Goal: Task Accomplishment & Management: Manage account settings

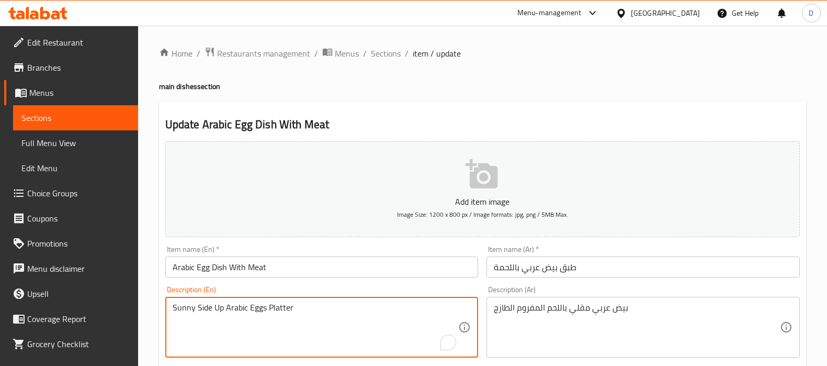
scroll to position [82, 0]
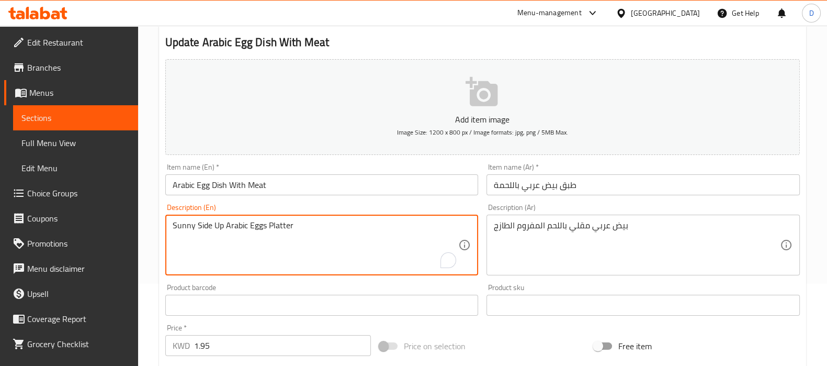
drag, startPoint x: 224, startPoint y: 227, endPoint x: 162, endPoint y: 229, distance: 61.8
click at [162, 229] on div "Description (En) Sunny Side Up Arabic Eggs Platter Description (En)" at bounding box center [322, 239] width 322 height 80
click at [250, 224] on textarea "Fried Arabic Eggs Platter" at bounding box center [316, 245] width 286 height 50
click at [302, 181] on input "Arabic Egg Dish With Meat" at bounding box center [321, 184] width 313 height 21
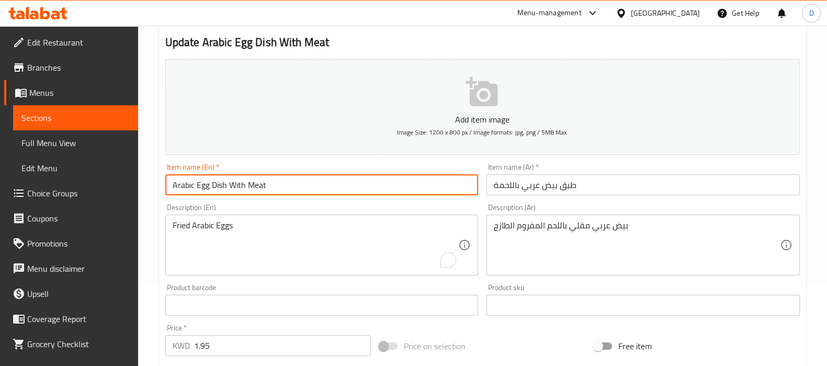
click at [302, 181] on input "Arabic Egg Dish With Meat" at bounding box center [321, 184] width 313 height 21
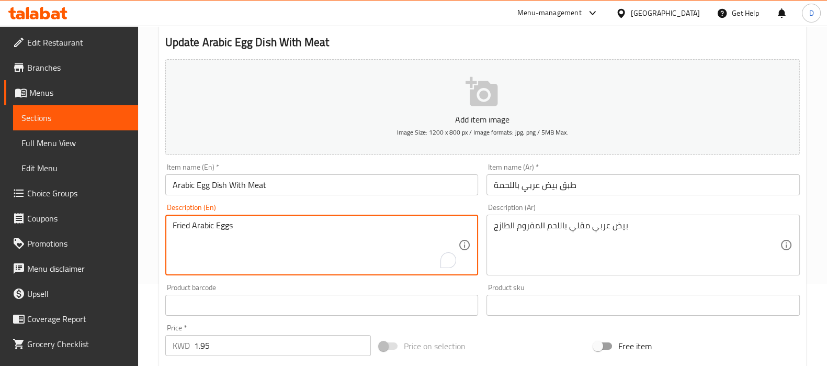
click at [325, 231] on textarea "Fried Arabic Eggs" at bounding box center [316, 245] width 286 height 50
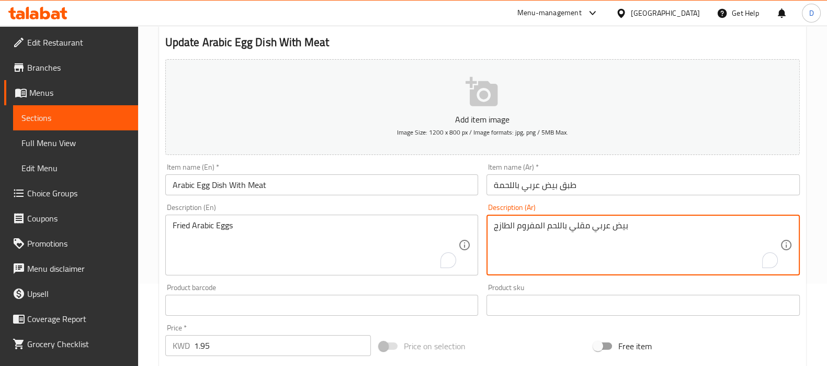
click at [552, 223] on textarea "بيض عربي مقلي باللحم المفروم الطازج" at bounding box center [637, 245] width 286 height 50
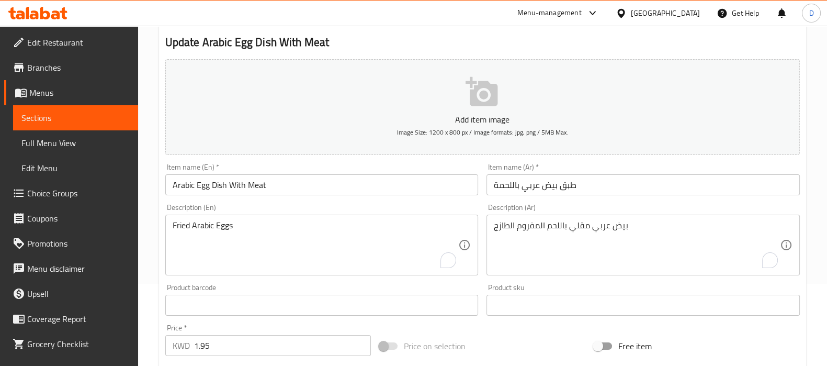
click at [268, 219] on div "Fried Arabic Eggs Description (En)" at bounding box center [321, 245] width 313 height 61
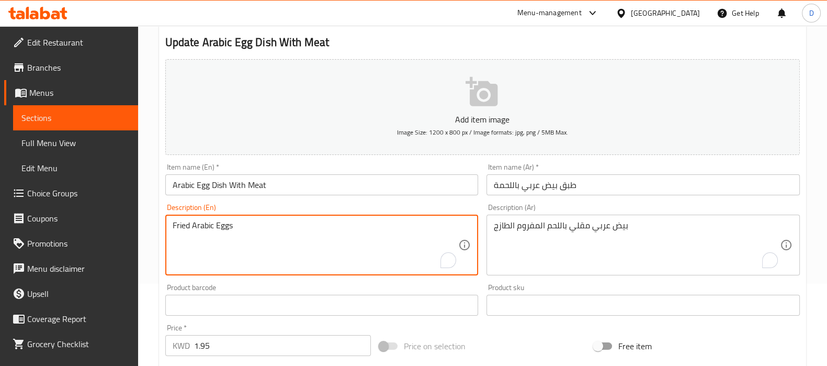
click at [260, 226] on textarea "Fried Arabic Eggs" at bounding box center [316, 245] width 286 height 50
paste textarea "Arabic fried eggs with fresh minced meat"
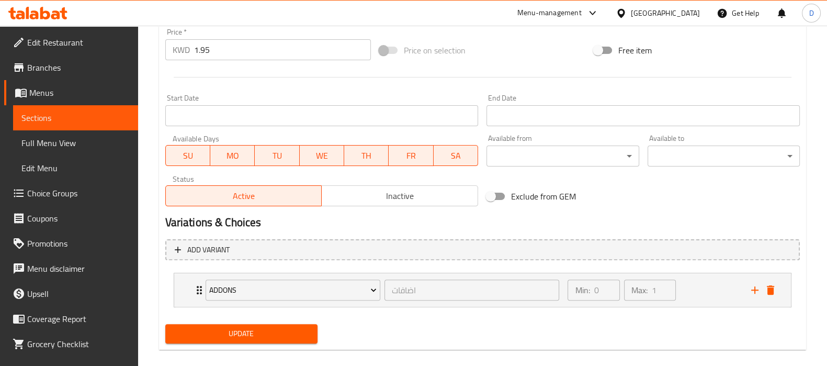
scroll to position [390, 0]
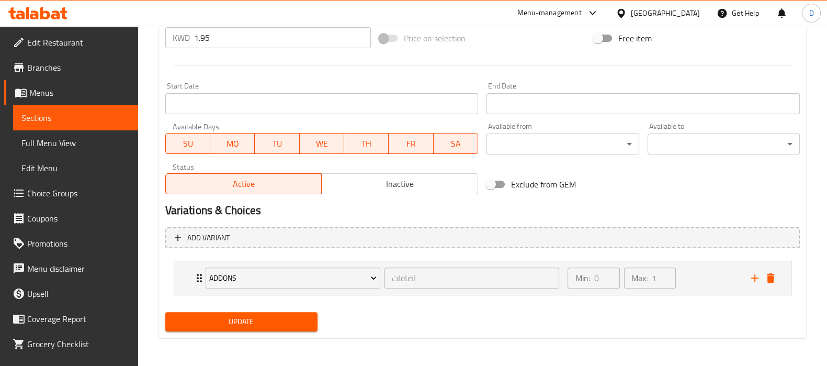
type textarea "Arabic fried eggs with fresh minced meat"
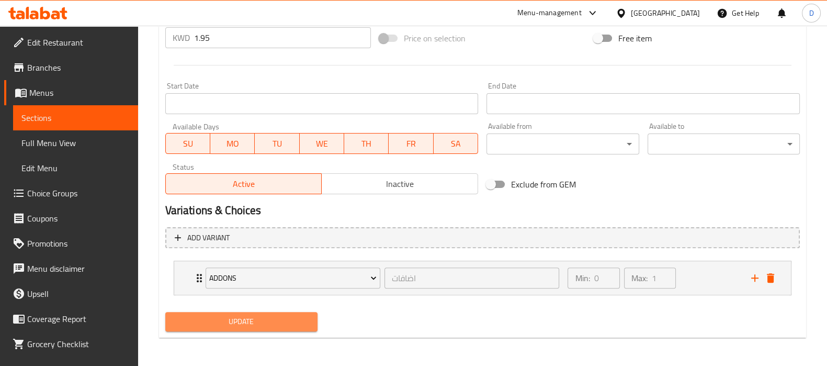
click at [247, 321] on span "Update" at bounding box center [242, 321] width 136 height 13
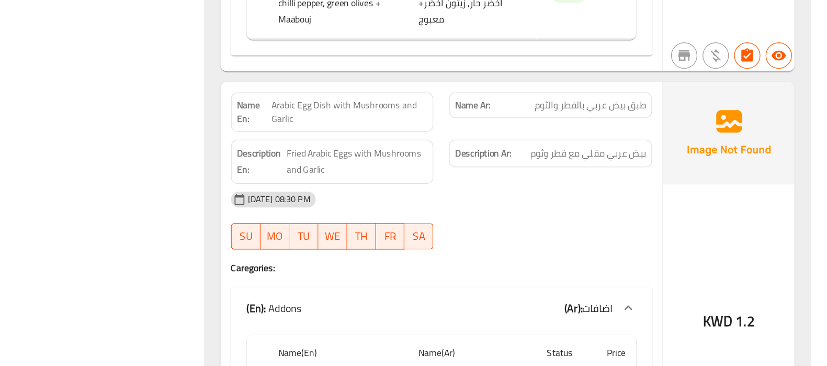
scroll to position [4287, 0]
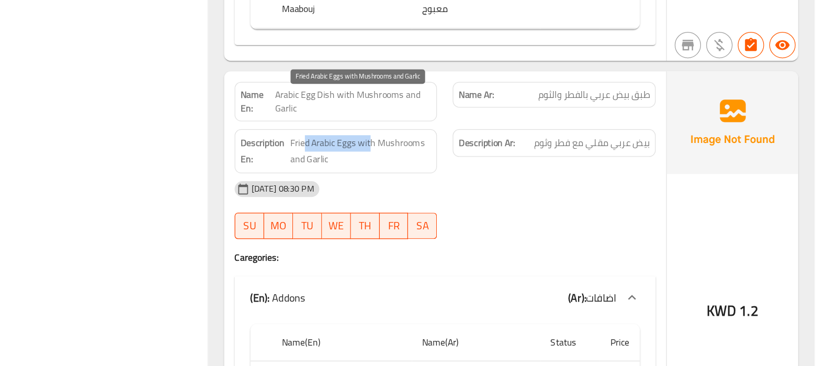
drag, startPoint x: 401, startPoint y: 153, endPoint x: 452, endPoint y: 157, distance: 51.0
click at [452, 182] on span "Fried Arabic Eggs with Mushrooms and Garlic" at bounding box center [445, 195] width 112 height 26
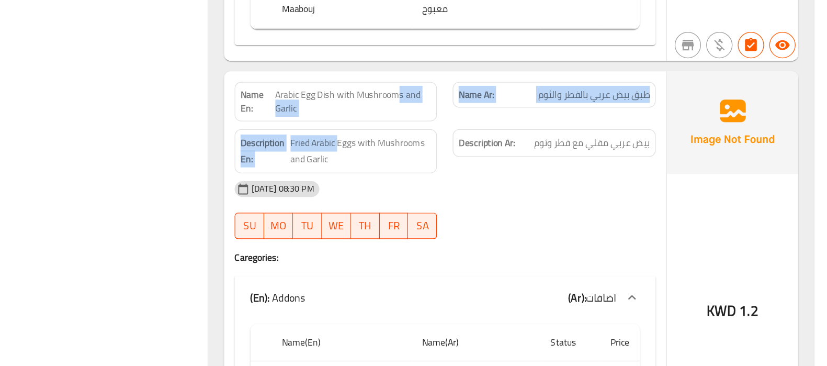
drag, startPoint x: 472, startPoint y: 119, endPoint x: 426, endPoint y: 139, distance: 49.9
click at [426, 139] on div "Name En: Arabic Egg Dish with Mushrooms and Garlic Name Ar: طبق بيض عربي بالفطر…" at bounding box center [512, 294] width 352 height 326
click at [426, 171] on div "Description En: Fried Arabic Eggs with Mushrooms and Garlic" at bounding box center [426, 195] width 174 height 48
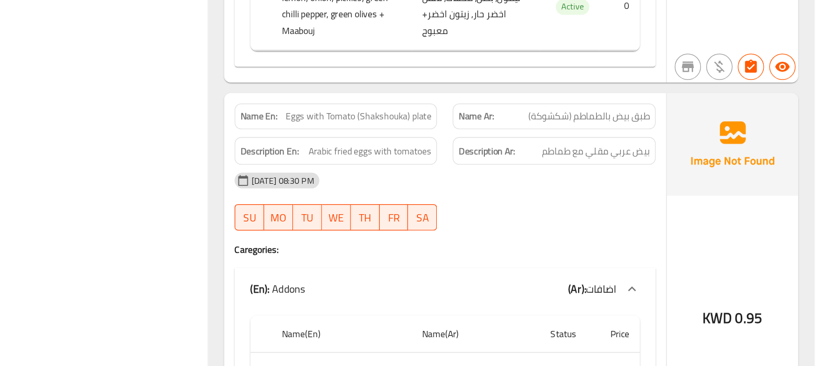
scroll to position [4605, 0]
drag, startPoint x: 445, startPoint y: 133, endPoint x: 508, endPoint y: 139, distance: 63.1
click at [508, 150] on div "Name En: Eggs with Tomato (Shakshouka) plate" at bounding box center [426, 166] width 174 height 33
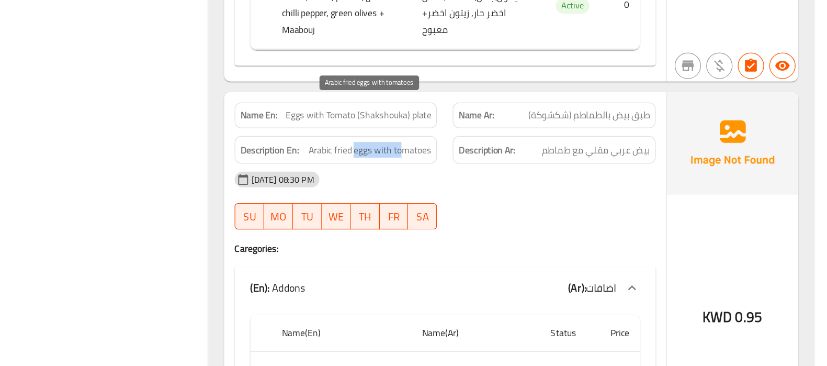
drag, startPoint x: 440, startPoint y: 159, endPoint x: 479, endPoint y: 160, distance: 39.8
click at [479, 187] on span "Arabic fried eggs with tomatoes" at bounding box center [452, 193] width 98 height 13
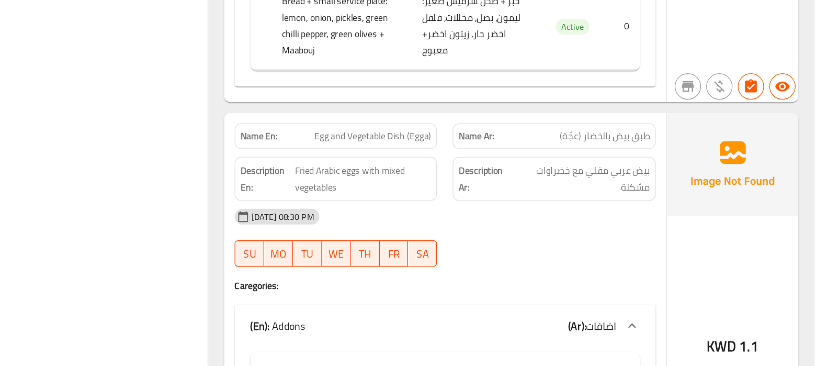
scroll to position [4899, 0]
drag, startPoint x: 427, startPoint y: 152, endPoint x: 492, endPoint y: 145, distance: 65.2
click at [492, 177] on span "Egg and Vegetable Dish (Egga)" at bounding box center [454, 182] width 93 height 11
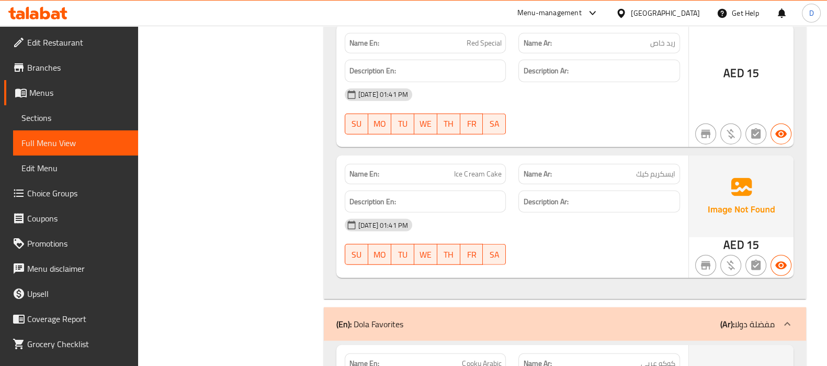
scroll to position [18326, 0]
drag, startPoint x: 636, startPoint y: 290, endPoint x: 547, endPoint y: 256, distance: 95.7
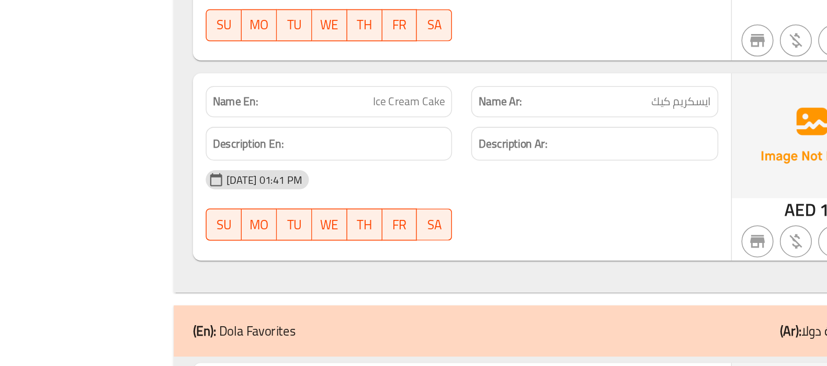
scroll to position [18402, 0]
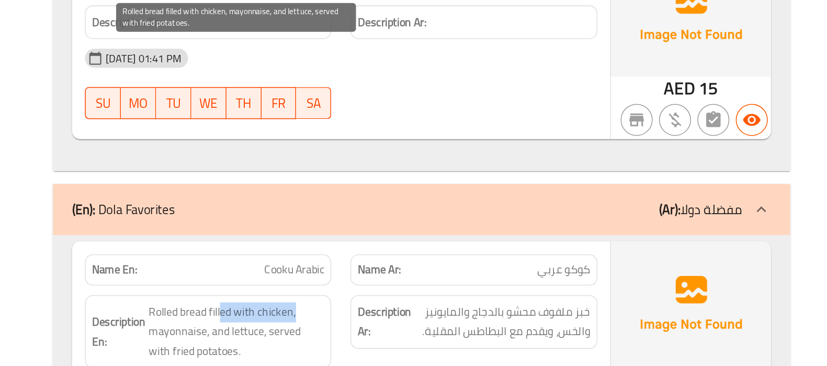
drag, startPoint x: 435, startPoint y: 145, endPoint x: 389, endPoint y: 162, distance: 49.0
click at [389, 307] on span "Rolled bread filled with chicken, mayonnaise, and lettuce, served with fried po…" at bounding box center [444, 326] width 115 height 39
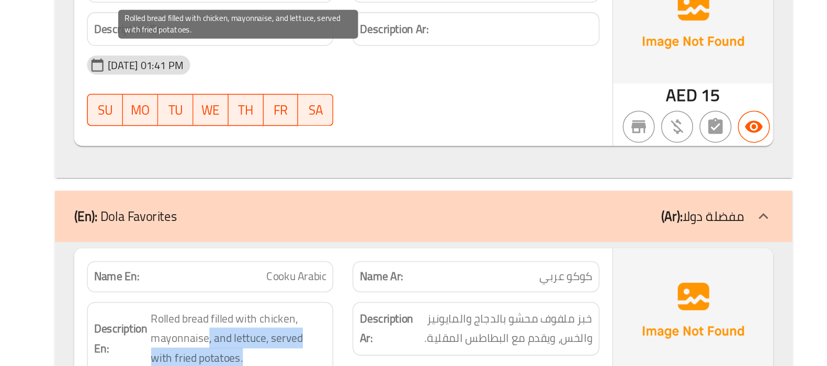
drag, startPoint x: 423, startPoint y: 160, endPoint x: 454, endPoint y: 166, distance: 31.0
click at [454, 307] on span "Rolled bread filled with chicken, mayonnaise, and lettuce, served with fried po…" at bounding box center [444, 326] width 115 height 39
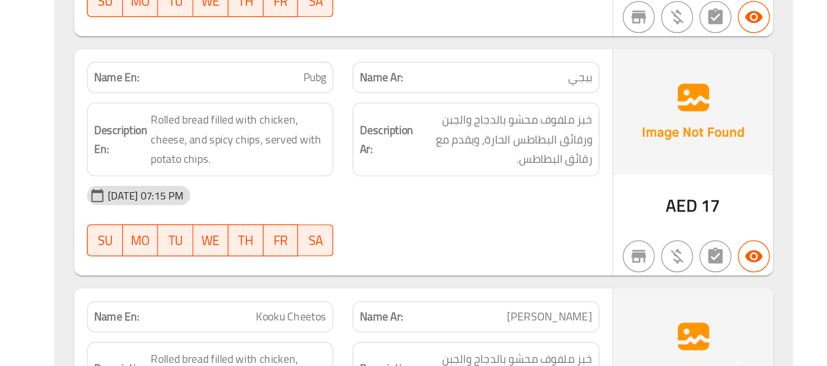
scroll to position [18811, 0]
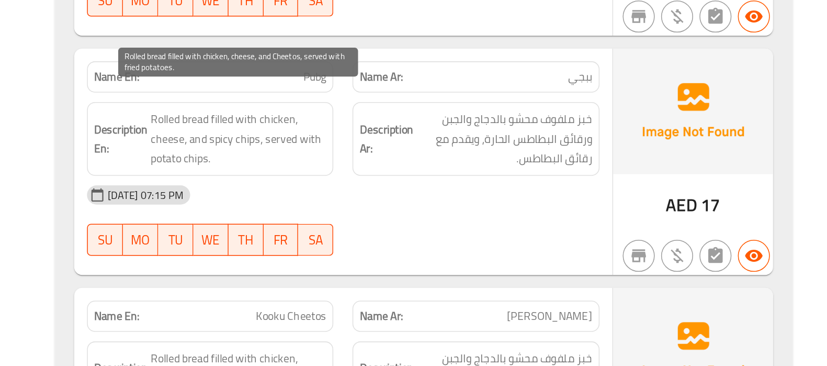
drag, startPoint x: 387, startPoint y: 215, endPoint x: 429, endPoint y: 212, distance: 42.0
copy span "fried potatoes"
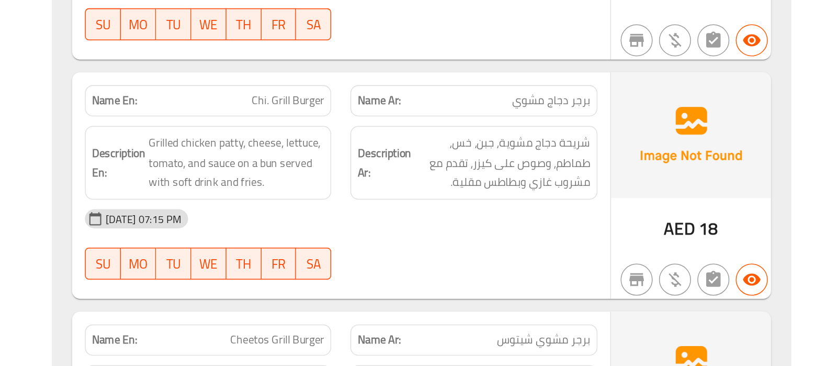
scroll to position [19336, 0]
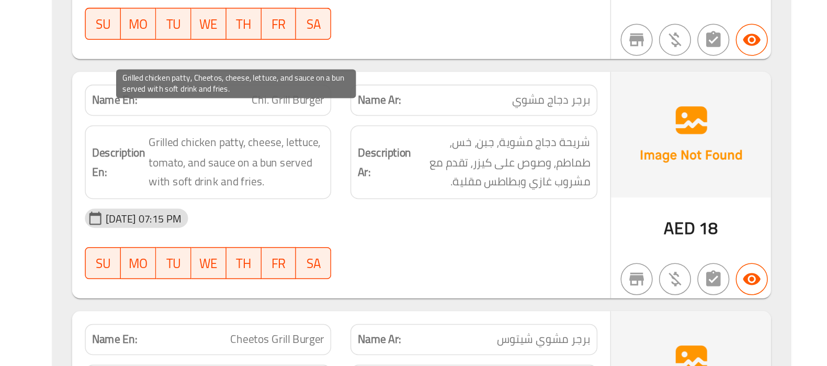
copy span "patty"
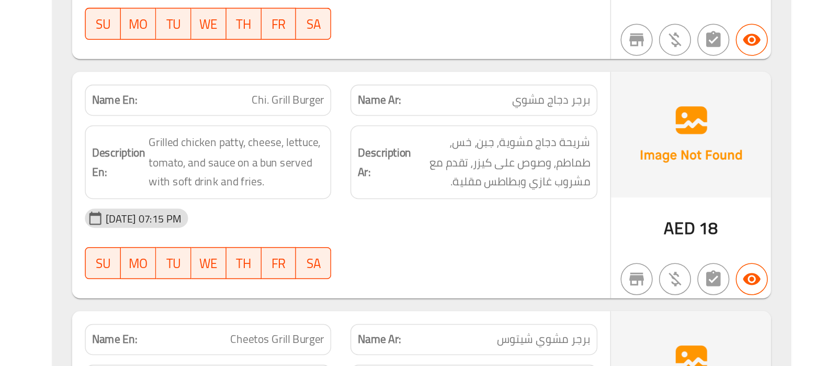
copy span "Cheetos Grill Burger"
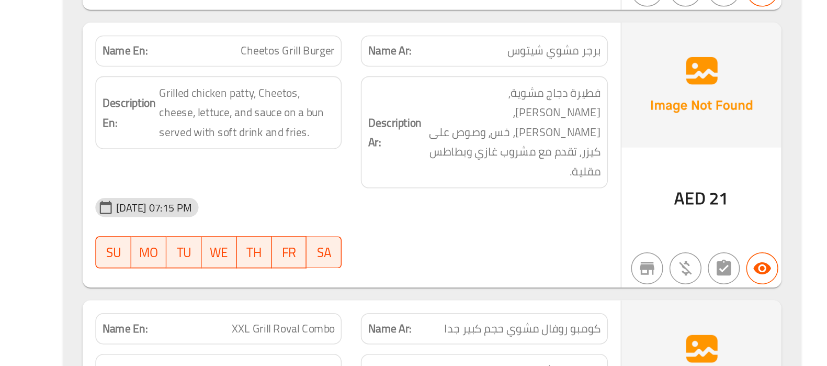
scroll to position [19525, 0]
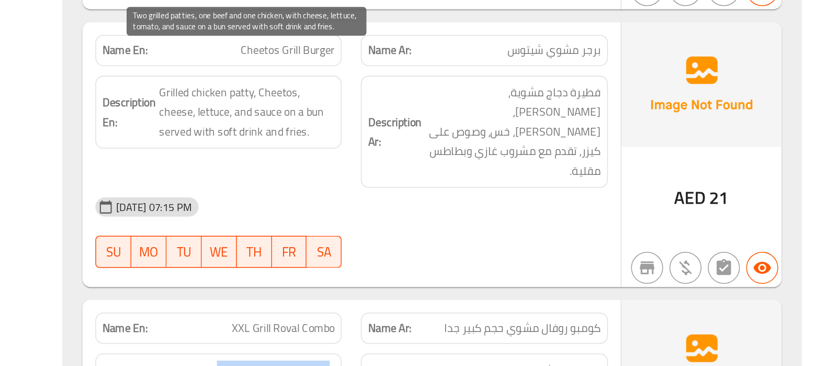
drag, startPoint x: 426, startPoint y: 171, endPoint x: 501, endPoint y: 171, distance: 74.8
drag, startPoint x: 468, startPoint y: 167, endPoint x: 459, endPoint y: 179, distance: 15.0
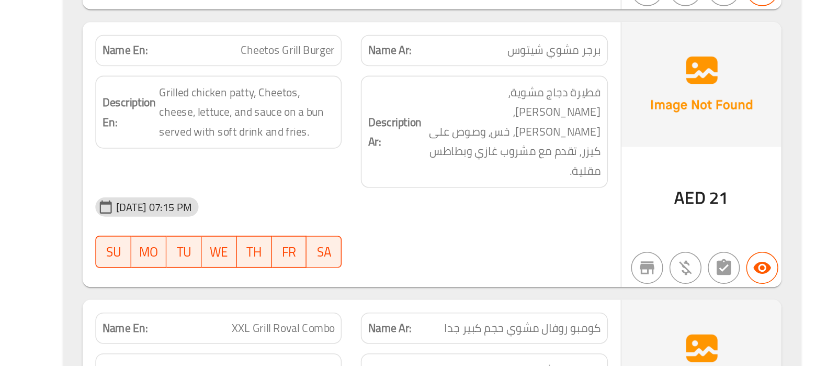
copy span "XXL Grill Roval Combo"
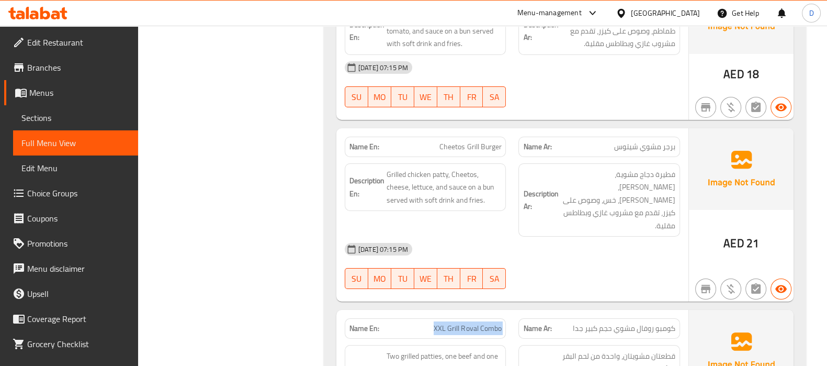
scroll to position [19536, 0]
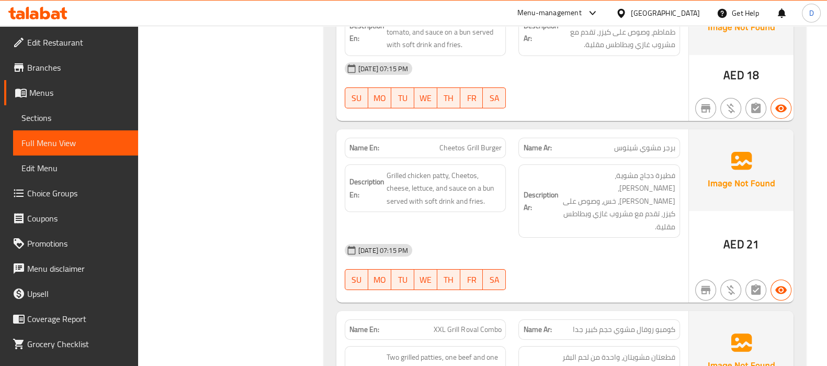
copy span "XXL Grill Roval Combo"
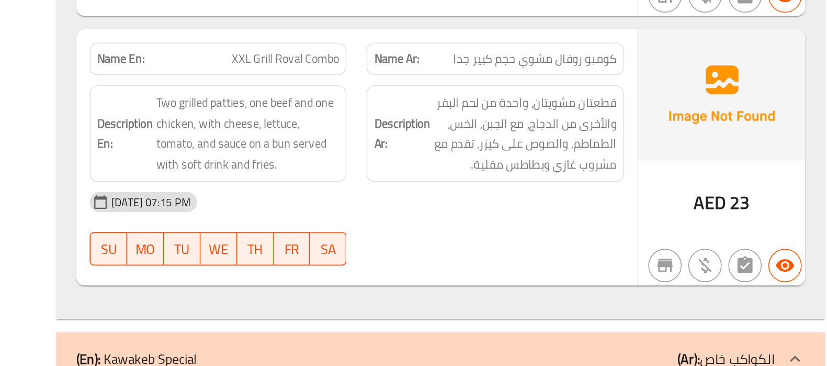
scroll to position [19793, 0]
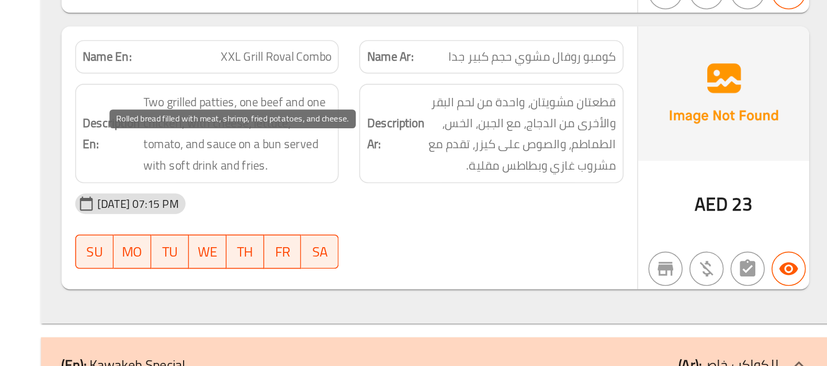
drag, startPoint x: 409, startPoint y: 129, endPoint x: 440, endPoint y: 139, distance: 32.1
click at [440, 321] on span "Rolled bread filled with meat, shrimp, fried potatoes, and cheese." at bounding box center [444, 334] width 115 height 26
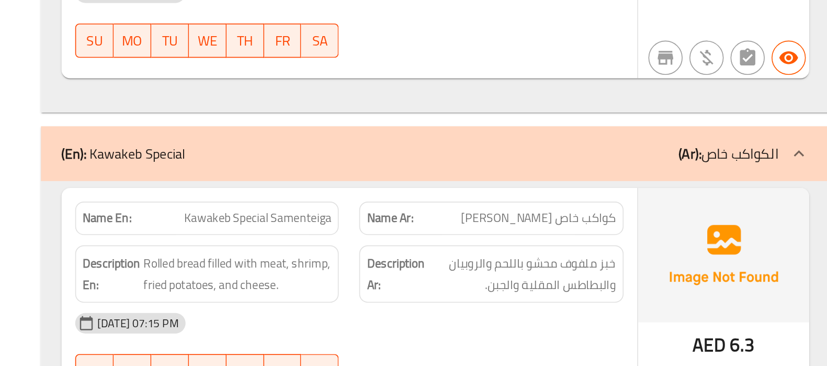
scroll to position [19838, 0]
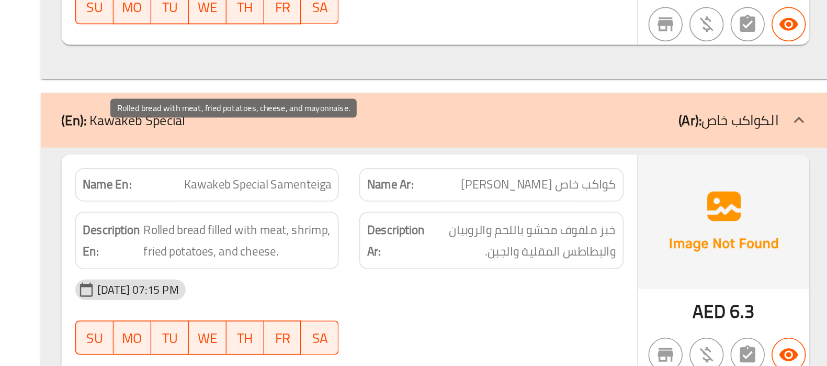
drag, startPoint x: 446, startPoint y: 229, endPoint x: 418, endPoint y: 237, distance: 29.3
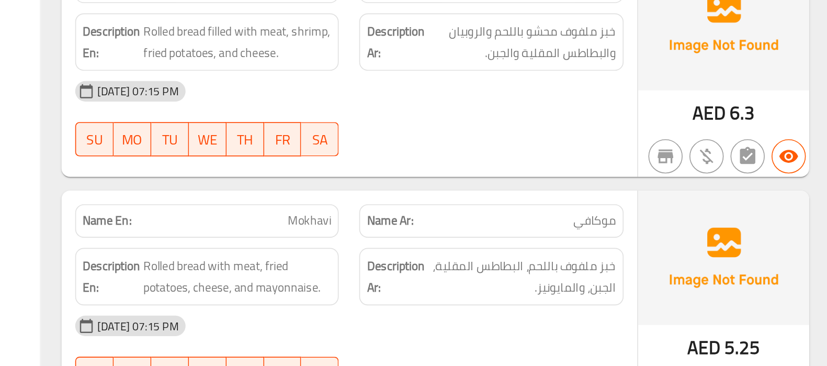
scroll to position [19964, 0]
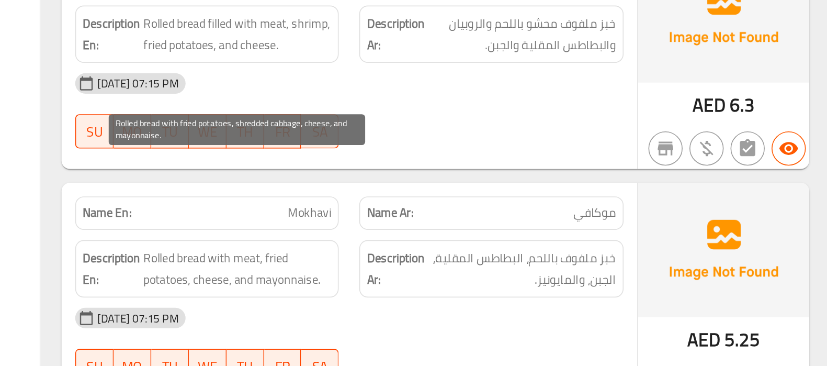
drag, startPoint x: 424, startPoint y: 244, endPoint x: 430, endPoint y: 267, distance: 24.1
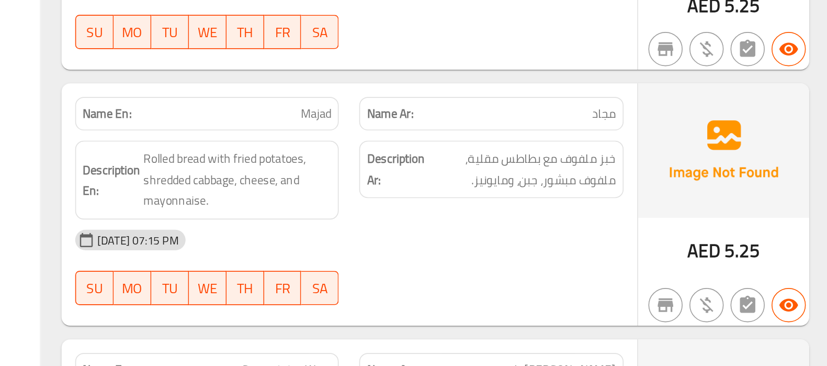
scroll to position [20168, 0]
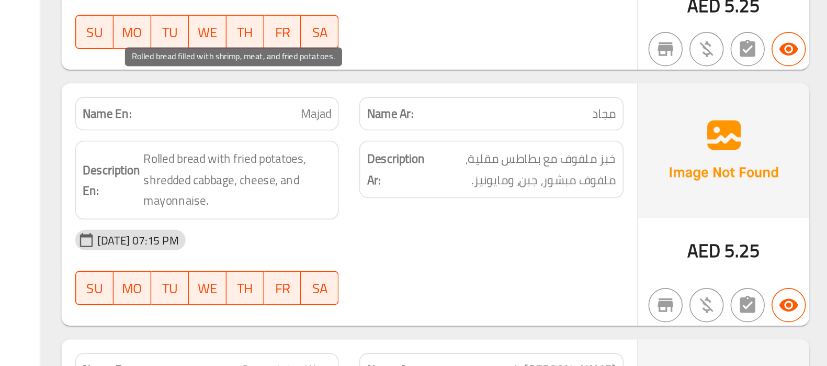
drag, startPoint x: 410, startPoint y: 196, endPoint x: 424, endPoint y: 211, distance: 20.7
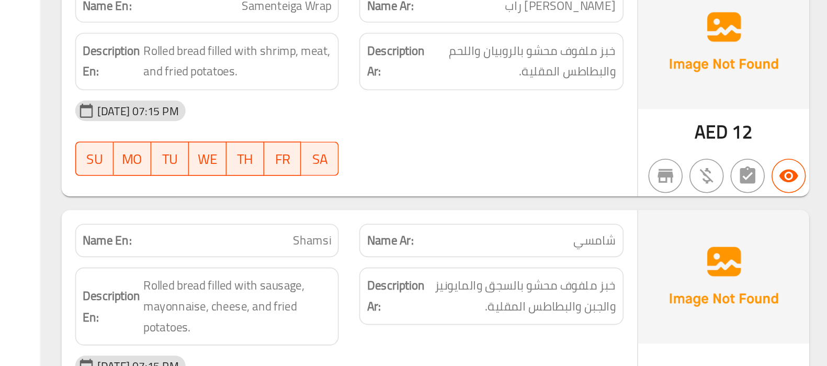
scroll to position [20396, 0]
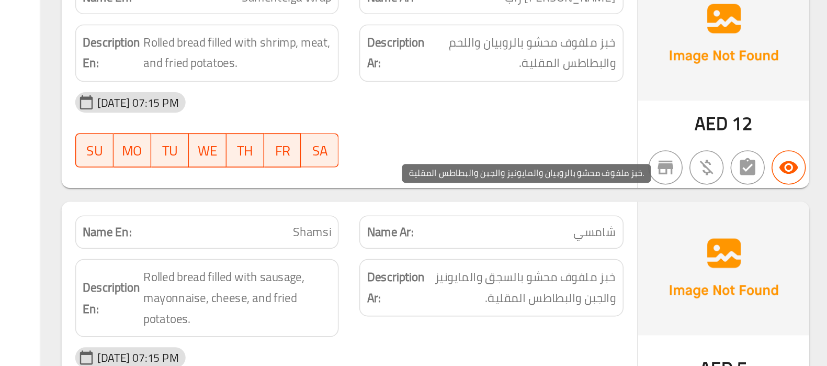
drag, startPoint x: 618, startPoint y: 267, endPoint x: 609, endPoint y: 275, distance: 12.3
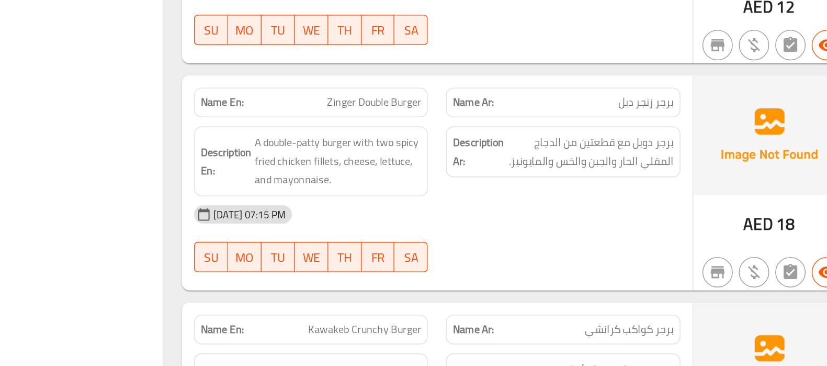
scroll to position [21635, 0]
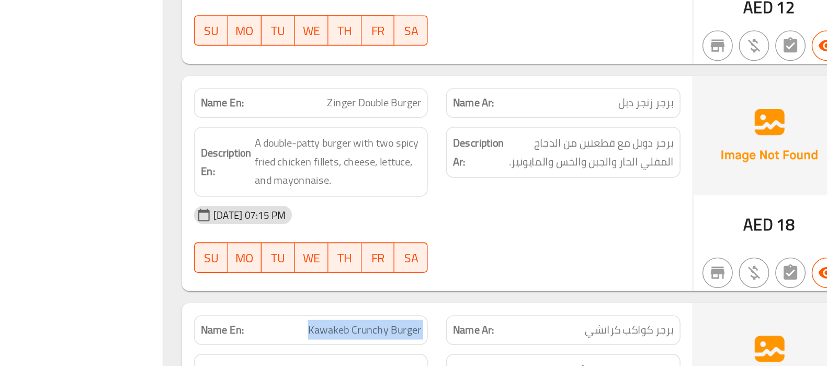
copy span "Kawakeb Crunchy Burger"
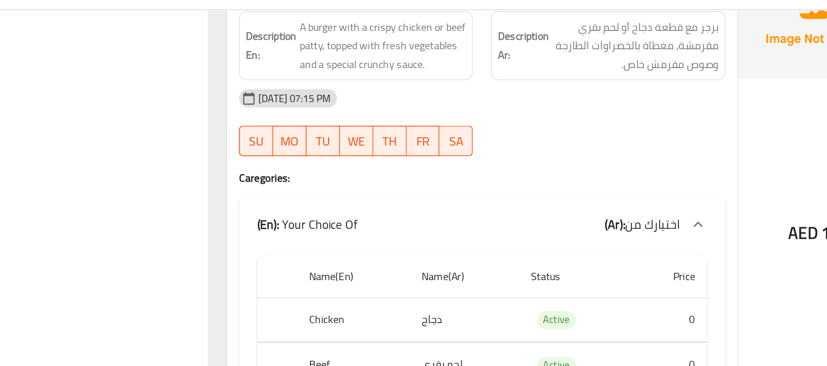
scroll to position [21952, 0]
copy span "Chi. Burger"
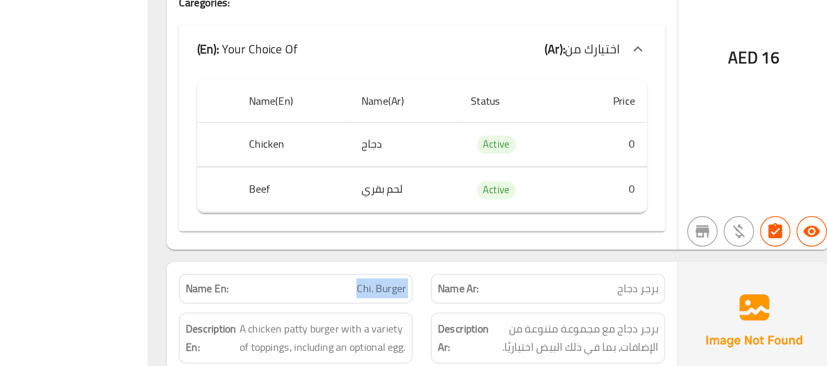
scroll to position [22007, 0]
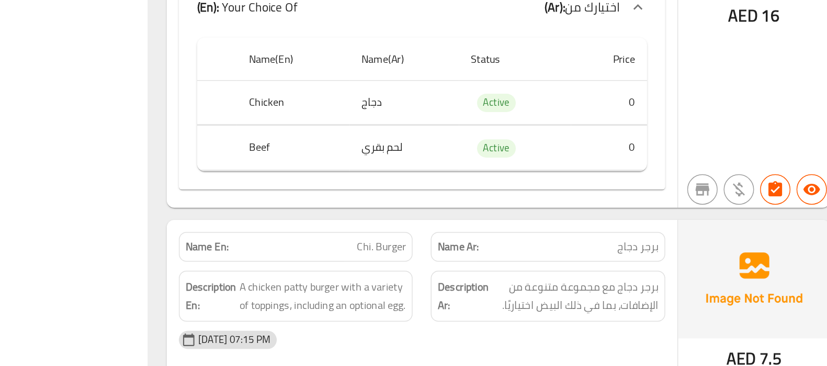
copy span "Beef Burger"
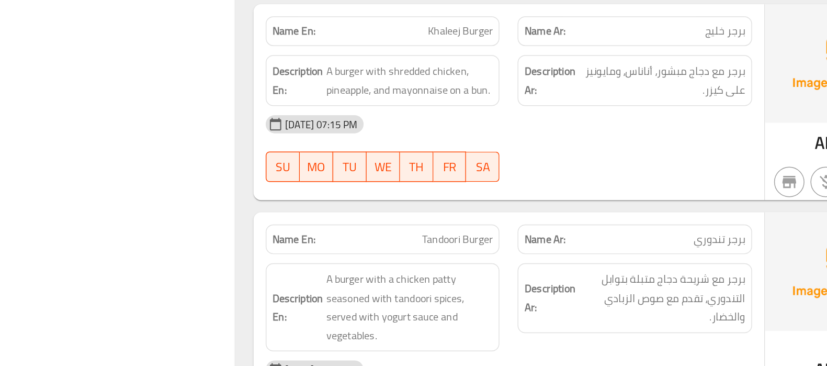
scroll to position [22645, 0]
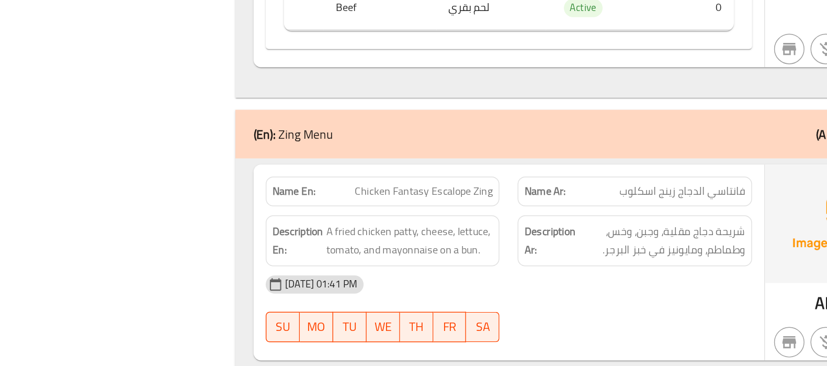
scroll to position [8880, 0]
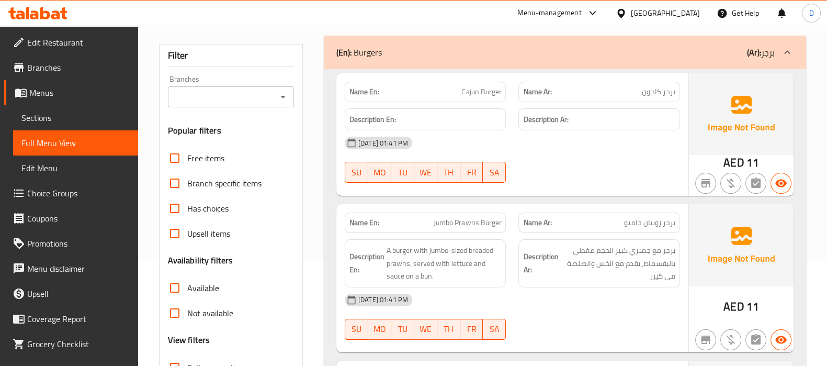
scroll to position [106, 0]
click at [215, 160] on span "Free items" at bounding box center [205, 157] width 37 height 13
click at [187, 160] on input "Free items" at bounding box center [174, 157] width 25 height 25
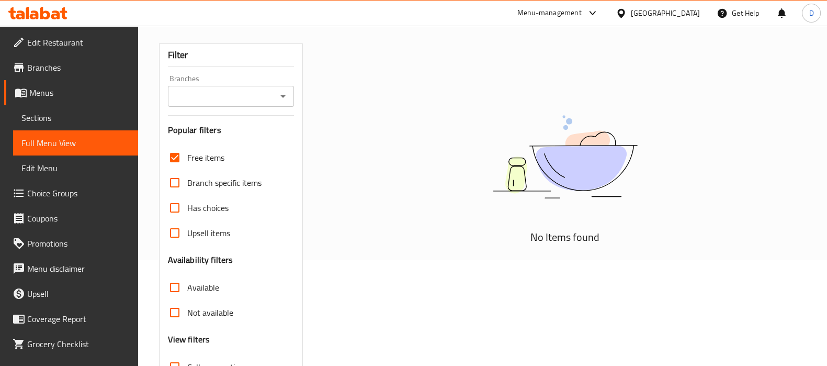
click at [215, 160] on span "Free items" at bounding box center [205, 157] width 37 height 13
click at [187, 160] on input "Free items" at bounding box center [174, 157] width 25 height 25
checkbox input "false"
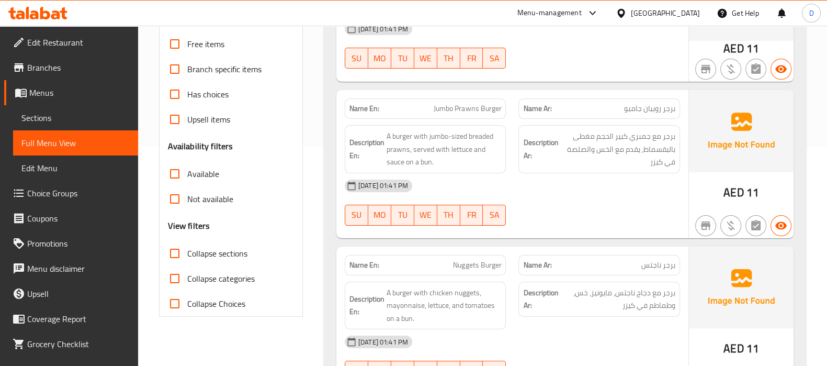
scroll to position [221, 0]
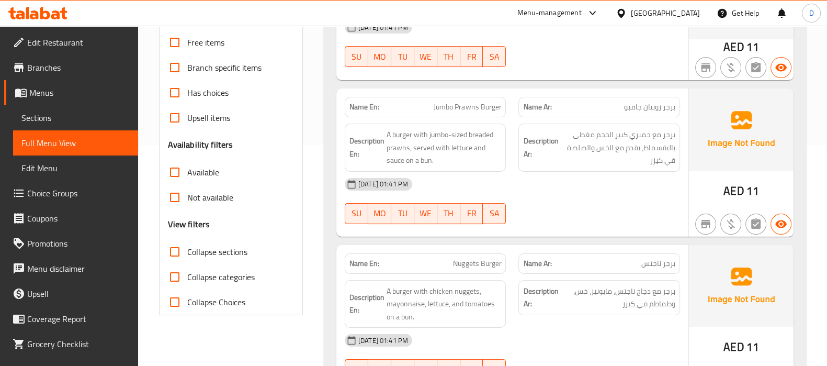
click at [734, 195] on span "AED" at bounding box center [734, 191] width 20 height 20
copy div "AED 11"
click at [734, 195] on span "AED" at bounding box center [734, 191] width 20 height 20
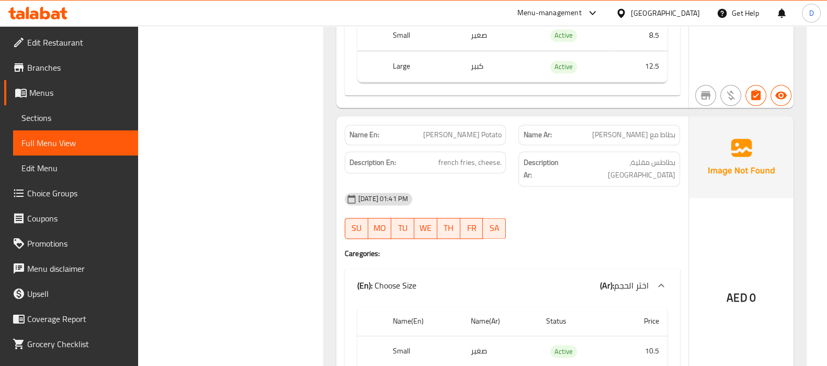
scroll to position [11979, 0]
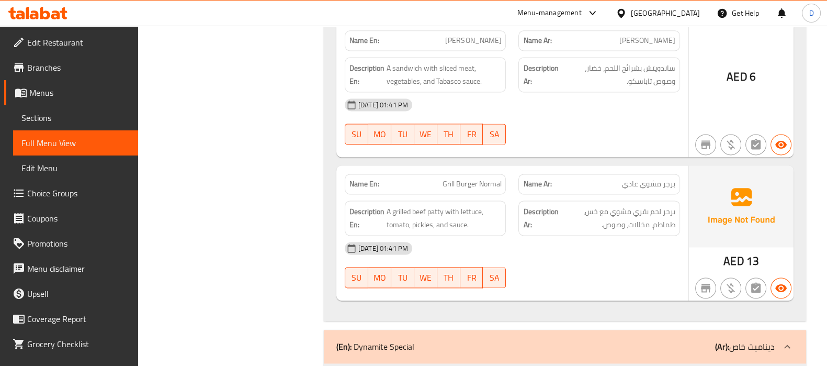
scroll to position [17443, 0]
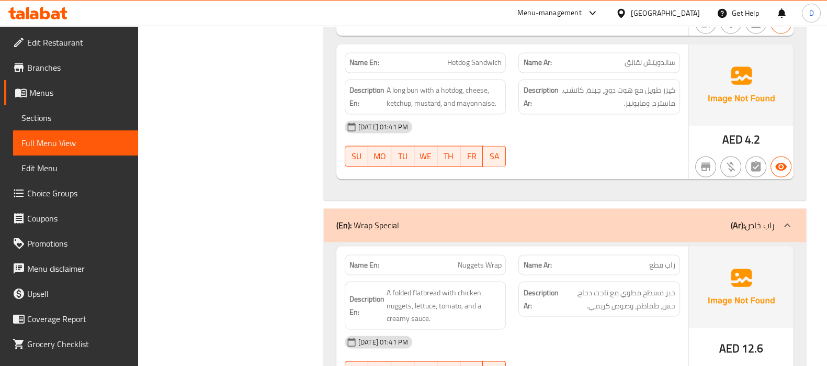
scroll to position [7206, 0]
copy span "Nuggets Wrap"
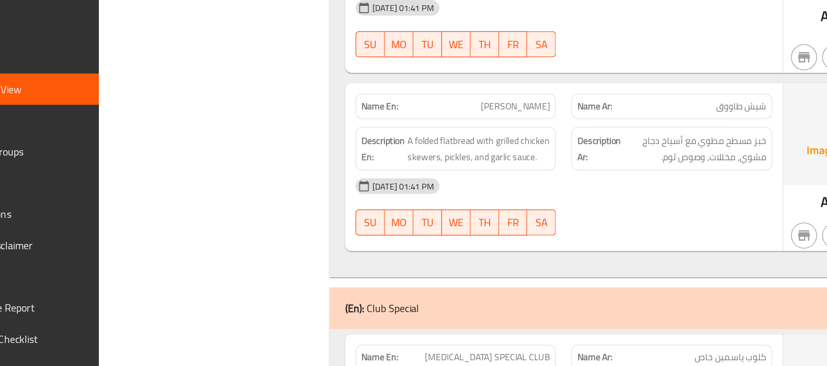
scroll to position [8396, 0]
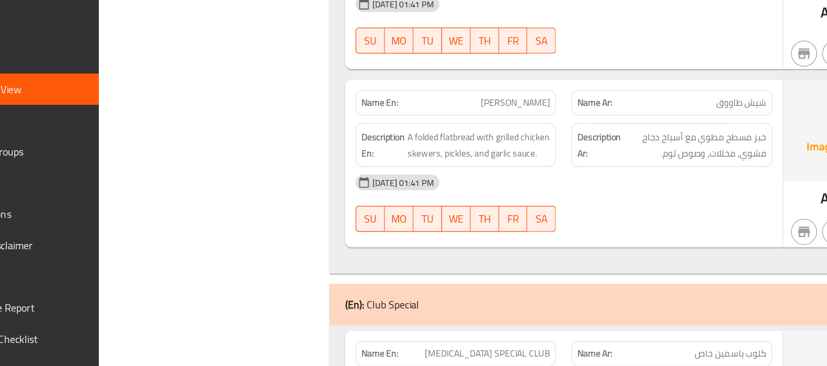
drag, startPoint x: 623, startPoint y: 178, endPoint x: 560, endPoint y: 214, distance: 72.4
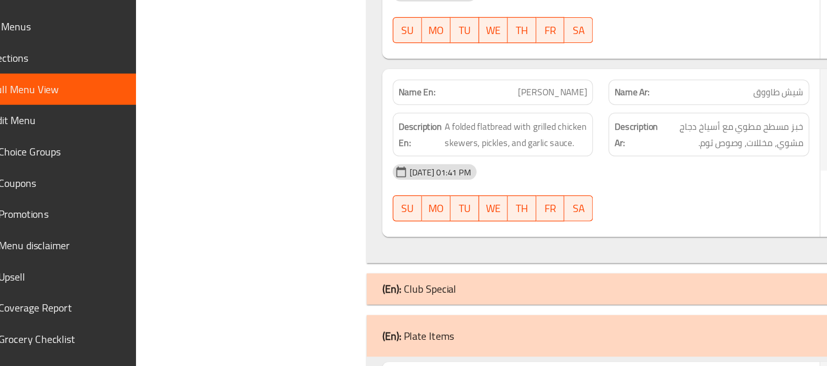
scroll to position [8405, 0]
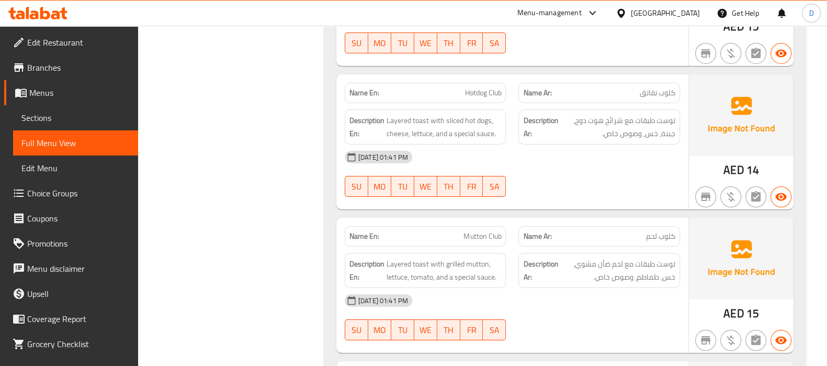
scroll to position [9714, 0]
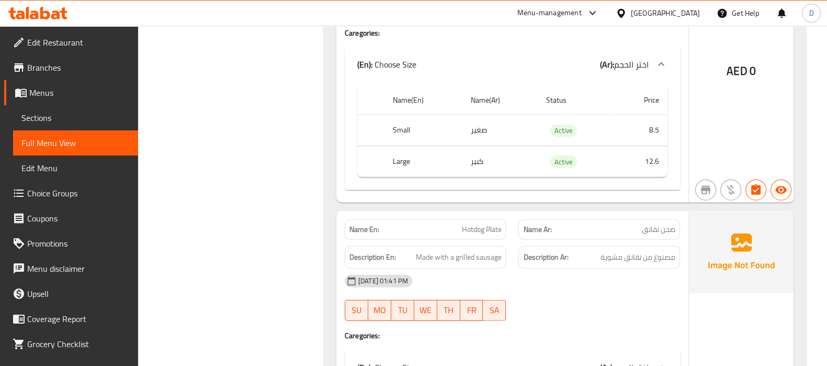
scroll to position [13315, 0]
click at [634, 250] on span "مصنوع من نقانق مشوية" at bounding box center [638, 256] width 75 height 13
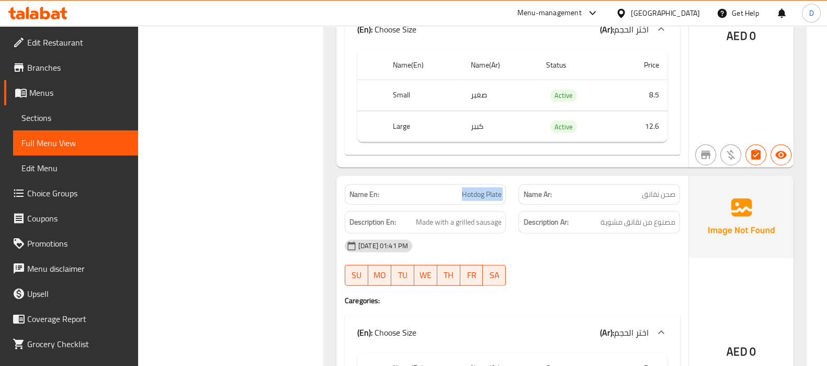
scroll to position [13348, 0]
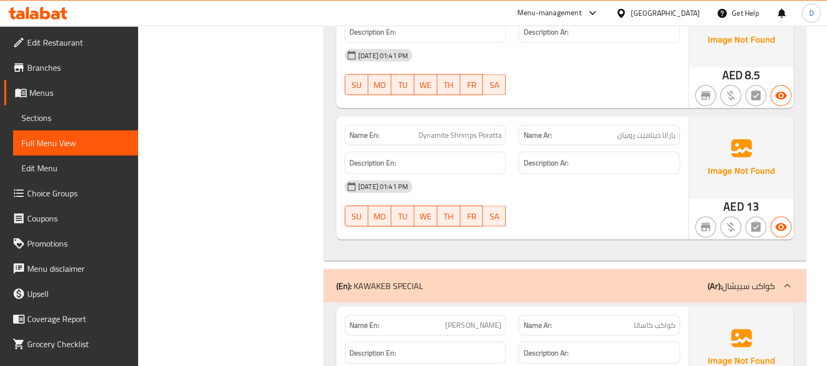
scroll to position [17913, 0]
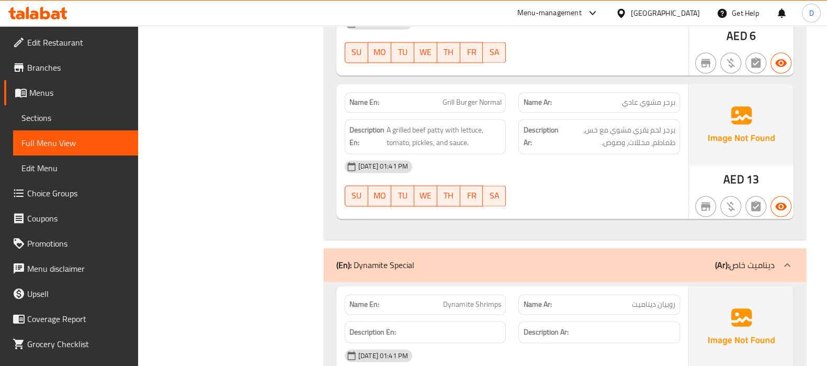
scroll to position [16775, 0]
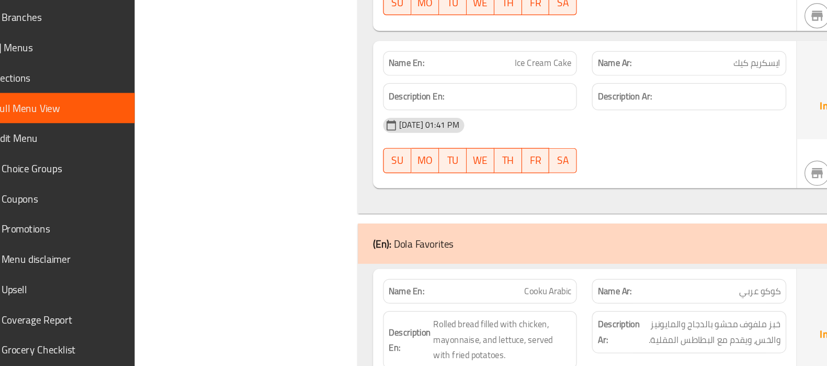
scroll to position [18400, 0]
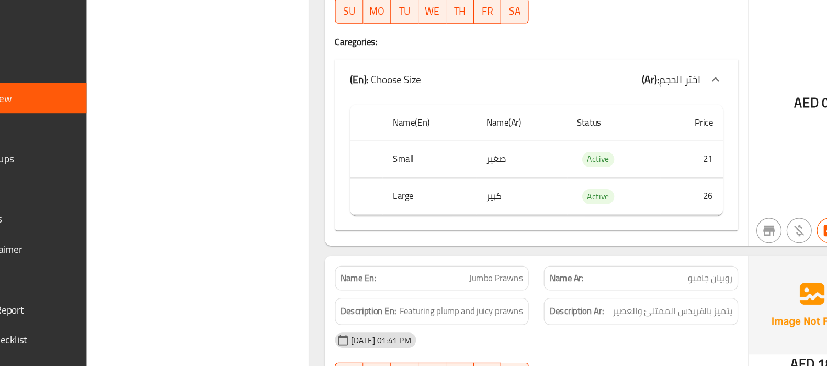
scroll to position [14029, 0]
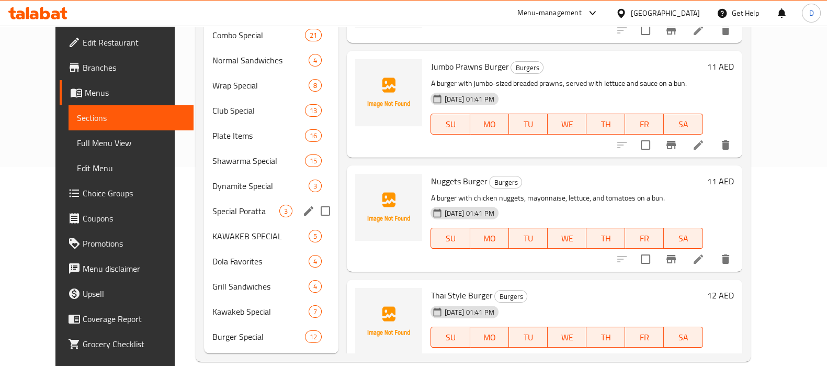
scroll to position [199, 0]
click at [212, 254] on span "Dola Favorites" at bounding box center [245, 260] width 67 height 13
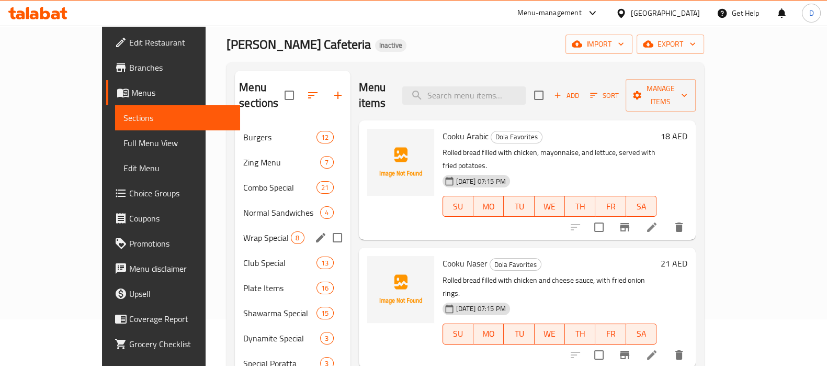
scroll to position [48, 0]
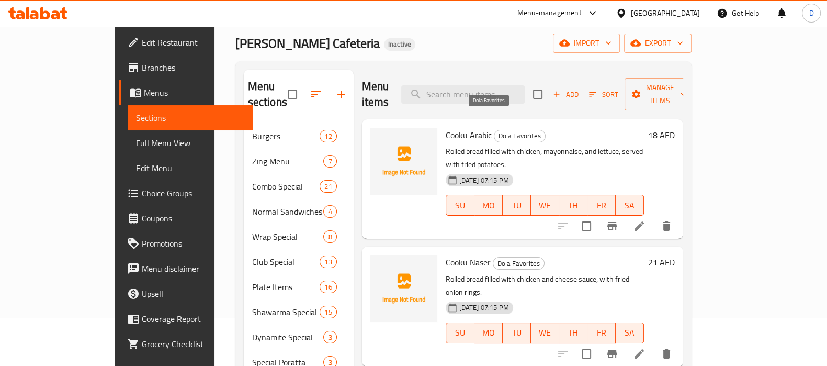
click at [494, 130] on span "Dola Favorites" at bounding box center [519, 136] width 51 height 12
copy span "Dola Favorites"
paste input "fried potatoes"
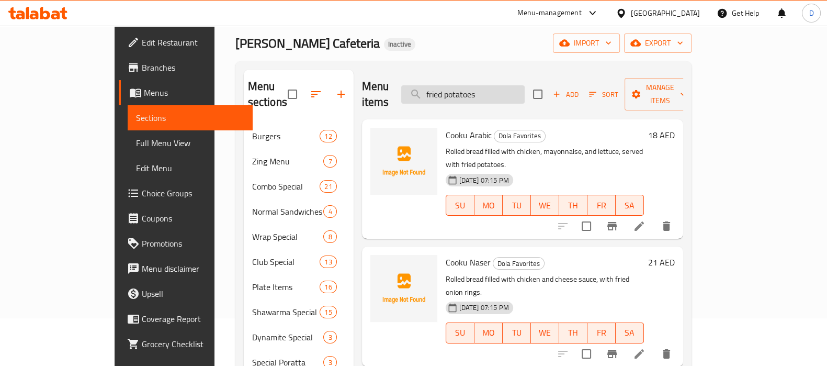
click at [470, 89] on input "fried potatoes" at bounding box center [462, 94] width 123 height 18
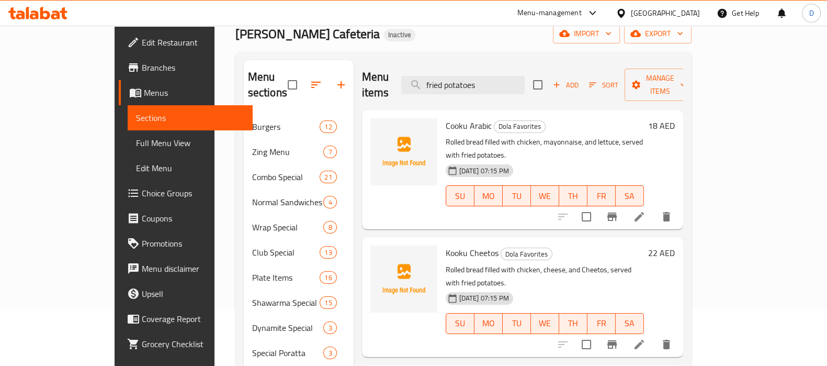
scroll to position [0, 0]
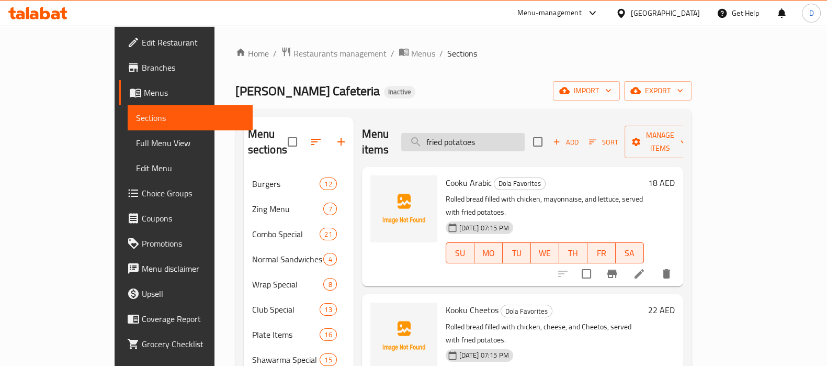
click at [488, 140] on input "fried potatoes" at bounding box center [462, 142] width 123 height 18
paste input "Cheetos Grill Burger"
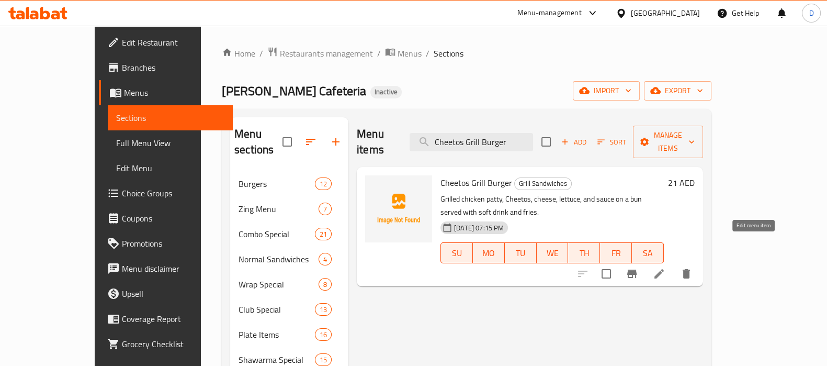
type input "Cheetos Grill Burger"
click at [664, 269] on icon at bounding box center [659, 273] width 9 height 9
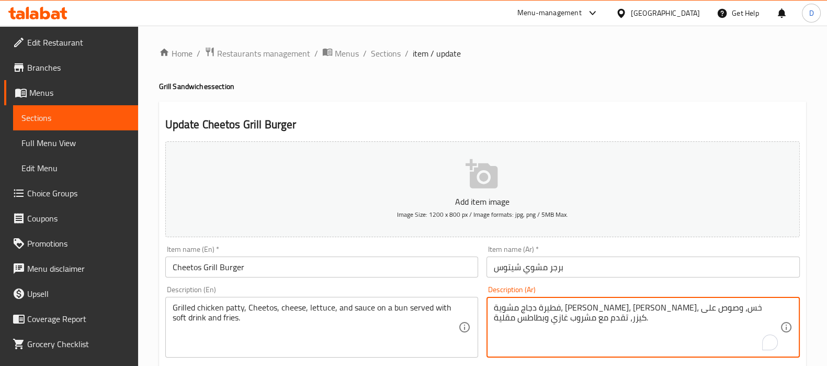
drag, startPoint x: 743, startPoint y: 312, endPoint x: 767, endPoint y: 309, distance: 23.8
click at [767, 309] on textarea "فطيرة دجاج مشوية، شيتوس، جبن، خس، وصوص على كيزر، تقدم مع مشروب غازي وبطاطس مقلي…" at bounding box center [637, 327] width 286 height 50
paste textarea "شريحة"
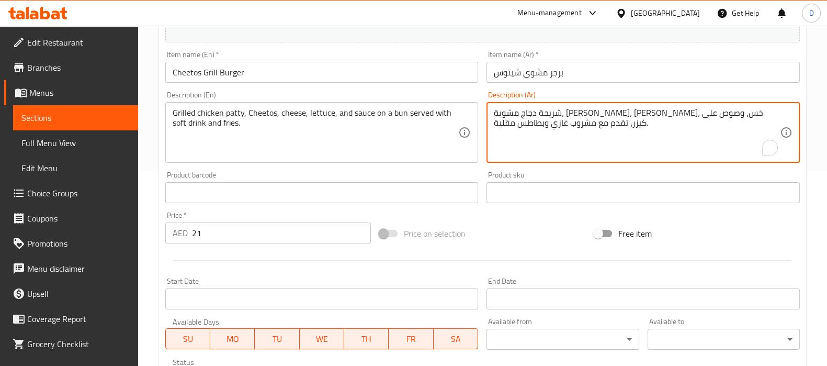
scroll to position [373, 0]
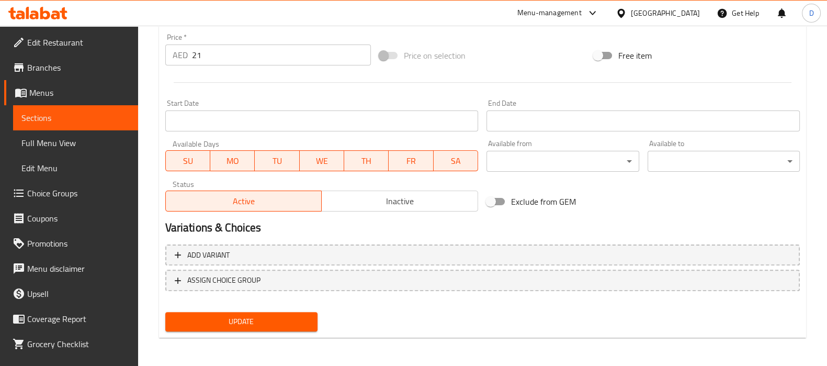
type textarea "شريحة دجاج مشوية، شيتوس، جبن، خس، وصوص على كيزر، تقدم مع مشروب غازي وبطاطس مقلي…"
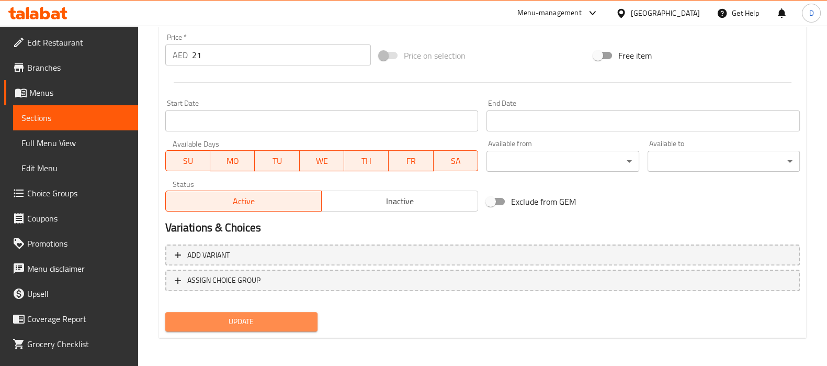
click at [253, 320] on span "Update" at bounding box center [242, 321] width 136 height 13
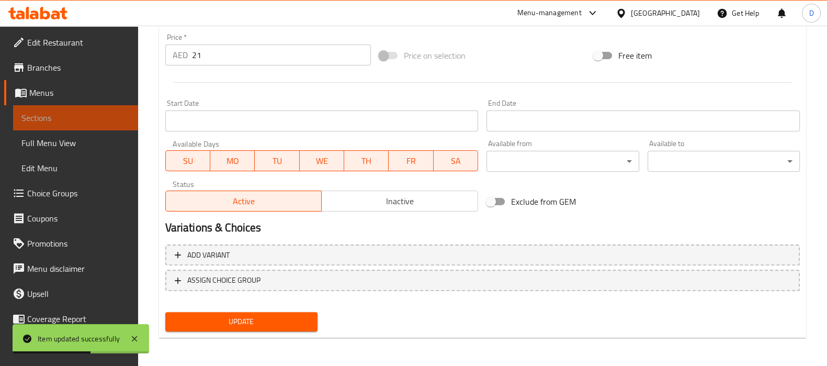
click at [105, 119] on span "Sections" at bounding box center [75, 117] width 108 height 13
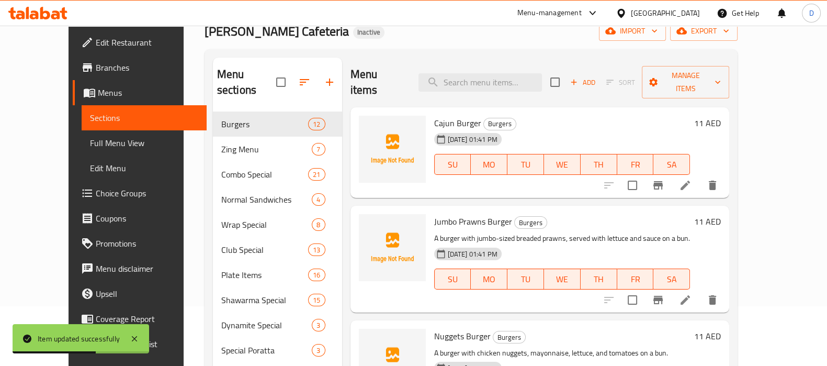
scroll to position [57, 0]
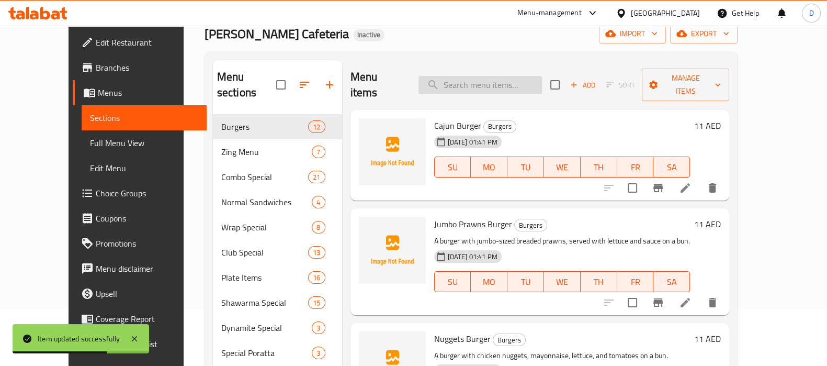
paste input "XXL Grill Roval Combo"
click at [527, 80] on input "search" at bounding box center [480, 85] width 123 height 18
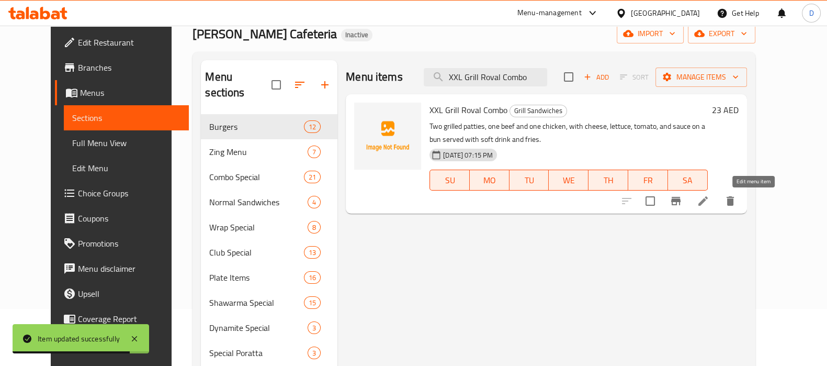
type input "XXL Grill Roval Combo"
click at [710, 199] on icon at bounding box center [703, 201] width 13 height 13
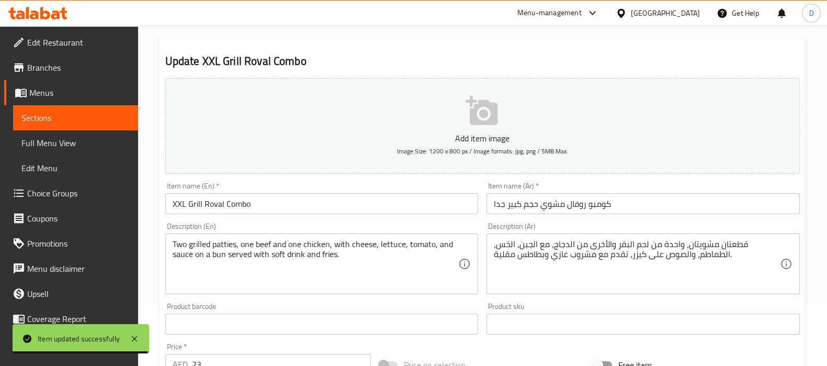
scroll to position [65, 0]
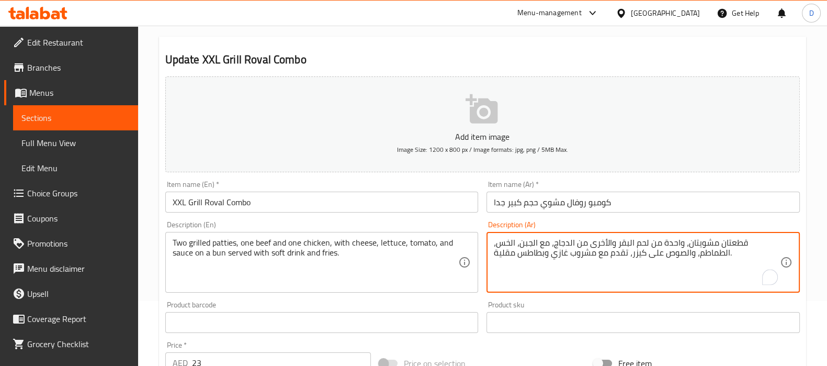
drag, startPoint x: 763, startPoint y: 241, endPoint x: 779, endPoint y: 242, distance: 15.8
click at [606, 243] on textarea "شريحتان مشويتان، واحدة من لحم البقر والأخرى من الدجاج، مع الجبن، الخس، الطماطم،…" at bounding box center [637, 263] width 286 height 50
type textarea "شريحتان مشويتان، واحدة من لحم البقر وواحدة من الدجاج، مع الجبن، الخس، الطماطم، …"
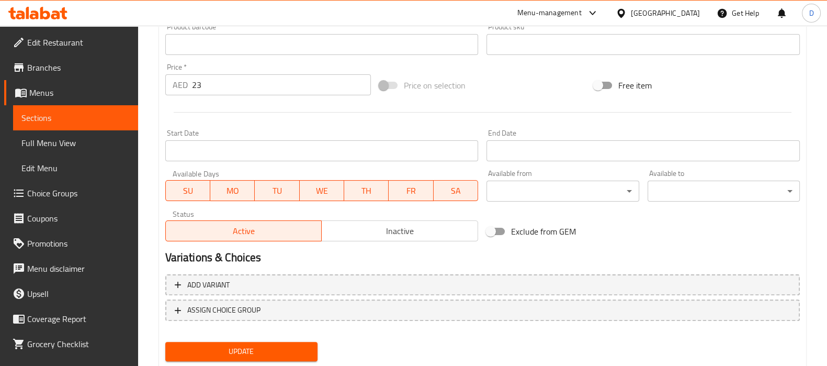
scroll to position [373, 0]
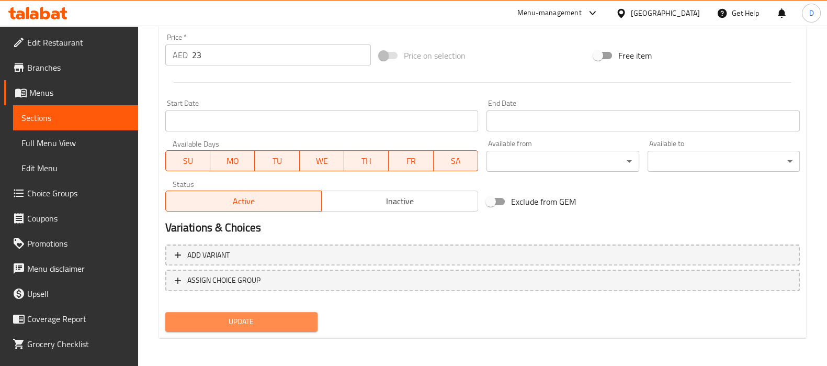
click at [243, 318] on span "Update" at bounding box center [242, 321] width 136 height 13
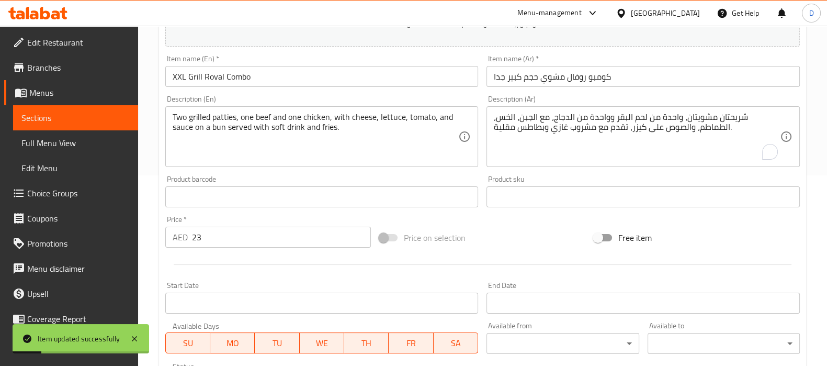
scroll to position [189, 0]
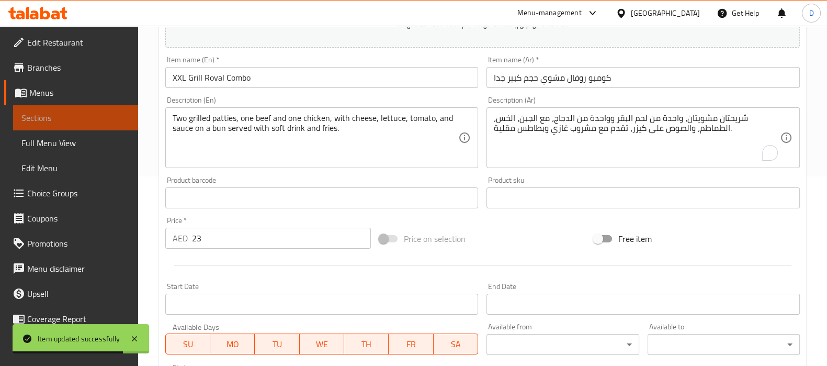
click at [96, 116] on span "Sections" at bounding box center [75, 117] width 108 height 13
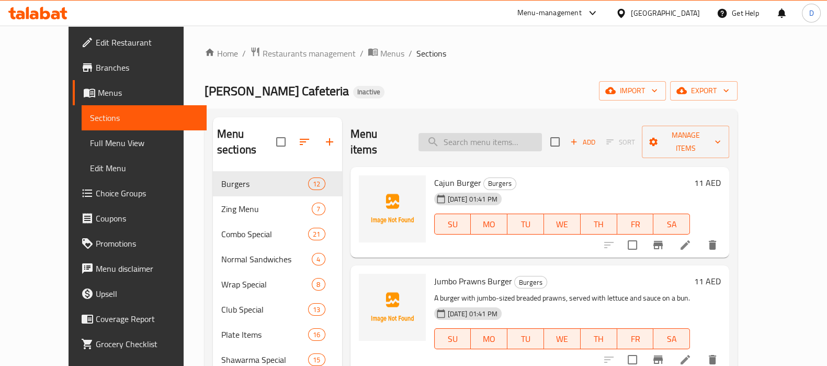
click at [497, 138] on input "search" at bounding box center [480, 142] width 123 height 18
paste input "XXL Grill Roval Combo"
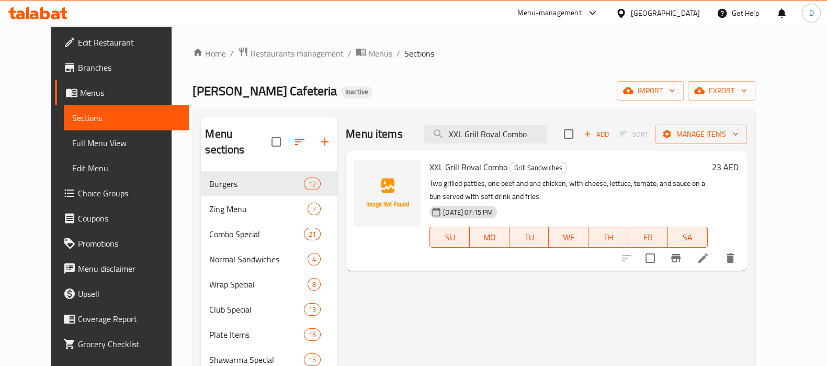
type input "XXL Grill Roval Combo"
click at [718, 258] on li at bounding box center [703, 258] width 29 height 19
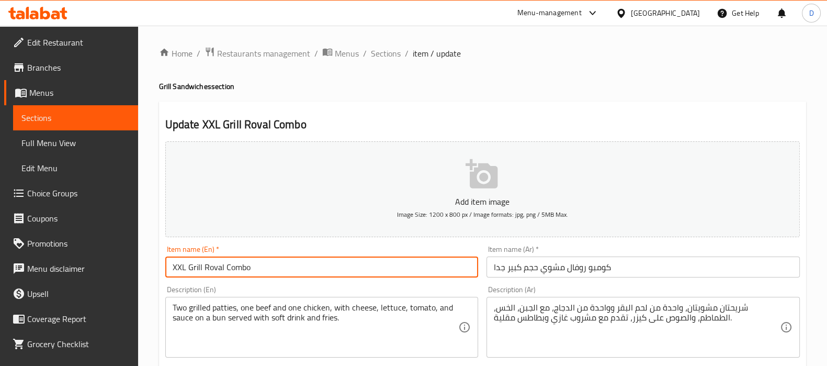
click at [408, 269] on input "XXL Grill Roval Combo" at bounding box center [321, 266] width 313 height 21
type input "XXL Grill Roval Combo Chi./Beef"
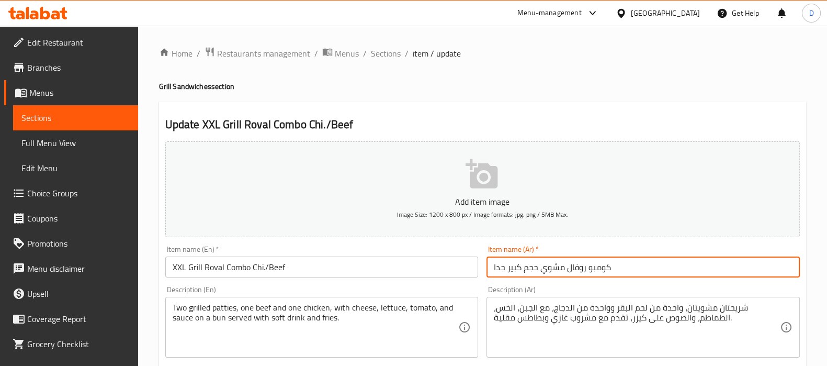
click at [617, 264] on input "كومبو روفال مشوي حجم كبير جدا" at bounding box center [643, 266] width 313 height 21
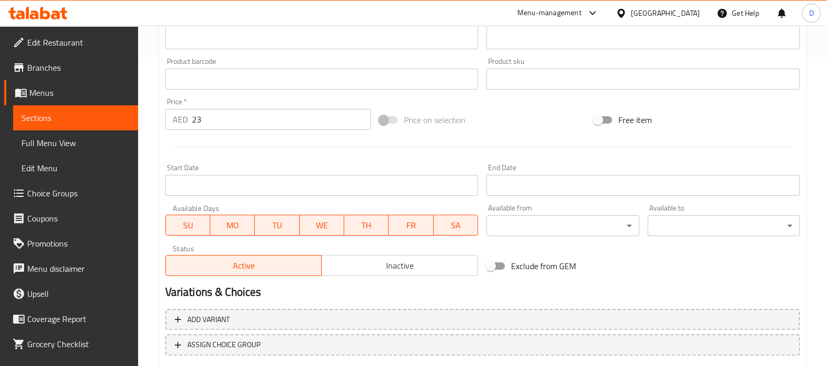
scroll to position [373, 0]
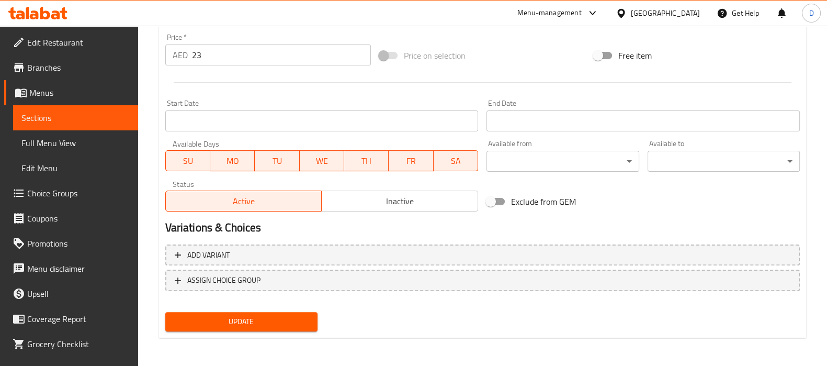
type input "كومبو روفال مشوي حجم كبير جدا دجاج/لحم بقري"
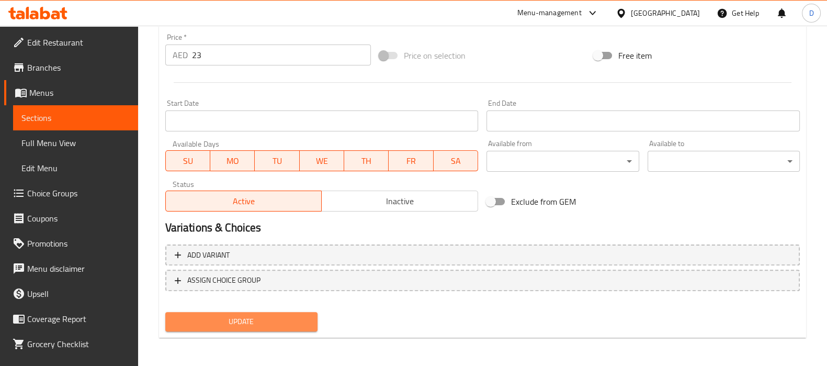
click at [305, 320] on span "Update" at bounding box center [242, 321] width 136 height 13
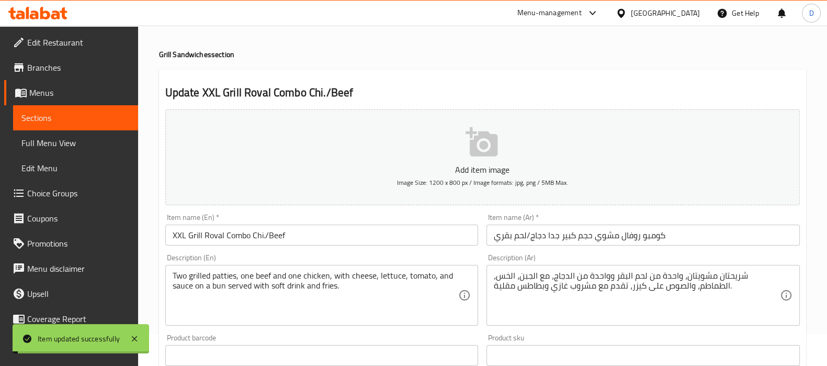
scroll to position [62, 0]
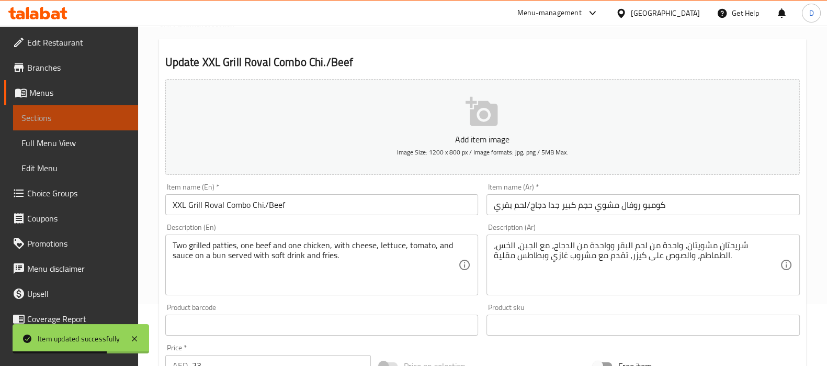
click at [115, 112] on span "Sections" at bounding box center [75, 117] width 108 height 13
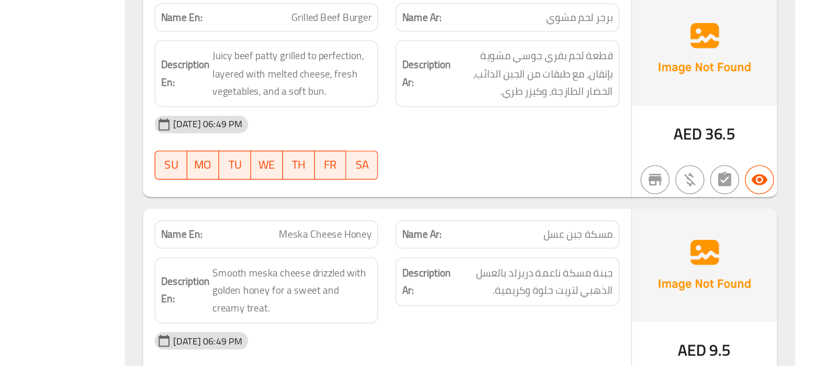
scroll to position [6374, 0]
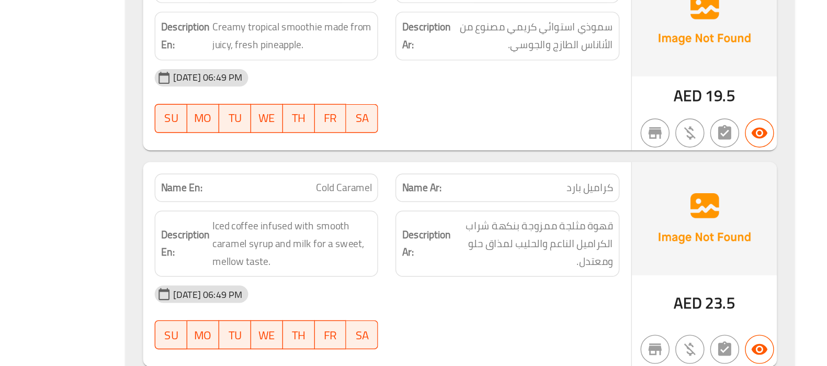
click at [544, 227] on div "Name Ar: [PERSON_NAME]" at bounding box center [600, 237] width 162 height 20
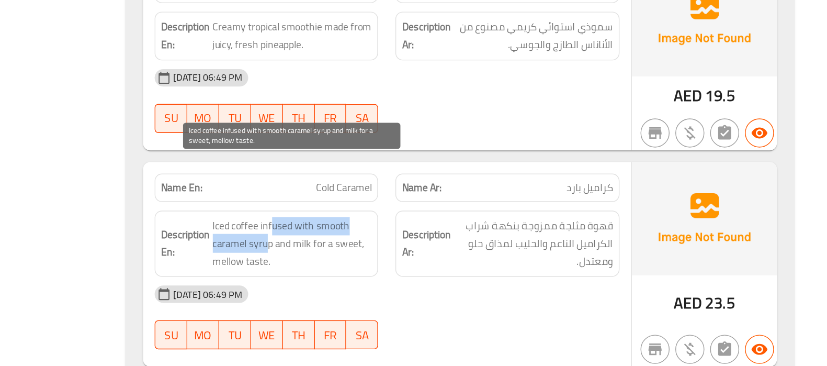
drag, startPoint x: 429, startPoint y: 226, endPoint x: 425, endPoint y: 233, distance: 8.2
click at [425, 258] on span "Iced coffee infused with smooth caramel syrup and milk for a sweet, mellow tast…" at bounding box center [444, 277] width 115 height 39
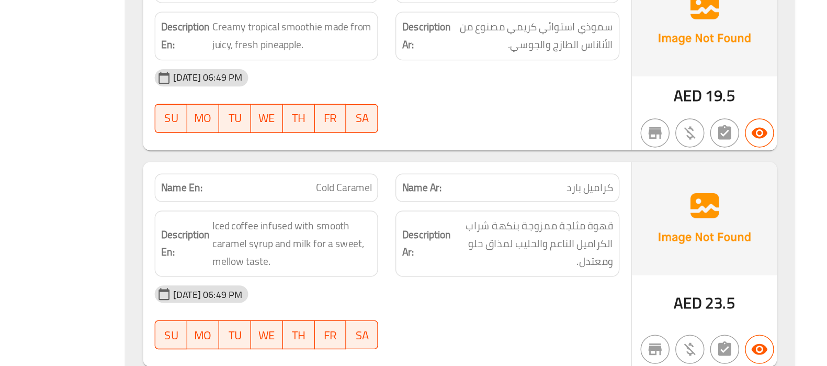
click at [461, 232] on span "Cold Caramel" at bounding box center [481, 237] width 40 height 11
copy span "Cold Caramel"
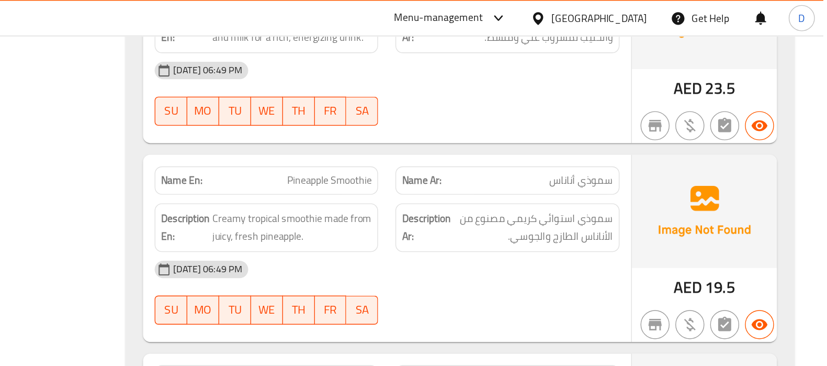
scroll to position [6337, 0]
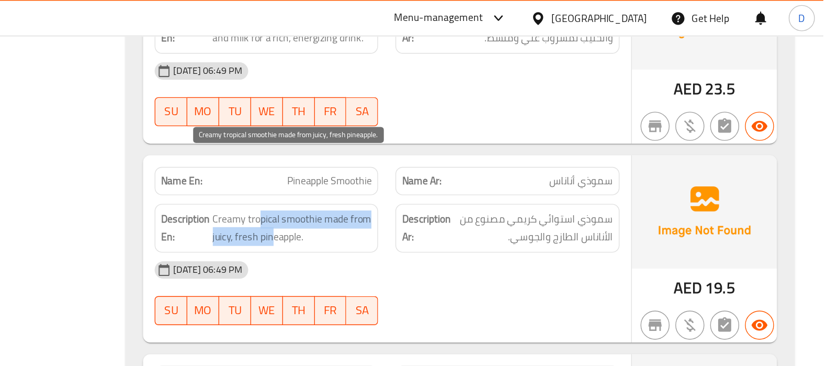
drag, startPoint x: 419, startPoint y: 120, endPoint x: 430, endPoint y: 129, distance: 14.5
click at [430, 152] on span "Creamy tropical smoothie made from juicy, fresh pineapple." at bounding box center [444, 165] width 115 height 26
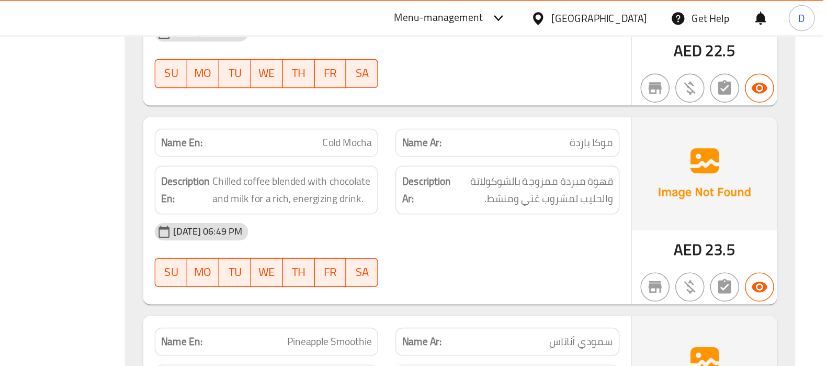
scroll to position [6217, 0]
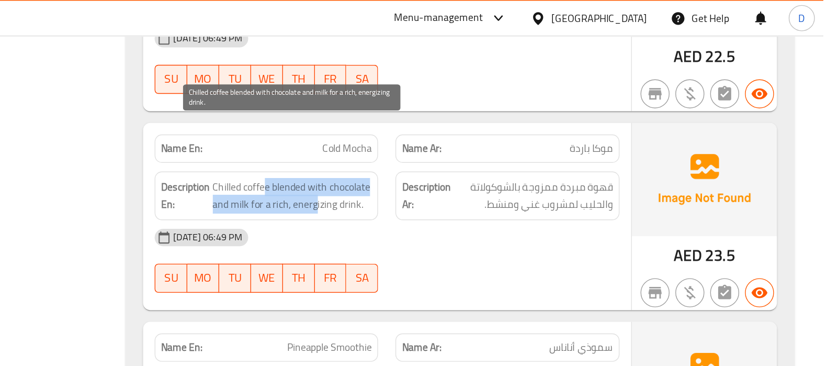
drag, startPoint x: 422, startPoint y: 93, endPoint x: 460, endPoint y: 99, distance: 39.2
click at [460, 128] on span "Chilled coffee blended with chocolate and milk for a rich, energizing drink." at bounding box center [444, 141] width 115 height 26
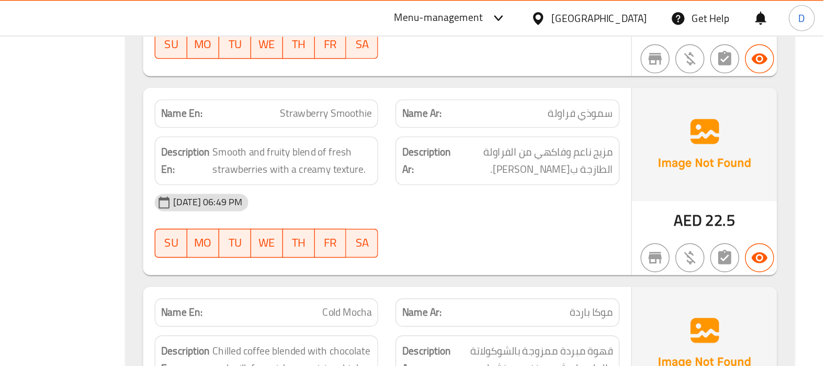
scroll to position [6041, 0]
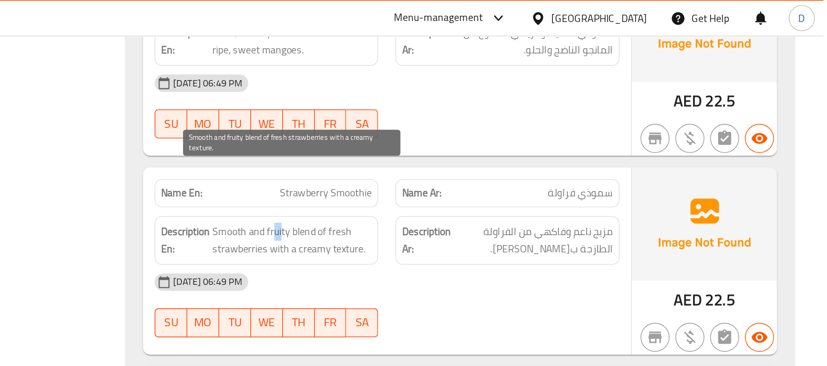
click at [432, 161] on span "Smooth and fruity blend of fresh strawberries with a creamy texture." at bounding box center [444, 174] width 115 height 26
click at [415, 161] on span "Smooth and fruity blend of fresh strawberries with a creamy texture." at bounding box center [444, 174] width 115 height 26
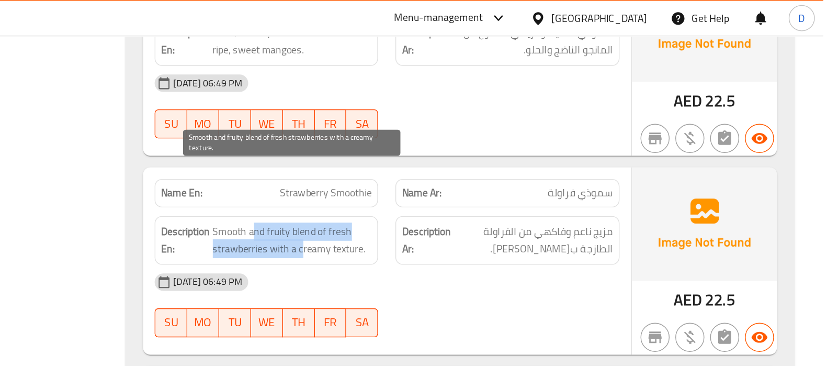
drag, startPoint x: 416, startPoint y: 127, endPoint x: 451, endPoint y: 141, distance: 37.8
click at [451, 161] on span "Smooth and fruity blend of fresh strawberries with a creamy texture." at bounding box center [444, 174] width 115 height 26
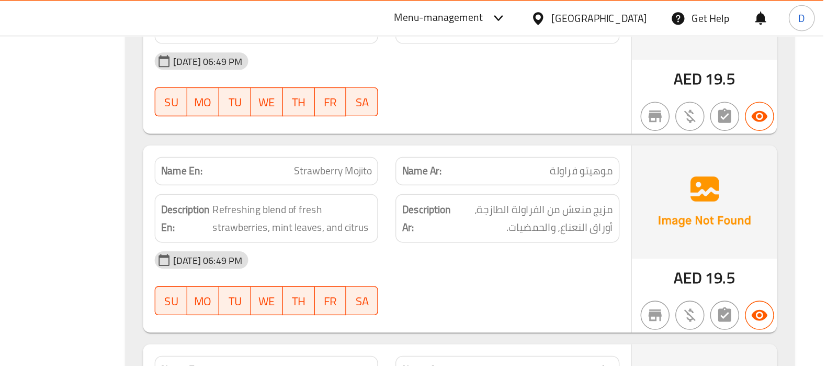
scroll to position [5446, 0]
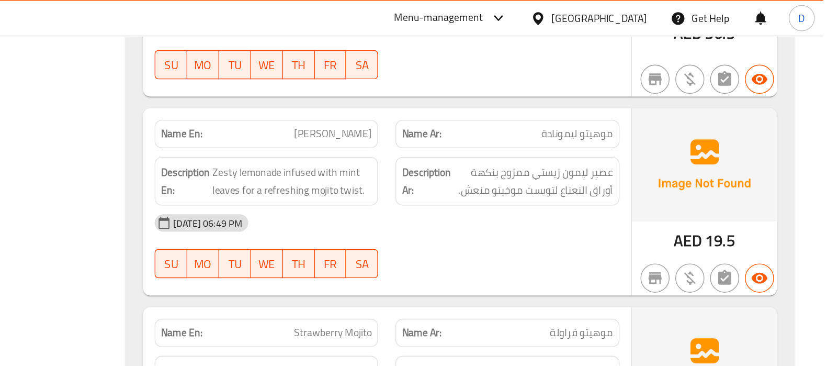
scroll to position [5353, 0]
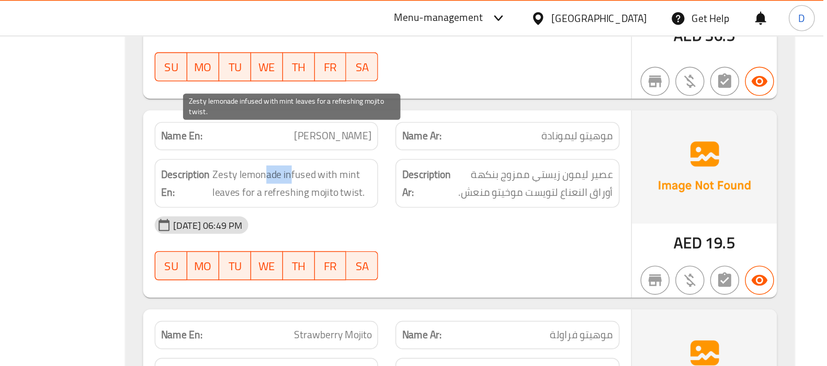
drag, startPoint x: 442, startPoint y: 103, endPoint x: 424, endPoint y: 104, distance: 17.3
click at [424, 119] on span "Zesty lemonade infused with mint leaves for a refreshing mojito twist." at bounding box center [444, 132] width 115 height 26
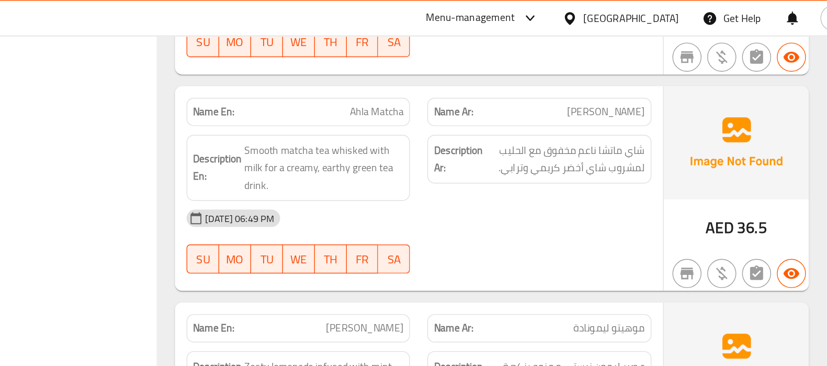
scroll to position [5210, 0]
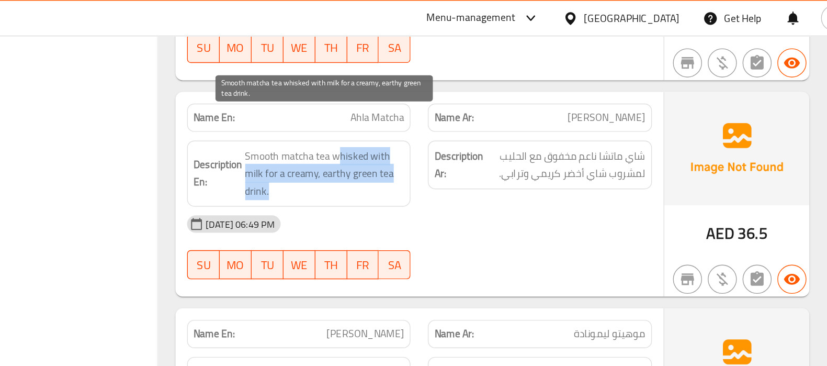
drag, startPoint x: 456, startPoint y: 86, endPoint x: 438, endPoint y: 106, distance: 26.7
click at [438, 106] on span "Smooth matcha tea whisked with milk for a creamy, earthy green tea drink." at bounding box center [444, 125] width 115 height 39
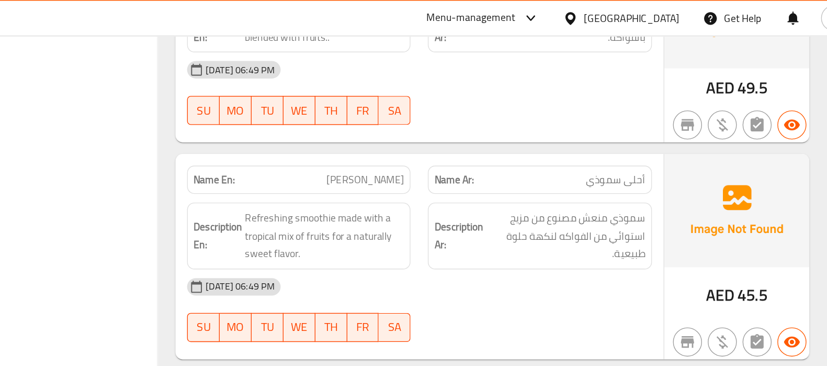
scroll to position [5008, 0]
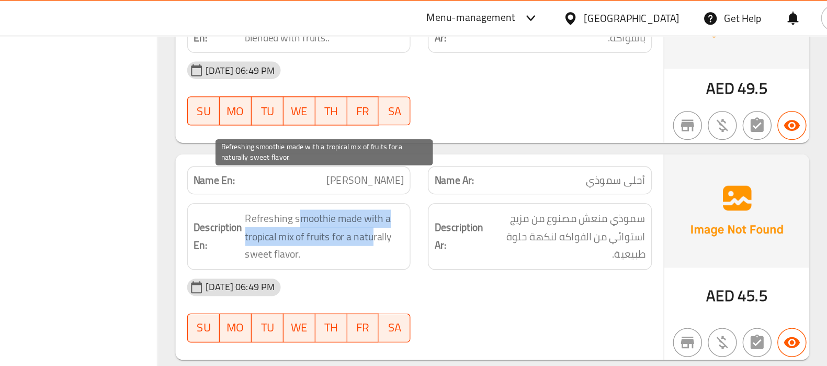
drag, startPoint x: 425, startPoint y: 129, endPoint x: 480, endPoint y: 141, distance: 55.7
click at [480, 151] on span "Refreshing smoothie made with a tropical mix of fruits for a naturally sweet fl…" at bounding box center [444, 170] width 115 height 39
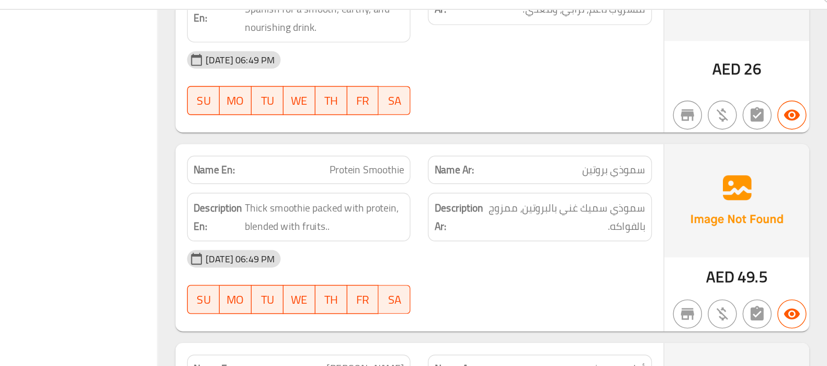
scroll to position [4854, 0]
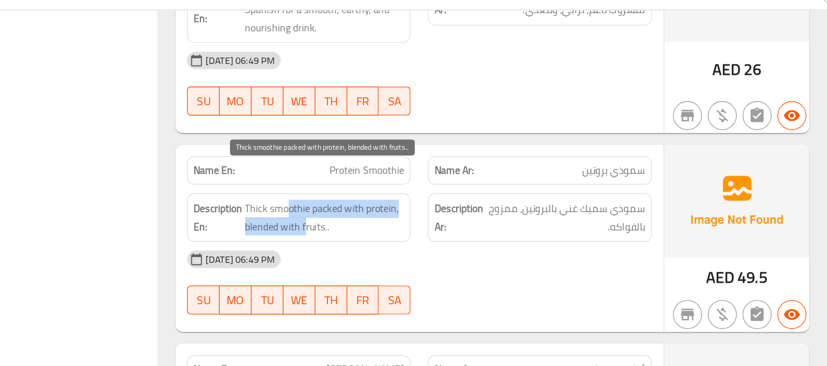
drag, startPoint x: 418, startPoint y: 142, endPoint x: 430, endPoint y: 156, distance: 18.2
click at [430, 163] on span "Thick smoothie packed with protein, blended with fruits.." at bounding box center [444, 176] width 115 height 26
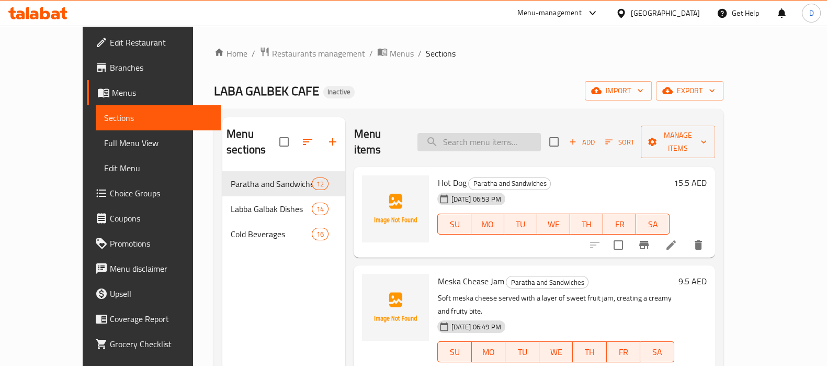
click at [461, 137] on input "search" at bounding box center [479, 142] width 123 height 18
paste input "Cold Caramel"
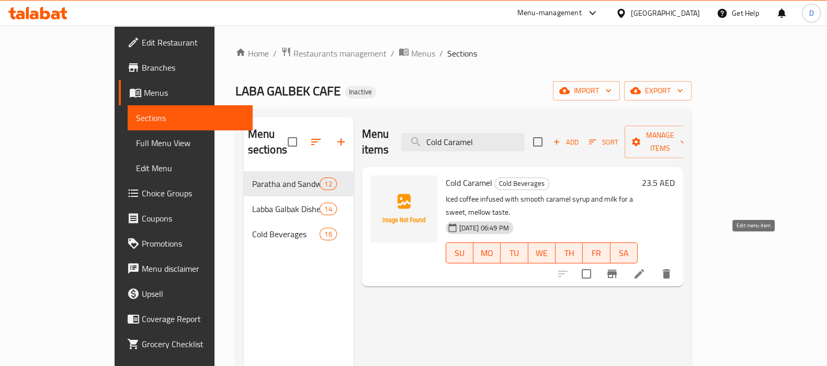
type input "Cold Caramel"
click at [646, 267] on icon at bounding box center [639, 273] width 13 height 13
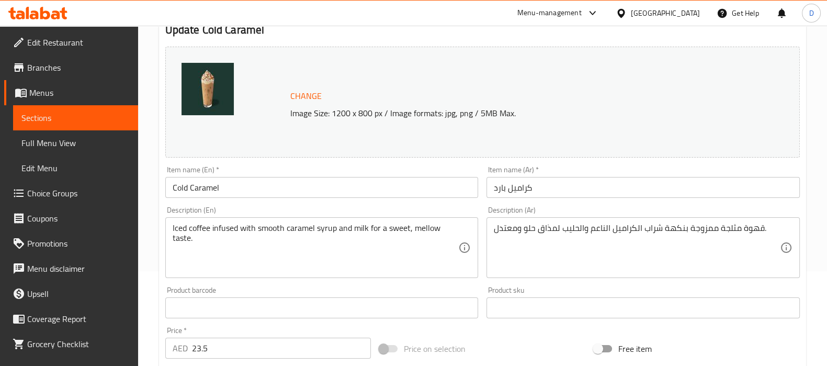
scroll to position [95, 0]
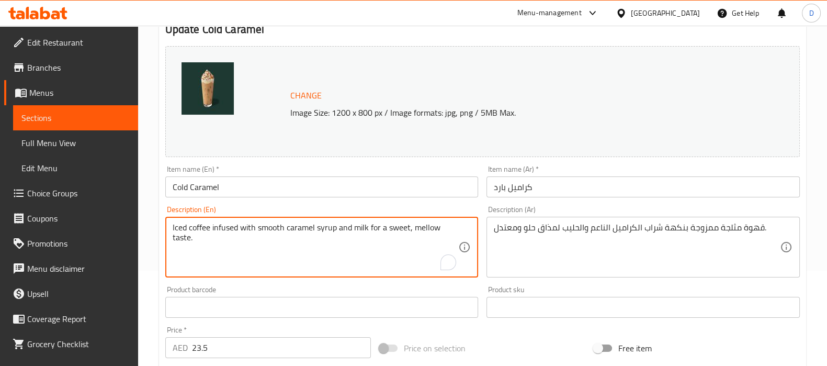
click at [231, 229] on textarea "Iced coffee infused with smooth caramel syrup and milk for a sweet, mellow tast…" at bounding box center [316, 247] width 286 height 50
type textarea "Iced coffee mix with smooth caramel syrup and milk for a sweet, mellow taste."
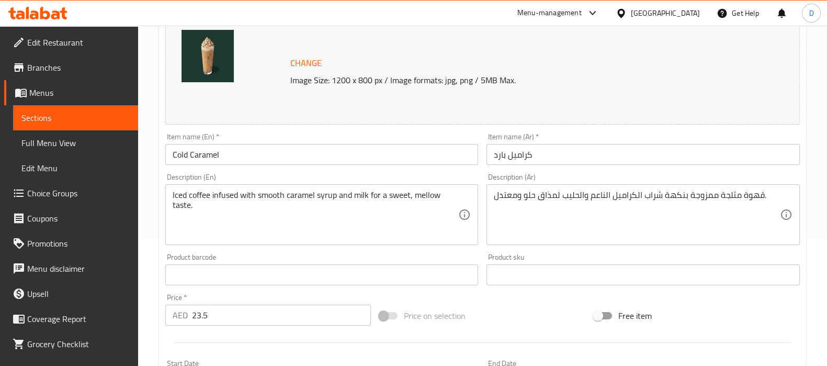
scroll to position [129, 0]
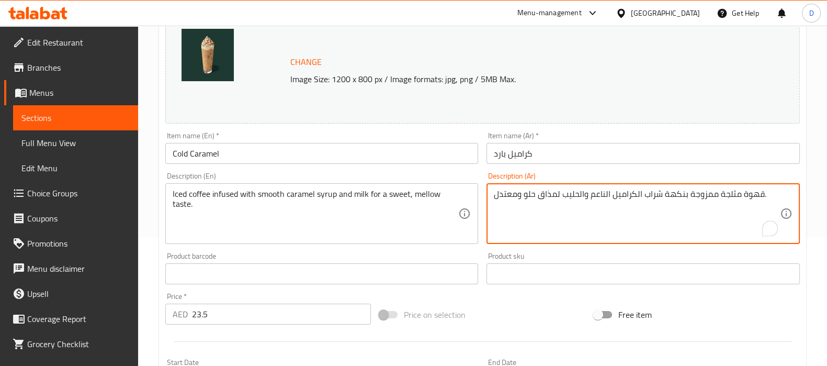
drag, startPoint x: 711, startPoint y: 195, endPoint x: 692, endPoint y: 194, distance: 19.4
click at [692, 194] on textarea "قهوة مثلجة ممزوجة بنكهة شراب الكراميل الناعم والحليب لمذاق حلو ومعتدل." at bounding box center [637, 214] width 286 height 50
drag, startPoint x: 685, startPoint y: 196, endPoint x: 662, endPoint y: 197, distance: 23.0
click at [662, 197] on textarea "قهوة مثلجة مشبعة بنكهة شراب الكراميل الناعم والحليب لمذاق حلو ومعتدل." at bounding box center [637, 214] width 286 height 50
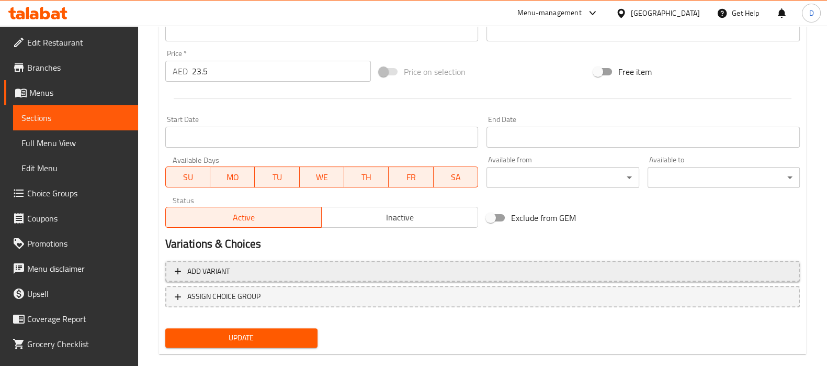
scroll to position [375, 0]
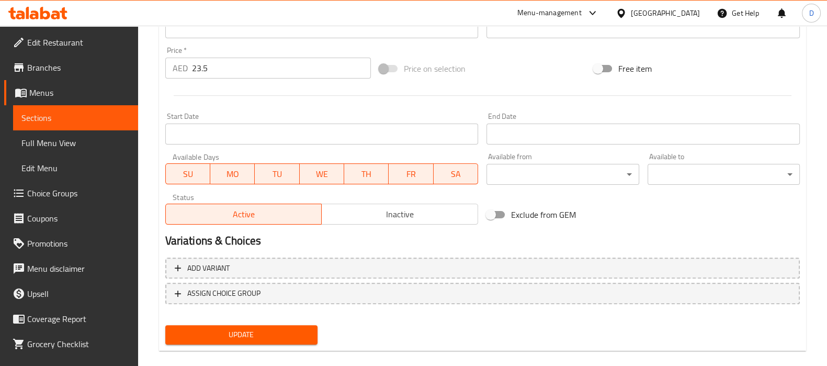
type textarea "قهوة مثلجة مشبعة بشراب الكراميل الناعم والحليب لمذاق حلو ومعتدل."
click at [284, 336] on span "Update" at bounding box center [242, 334] width 136 height 13
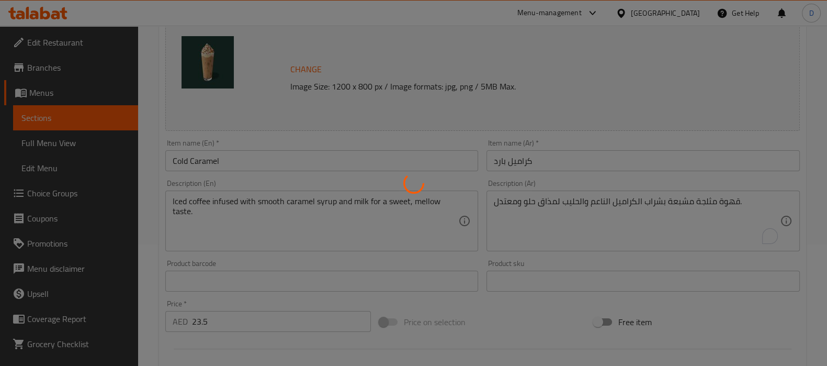
scroll to position [120, 0]
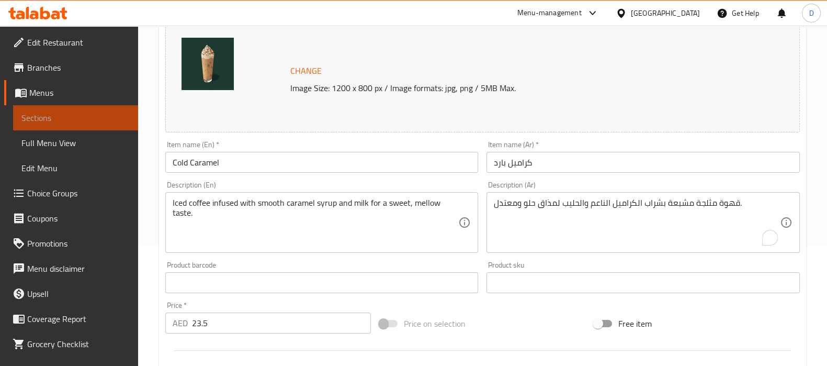
click at [111, 115] on span "Sections" at bounding box center [75, 117] width 108 height 13
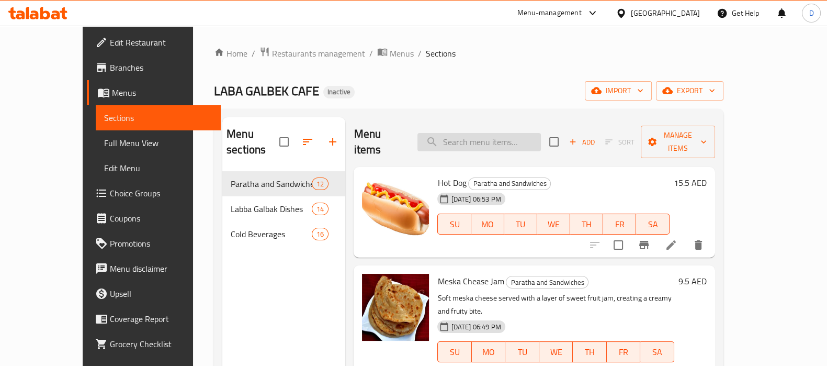
click at [455, 140] on input "search" at bounding box center [479, 142] width 123 height 18
paste input "Zesty lemonade infused with mint leaves for a refreshing mojito twist."
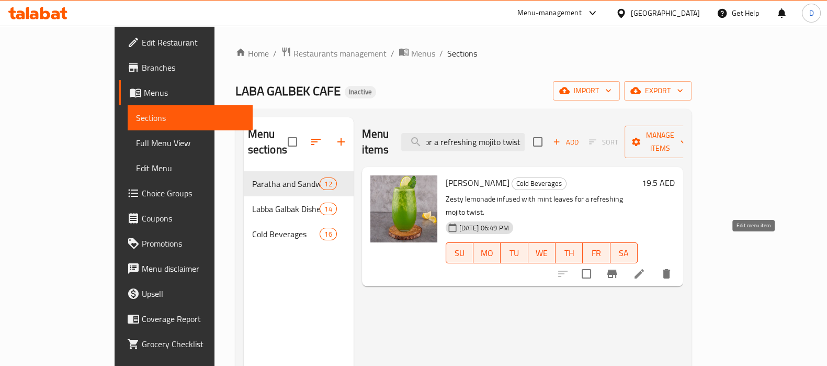
type input "Zesty lemonade infused with mint leaves for a refreshing mojito twist."
click at [644, 269] on icon at bounding box center [639, 273] width 9 height 9
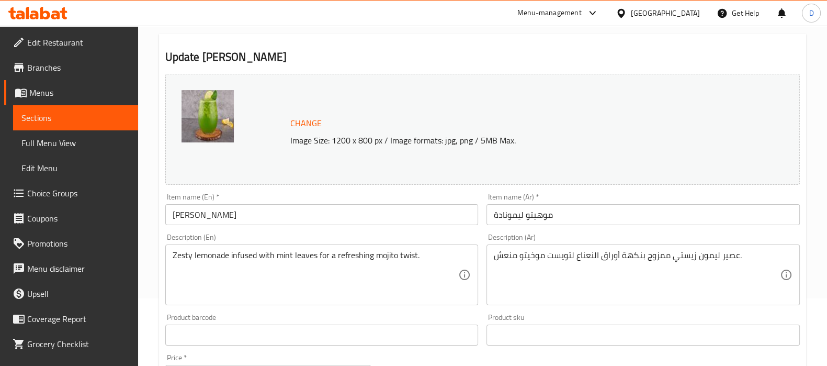
scroll to position [70, 0]
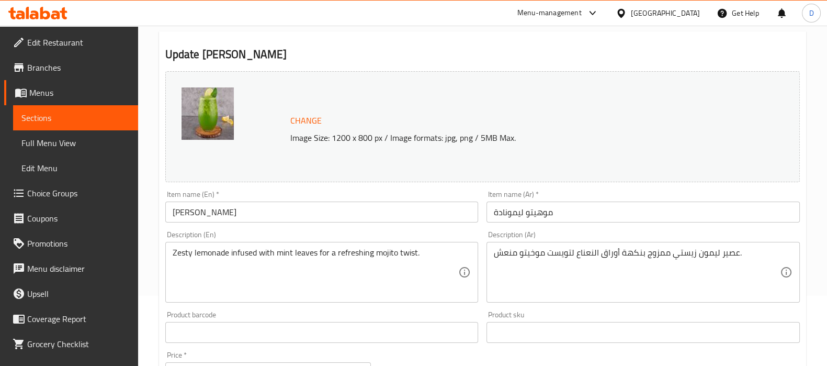
click at [537, 213] on input "موهيتو ليمونادة" at bounding box center [643, 211] width 313 height 21
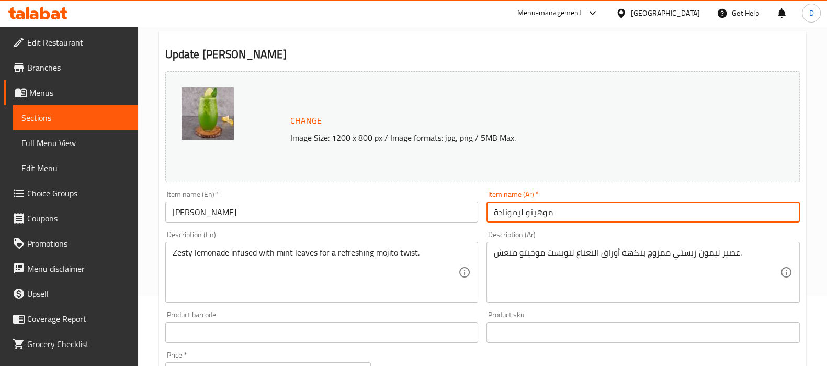
click at [537, 213] on input "موهيتو ليمونادة" at bounding box center [643, 211] width 313 height 21
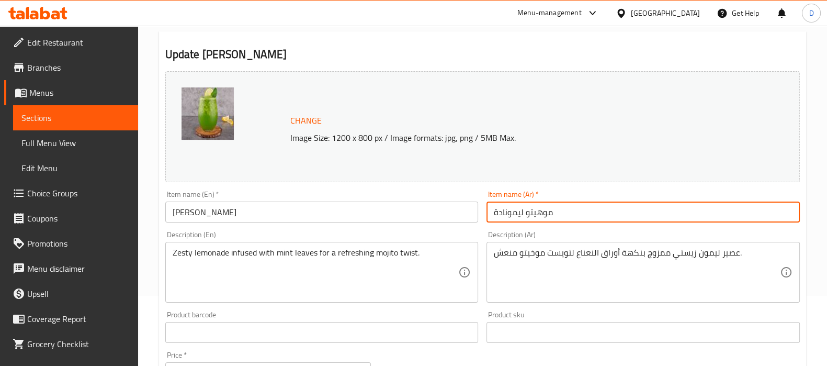
click at [537, 213] on input "موهيتو ليمونادة" at bounding box center [643, 211] width 313 height 21
drag, startPoint x: 524, startPoint y: 213, endPoint x: 573, endPoint y: 207, distance: 49.6
click at [573, 207] on input "موهيتو ليمونادة" at bounding box center [643, 211] width 313 height 21
click at [547, 207] on input "موهيتو ليمونادة" at bounding box center [643, 211] width 313 height 21
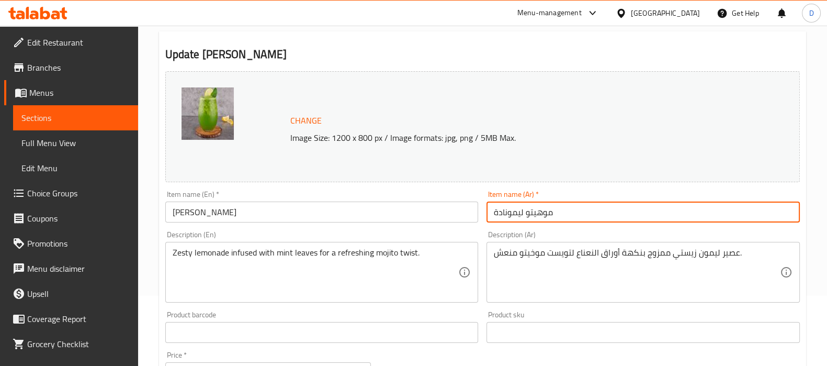
click at [547, 207] on input "موهيتو ليمونادة" at bounding box center [643, 211] width 313 height 21
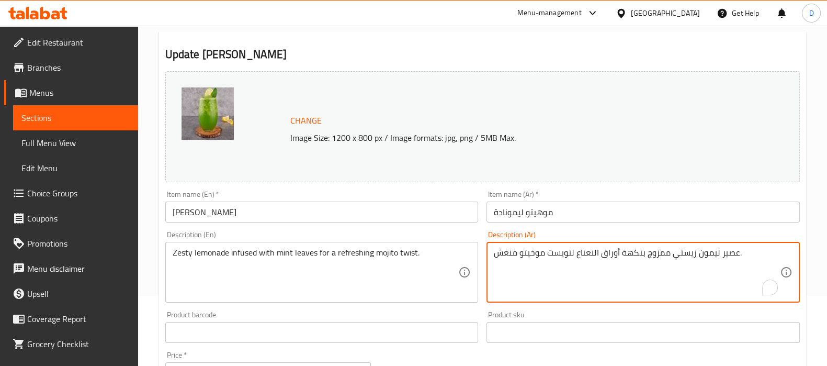
drag, startPoint x: 539, startPoint y: 252, endPoint x: 521, endPoint y: 253, distance: 18.3
paste textarea "ه"
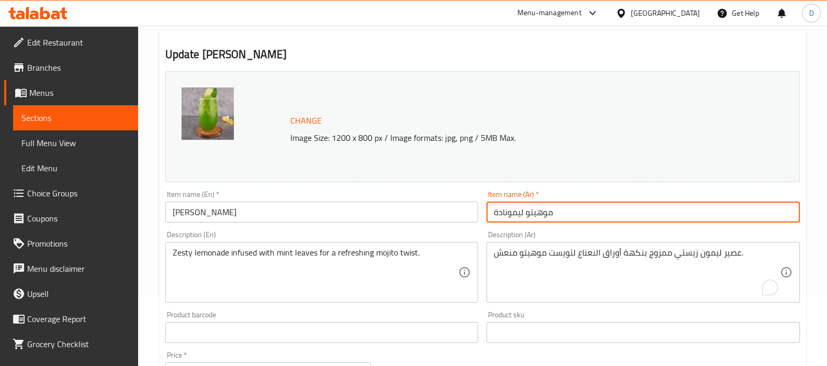
drag, startPoint x: 524, startPoint y: 217, endPoint x: 477, endPoint y: 213, distance: 47.3
click at [477, 213] on div "Change Image Size: 1200 x 800 px / Image formats: jpg, png / 5MB Max. Item name…" at bounding box center [482, 300] width 643 height 466
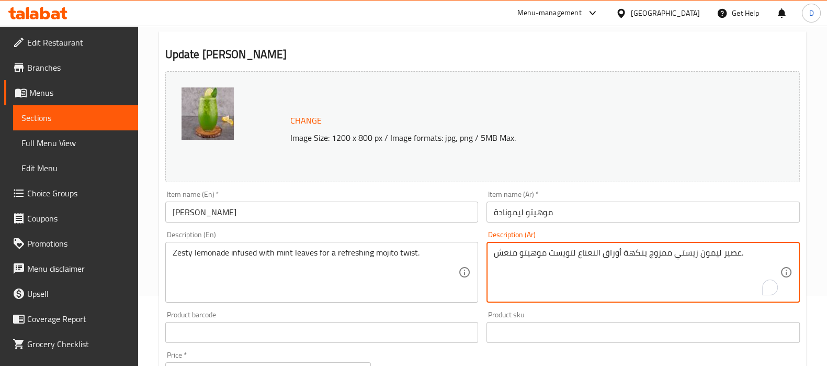
drag, startPoint x: 700, startPoint y: 257, endPoint x: 738, endPoint y: 255, distance: 37.7
click at [738, 255] on textarea "عصير ليمون زيستي ممزوج بنكهة أوراق النعناع لتويست موهيتو منعش." at bounding box center [637, 272] width 286 height 50
paste textarea "ليمونادة"
drag, startPoint x: 665, startPoint y: 255, endPoint x: 648, endPoint y: 257, distance: 16.9
click at [648, 257] on textarea "ليمونادة زيستي ممزوج بنكهة أوراق النعناع لتويست موهيتو منعش." at bounding box center [637, 272] width 286 height 50
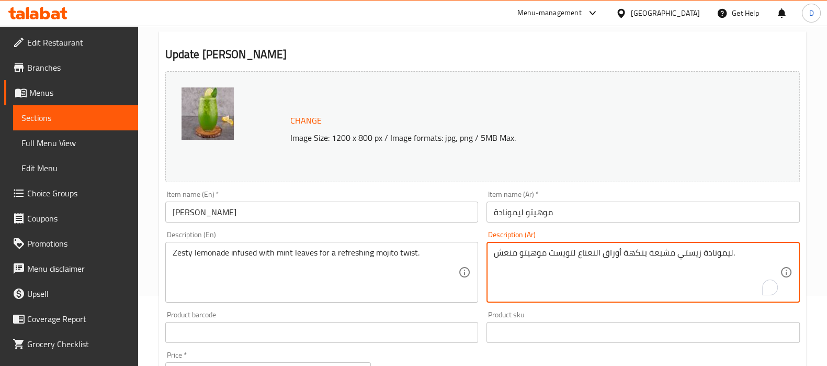
type textarea "ليمونادة زيستي مشبعة بنكهة أوراق النعناع لتويست موهيتو منعش."
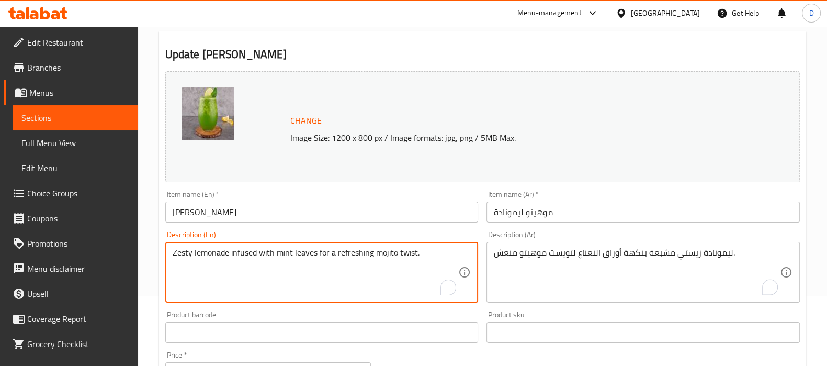
click at [275, 263] on textarea "Zesty lemonade infused with mint leaves for a refreshing mojito twist." at bounding box center [316, 272] width 286 height 50
click at [253, 263] on textarea "Zesty lemonade infused with mint leaves for a refreshing mojito twist." at bounding box center [316, 272] width 286 height 50
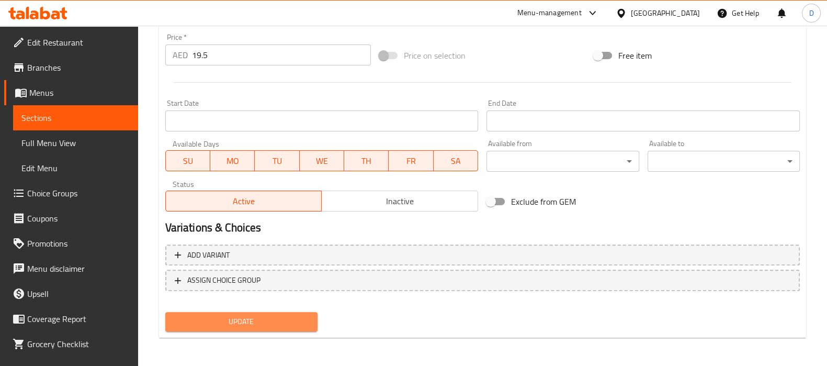
click at [241, 315] on span "Update" at bounding box center [242, 321] width 136 height 13
click at [251, 315] on span "Update" at bounding box center [242, 321] width 136 height 13
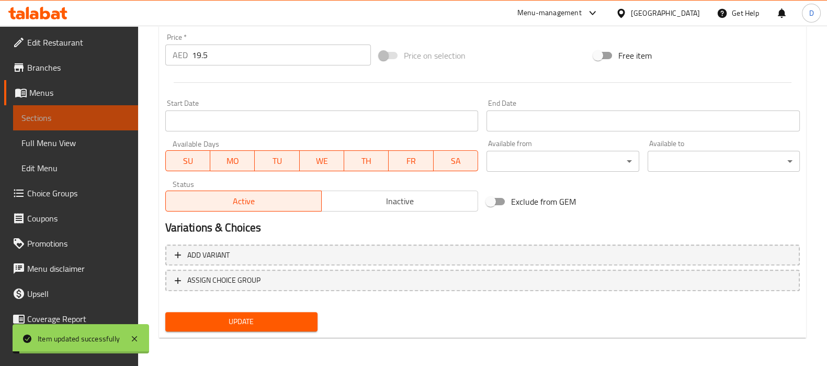
click at [112, 112] on span "Sections" at bounding box center [75, 117] width 108 height 13
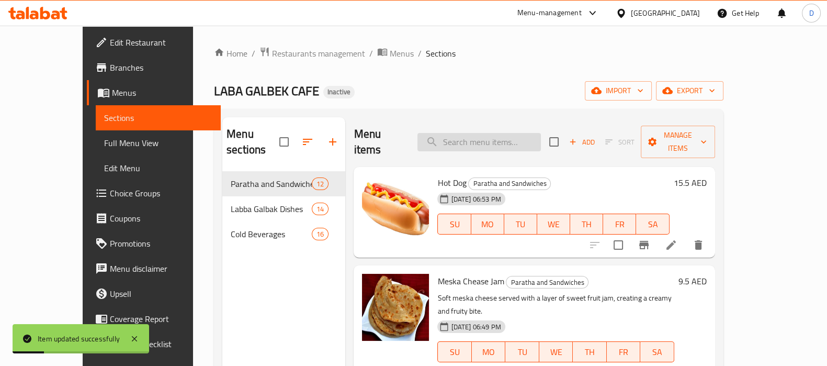
click at [461, 134] on input "search" at bounding box center [479, 142] width 123 height 18
paste input "Refreshing smoothie made with a tropical mix of fruits for a naturally sweet fl…"
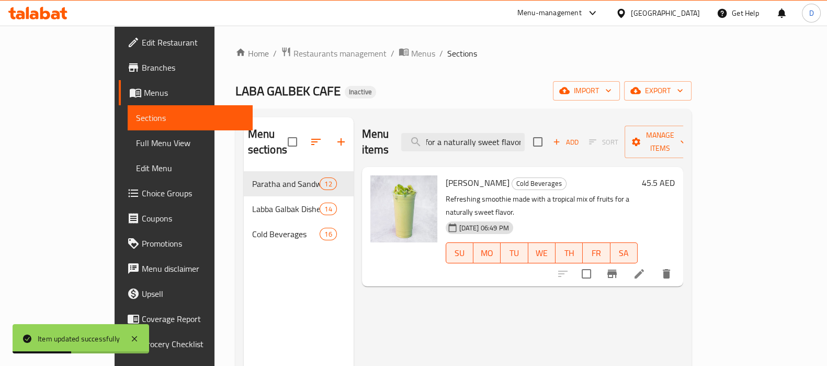
type input "Refreshing smoothie made with a tropical mix of fruits for a naturally sweet fl…"
click at [654, 264] on li at bounding box center [639, 273] width 29 height 19
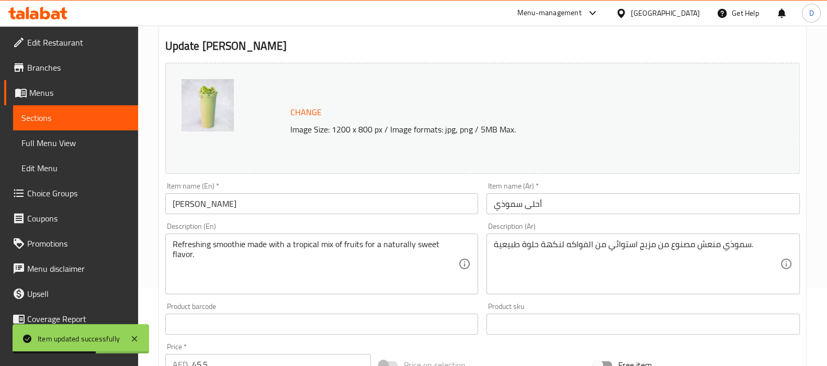
scroll to position [80, 0]
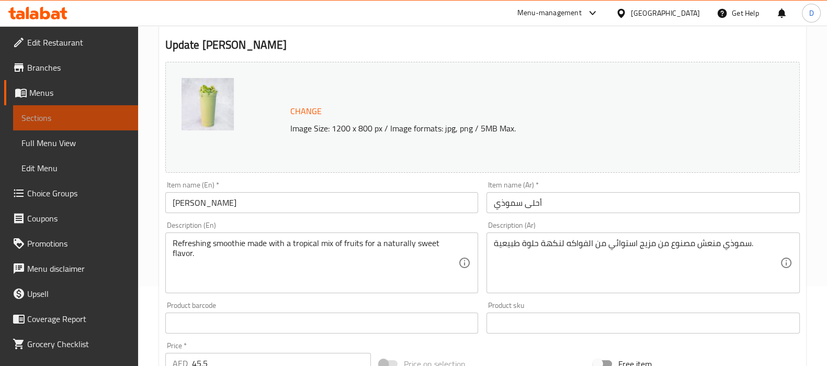
click at [108, 114] on span "Sections" at bounding box center [75, 117] width 108 height 13
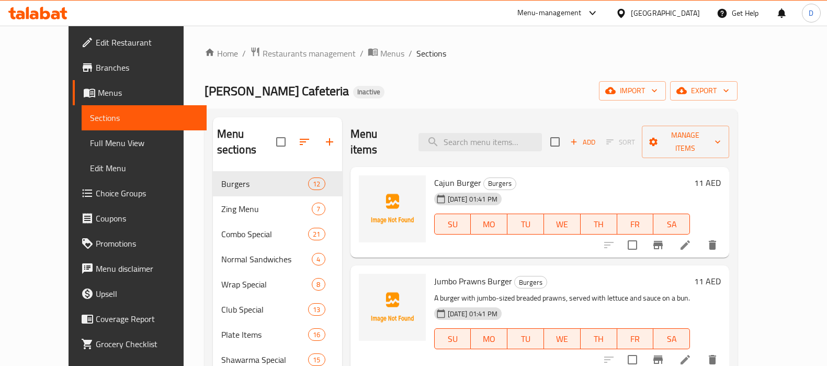
scroll to position [62, 0]
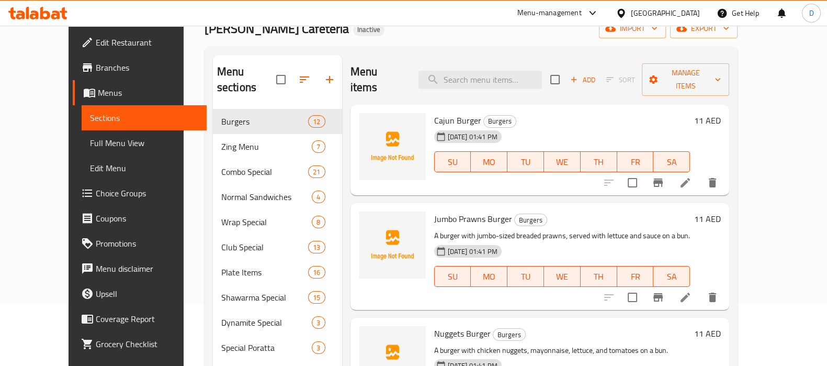
click at [487, 76] on input "search" at bounding box center [480, 80] width 123 height 18
paste input "Kawakeb Crunchy Burger"
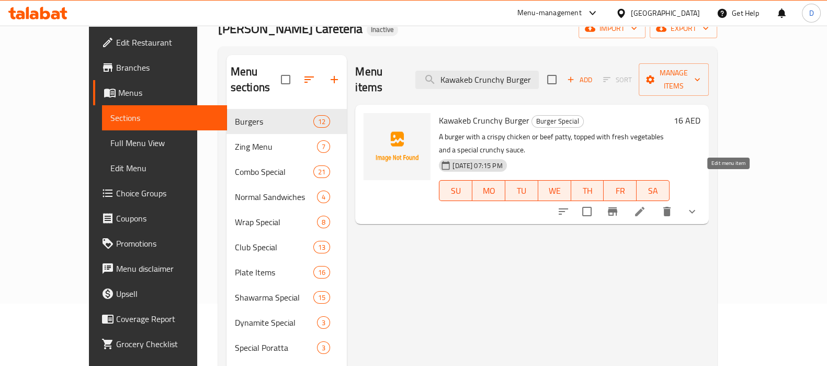
type input "Kawakeb Crunchy Burger"
click at [646, 205] on icon at bounding box center [640, 211] width 13 height 13
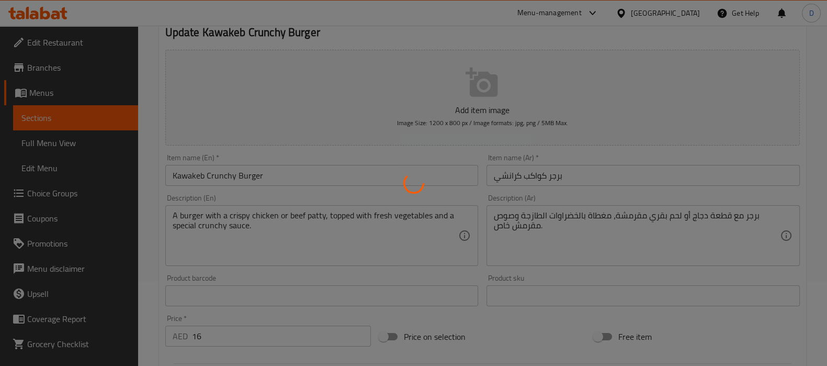
scroll to position [87, 0]
click at [261, 215] on div at bounding box center [413, 183] width 827 height 366
type input "اختيارك من"
type input "1"
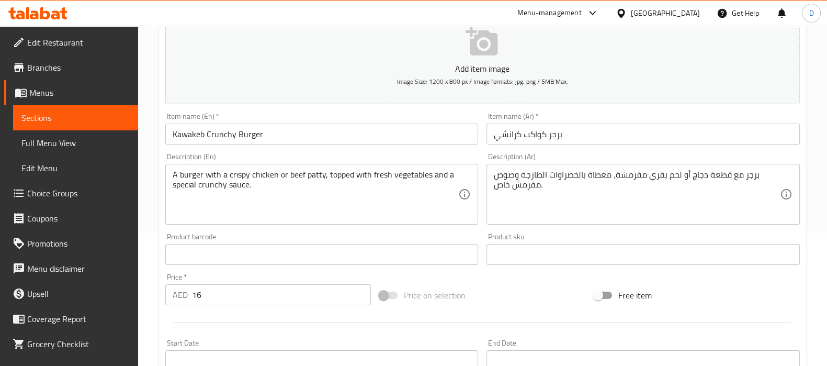
scroll to position [134, 0]
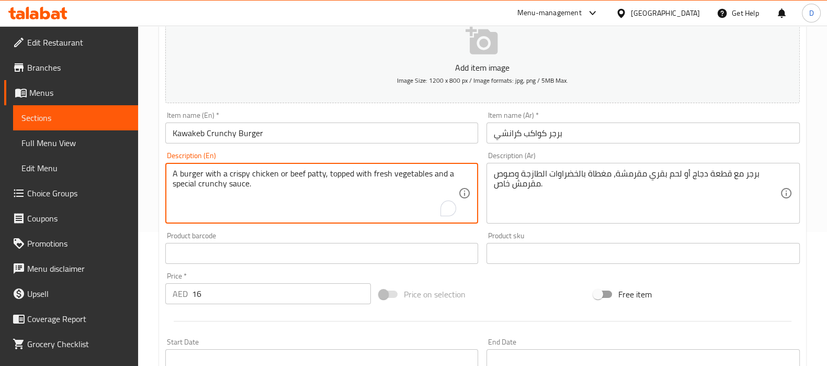
click at [237, 182] on textarea "A burger with a crispy chicken or beef patty, topped with fresh vegetables and …" at bounding box center [316, 193] width 286 height 50
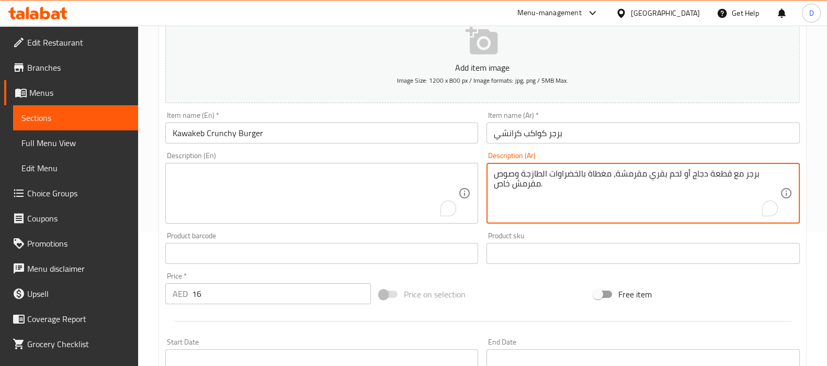
click at [545, 179] on textarea "برجر مع قطعة دجاج أو لحم بقري مقرمشة، مغطاة بالخضراوات الطازجة وصوص مقرمش خاص." at bounding box center [637, 193] width 286 height 50
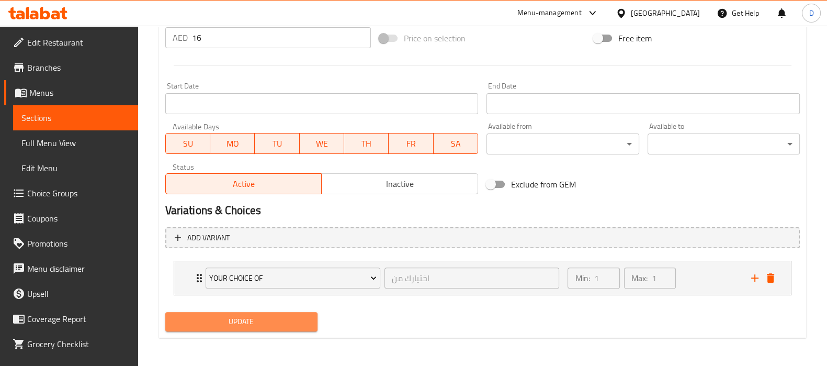
click at [303, 320] on span "Update" at bounding box center [242, 321] width 136 height 13
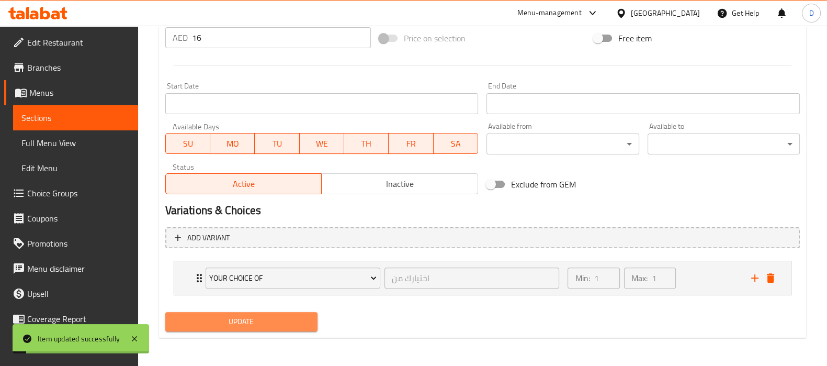
click at [303, 320] on span "Update" at bounding box center [242, 321] width 136 height 13
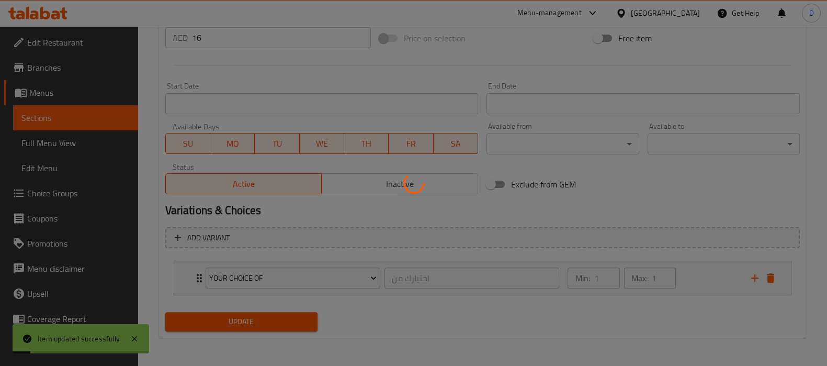
click at [303, 320] on div at bounding box center [413, 183] width 827 height 366
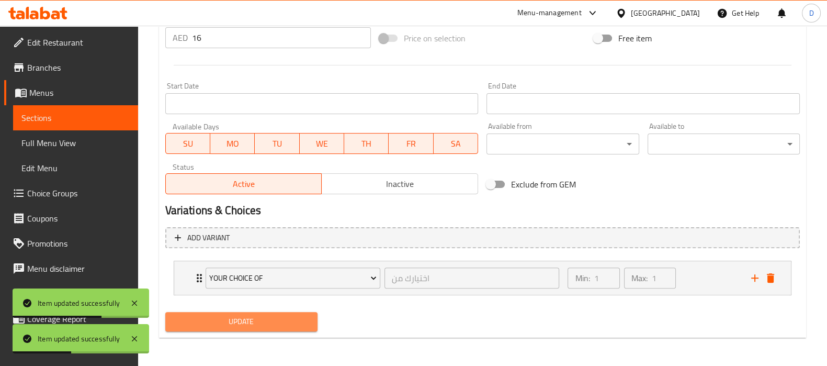
click at [278, 324] on span "Update" at bounding box center [242, 321] width 136 height 13
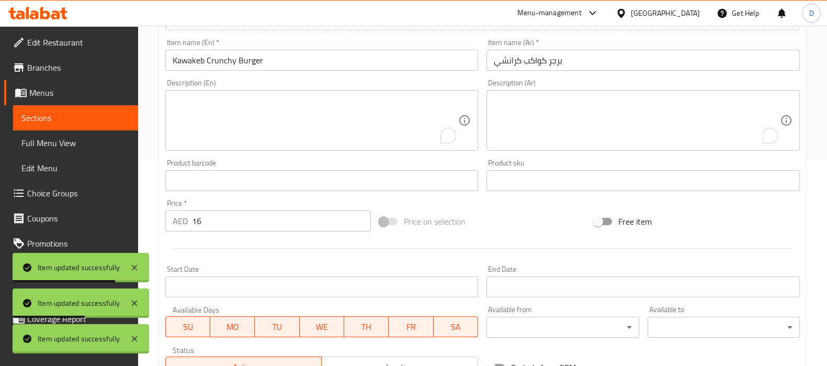
scroll to position [205, 0]
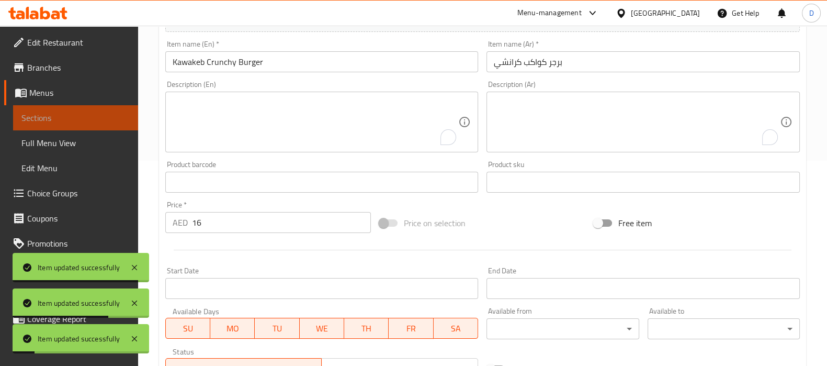
click at [97, 112] on span "Sections" at bounding box center [75, 117] width 108 height 13
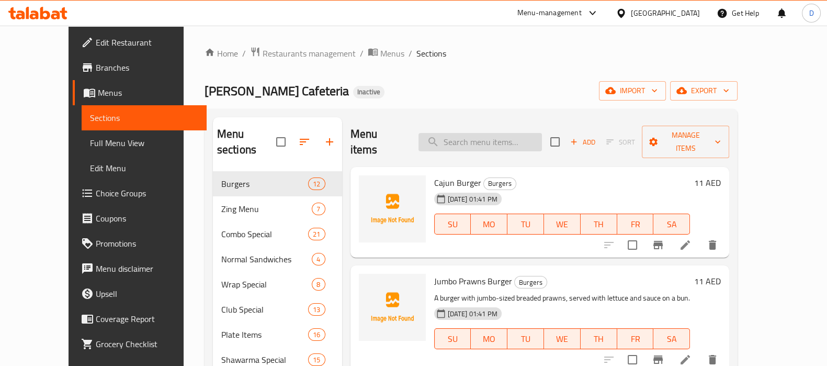
click at [491, 137] on input "search" at bounding box center [480, 142] width 123 height 18
paste input "Chi. Burger"
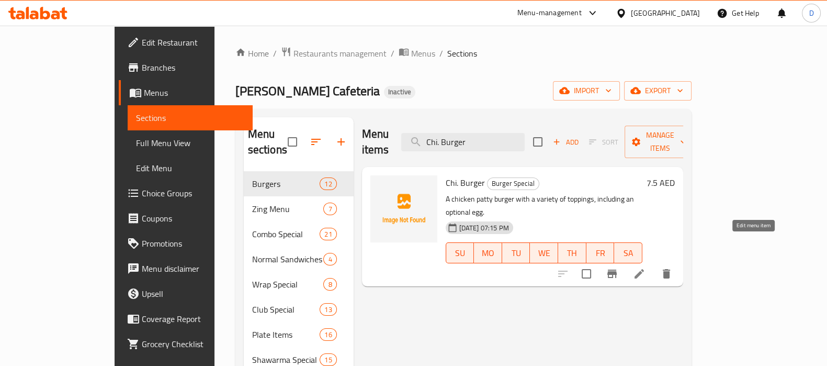
type input "Chi. Burger"
click at [644, 269] on icon at bounding box center [639, 273] width 9 height 9
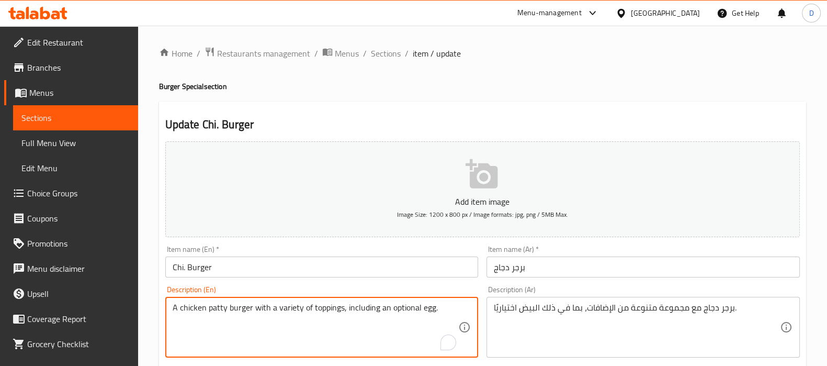
drag, startPoint x: 409, startPoint y: 307, endPoint x: 397, endPoint y: 305, distance: 11.7
click at [397, 305] on textarea "A chicken patty burger with a variety of toppings, including an optional egg." at bounding box center [316, 327] width 286 height 50
click at [406, 311] on textarea "A chicken patty burger with a variety of toppings, including an optional egg." at bounding box center [316, 327] width 286 height 50
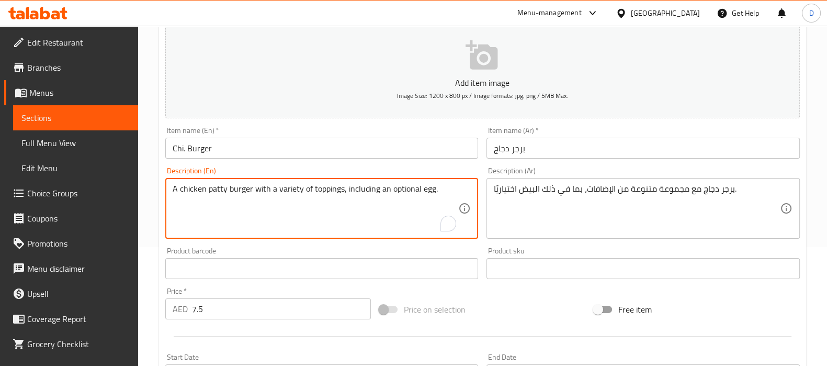
scroll to position [120, 0]
click at [337, 185] on textarea "A chicken patty burger with a variety of toppings, including an optional egg." at bounding box center [316, 208] width 286 height 50
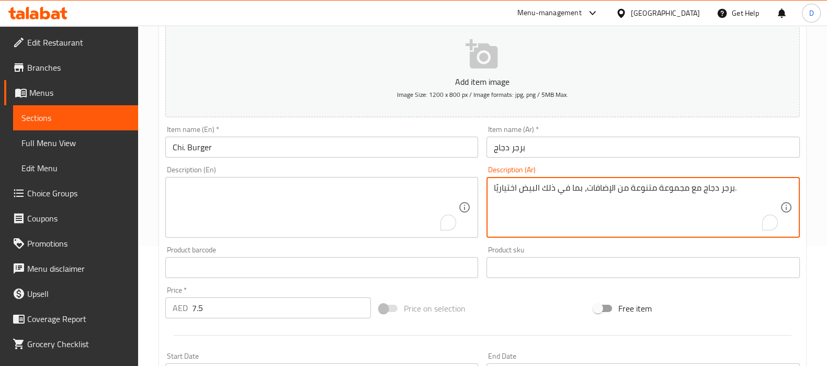
click at [555, 189] on textarea "برجر دجاج مع مجموعة متنوعة من الإضافات، بما في ذلك البيض اختياريًا." at bounding box center [637, 208] width 286 height 50
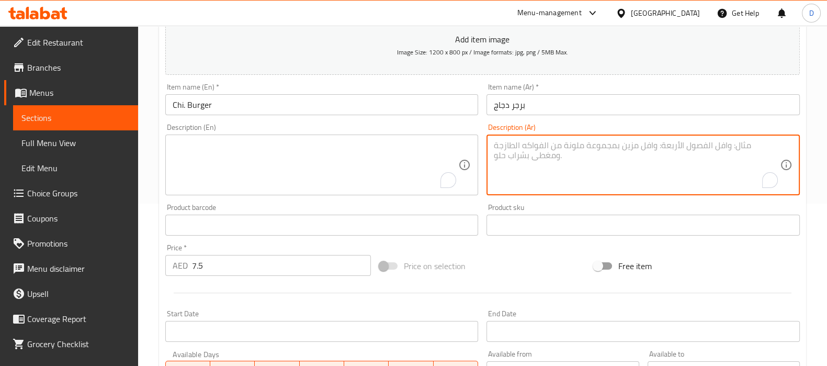
scroll to position [171, 0]
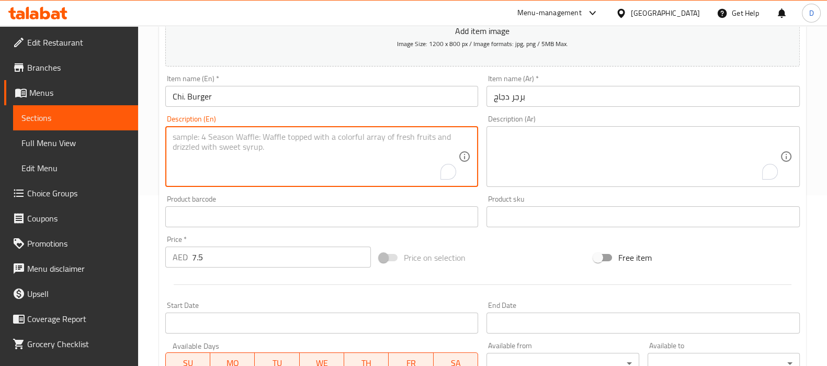
click at [400, 140] on textarea "To enrich screen reader interactions, please activate Accessibility in Grammarl…" at bounding box center [316, 157] width 286 height 50
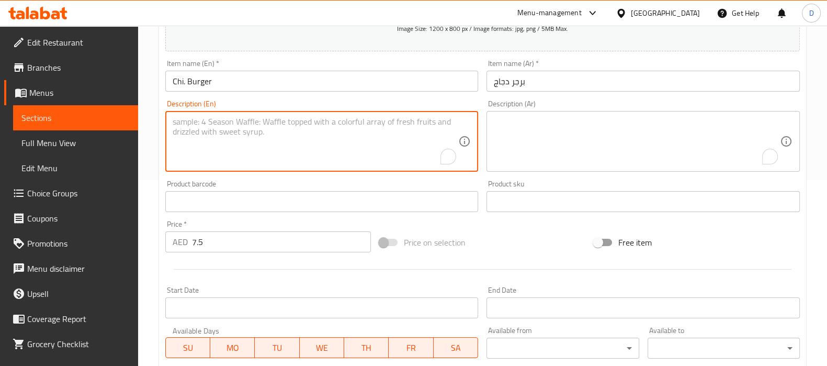
click at [366, 137] on textarea "To enrich screen reader interactions, please activate Accessibility in Grammarl…" at bounding box center [316, 142] width 286 height 50
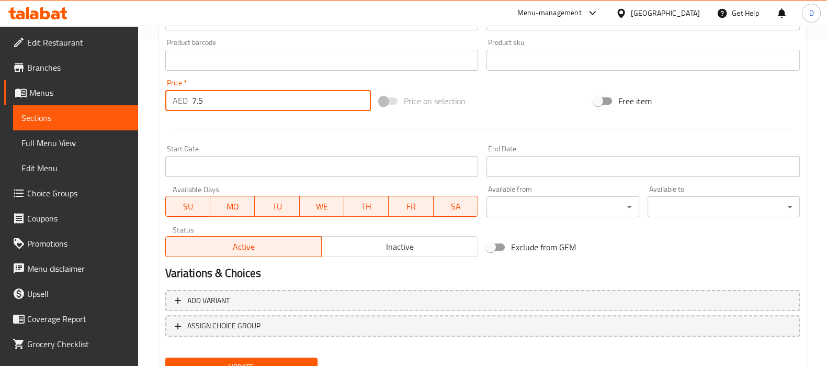
click at [198, 98] on input "7.5" at bounding box center [281, 100] width 179 height 21
type input "0"
click at [208, 129] on div at bounding box center [482, 128] width 643 height 26
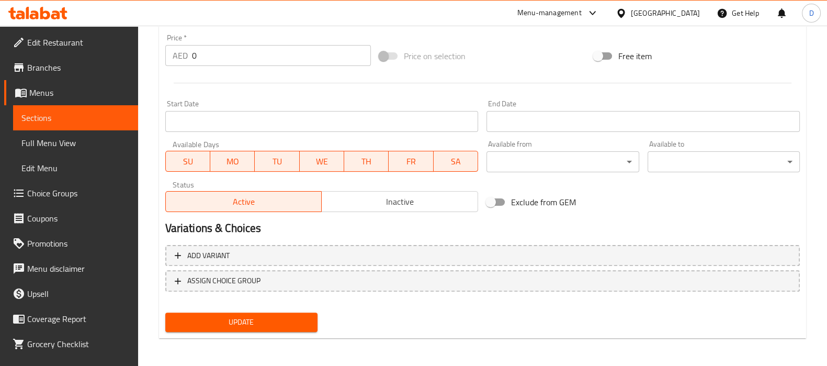
scroll to position [373, 0]
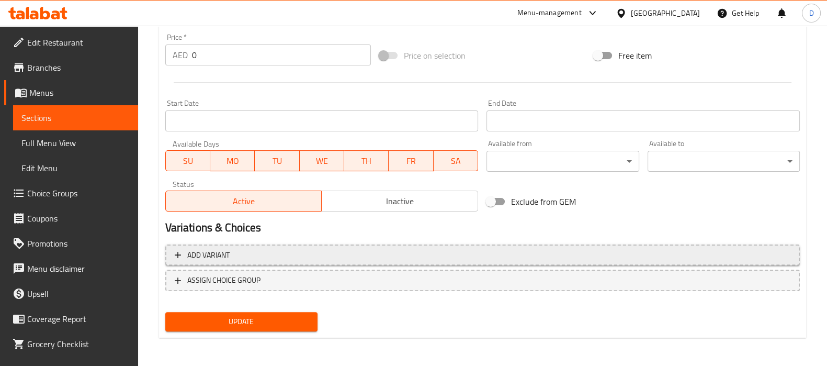
click at [309, 260] on span "Add variant" at bounding box center [483, 255] width 616 height 13
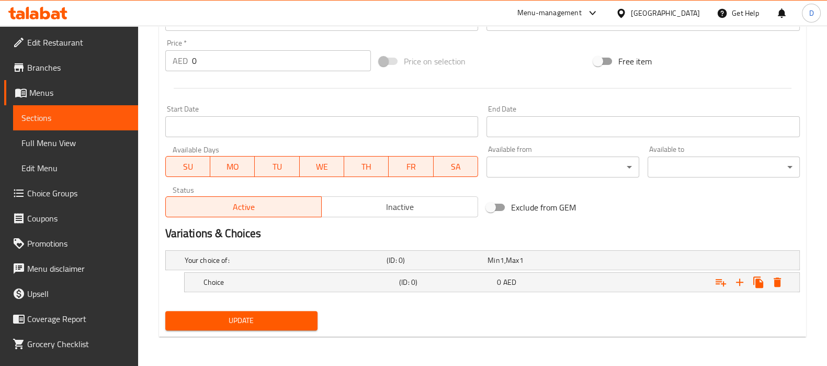
scroll to position [366, 0]
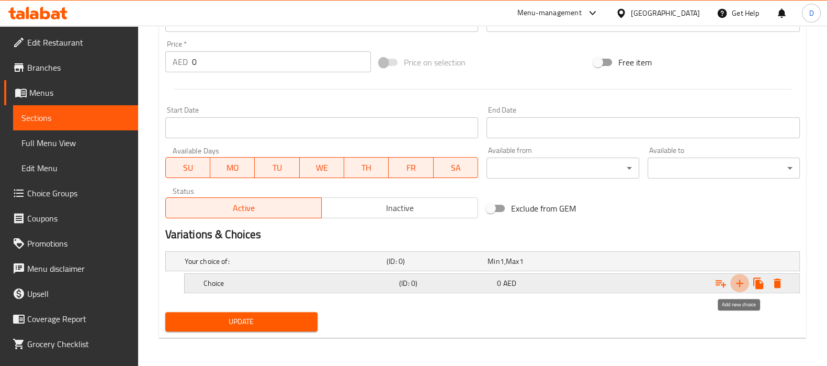
click at [738, 279] on icon "Expand" at bounding box center [740, 283] width 13 height 13
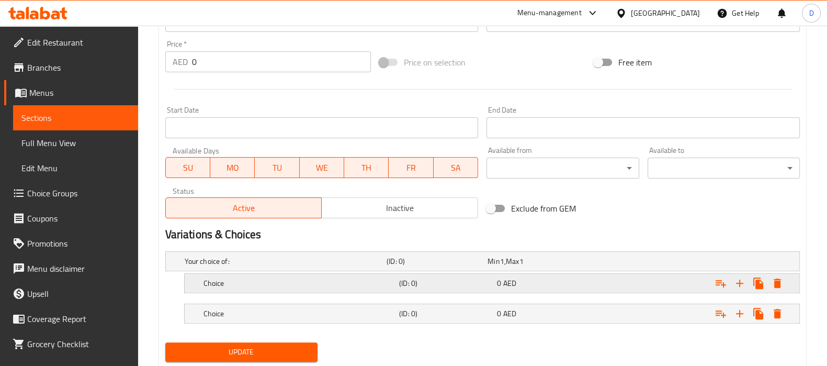
click at [693, 263] on div "Expand" at bounding box center [688, 261] width 202 height 4
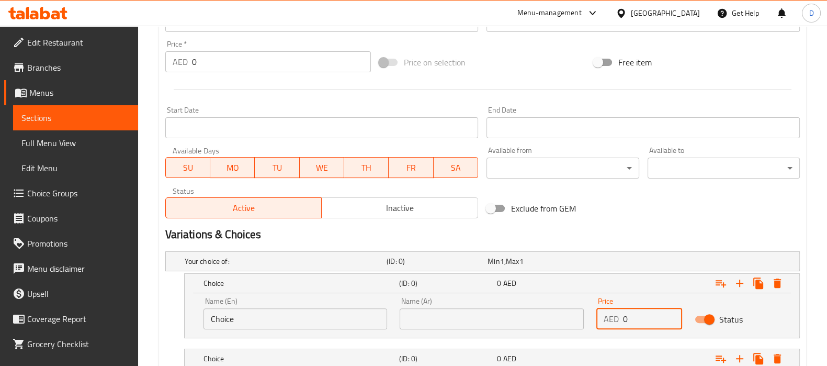
drag, startPoint x: 633, startPoint y: 319, endPoint x: 612, endPoint y: 319, distance: 20.9
click at [612, 319] on div "AED 0 Price" at bounding box center [639, 318] width 86 height 21
paste input "7.5"
type input "7.5"
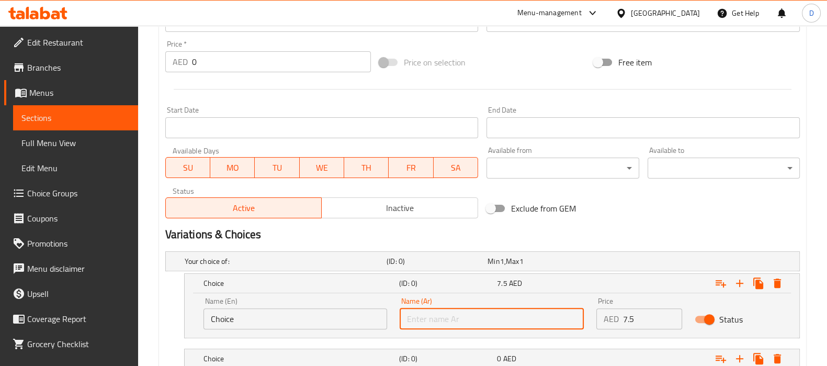
click at [548, 323] on input "text" at bounding box center [492, 318] width 184 height 21
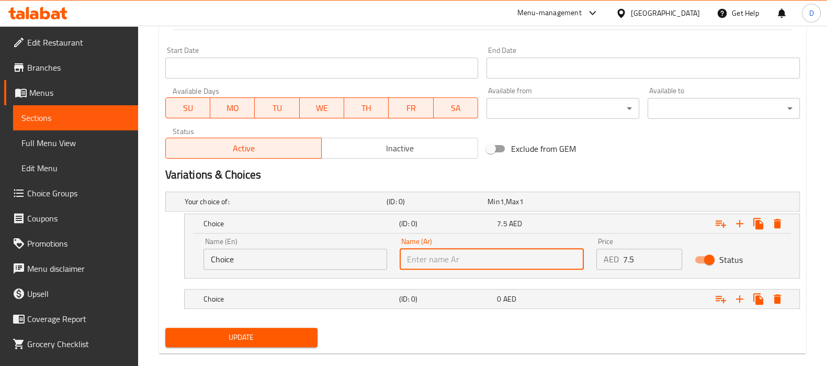
scroll to position [431, 0]
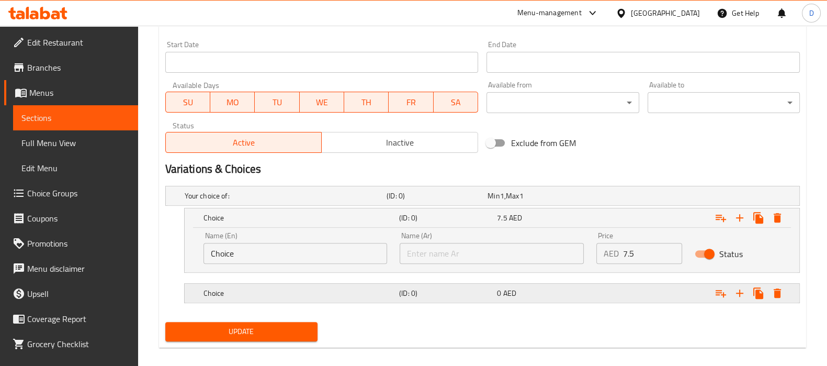
click at [635, 198] on div "Expand" at bounding box center [688, 196] width 202 height 4
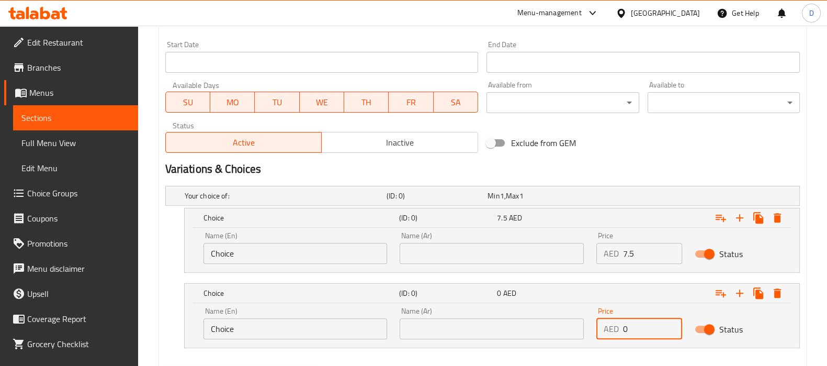
drag, startPoint x: 641, startPoint y: 332, endPoint x: 620, endPoint y: 333, distance: 21.5
click at [620, 333] on div "AED 0 Price" at bounding box center [639, 328] width 86 height 21
type input "8"
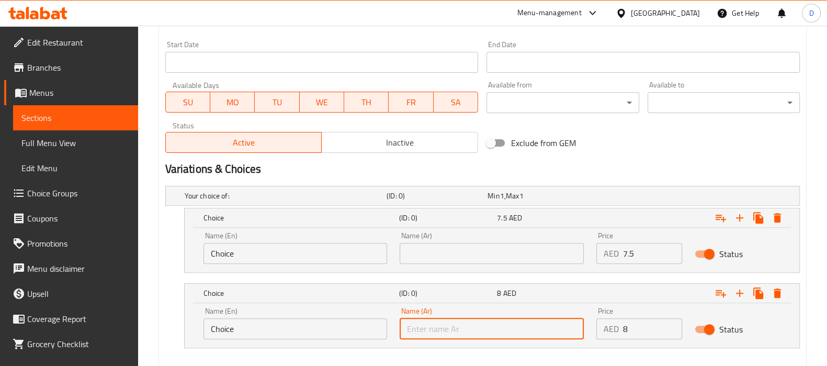
click at [546, 326] on input "text" at bounding box center [492, 328] width 184 height 21
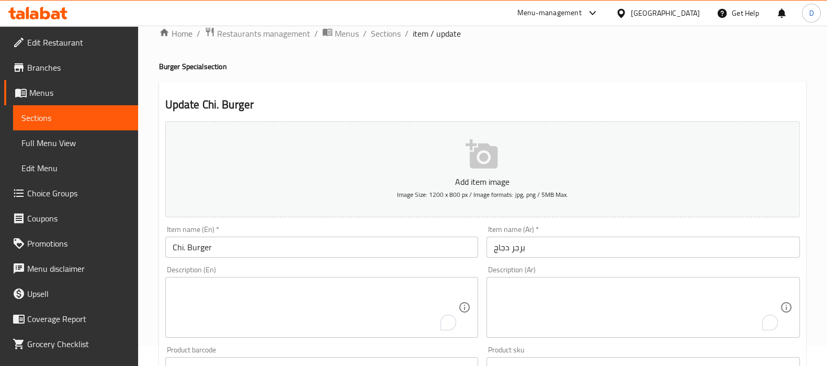
scroll to position [0, 0]
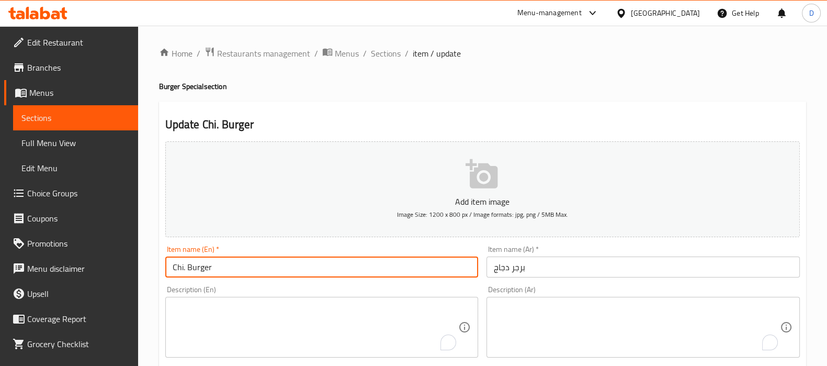
click at [240, 268] on input "Chi. Burger" at bounding box center [321, 266] width 313 height 21
click at [236, 268] on input "Chi. Burger" at bounding box center [321, 266] width 313 height 21
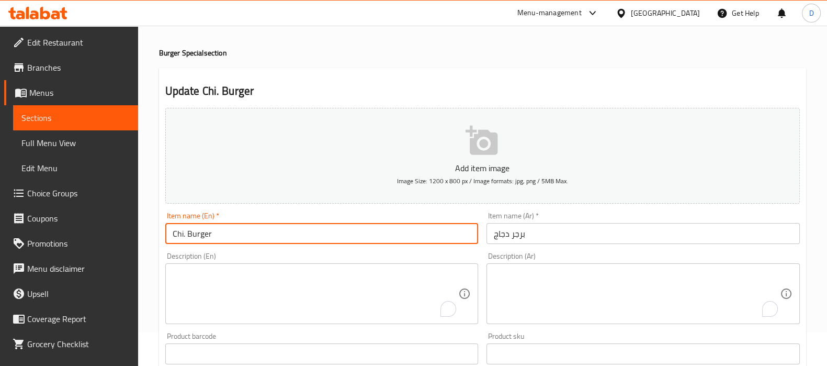
scroll to position [44, 0]
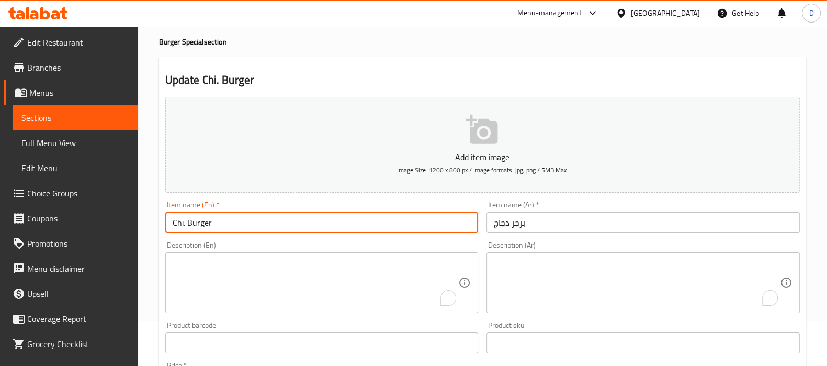
click at [186, 222] on input "Chi. Burger" at bounding box center [321, 222] width 313 height 21
click at [184, 223] on input "Chi. Burger" at bounding box center [321, 222] width 313 height 21
drag, startPoint x: 183, startPoint y: 225, endPoint x: 160, endPoint y: 230, distance: 24.1
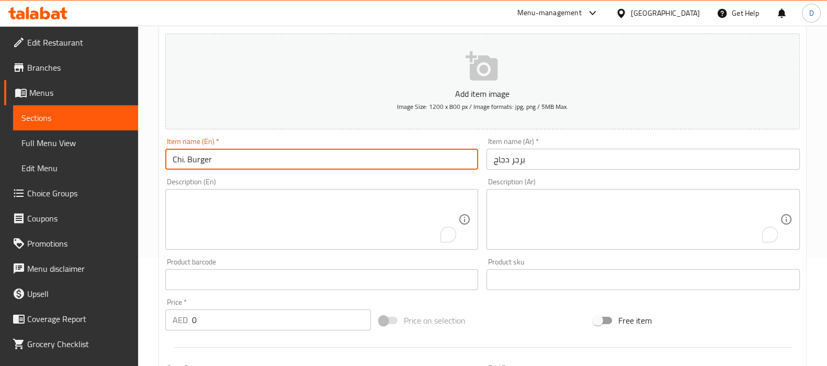
scroll to position [107, 0]
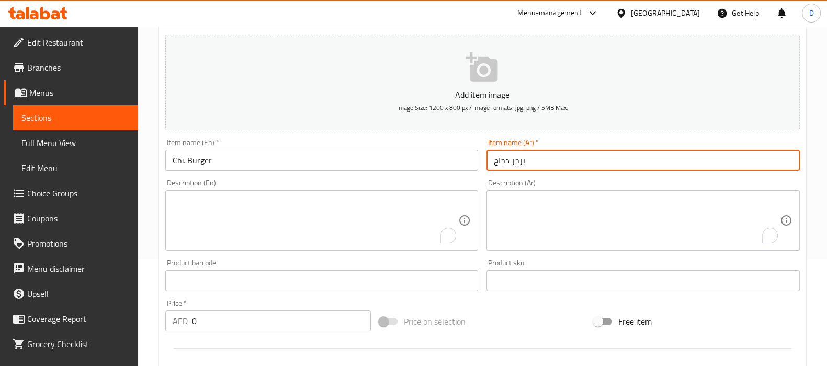
drag, startPoint x: 510, startPoint y: 166, endPoint x: 489, endPoint y: 171, distance: 21.5
click at [489, 171] on div "Item name (Ar)   * برجر دجاج Item name (Ar) *" at bounding box center [643, 154] width 322 height 40
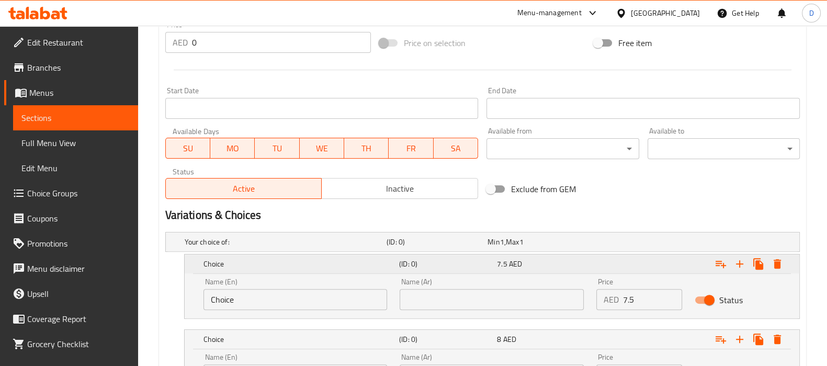
scroll to position [386, 0]
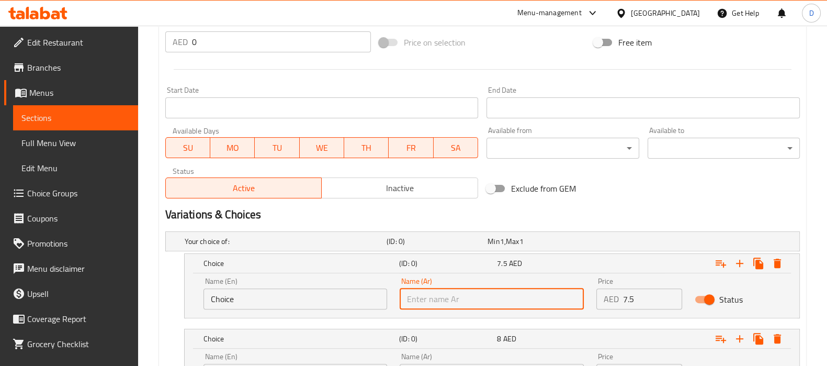
click at [502, 302] on input "text" at bounding box center [492, 298] width 184 height 21
paste input "دجاج"
type input "دجاج"
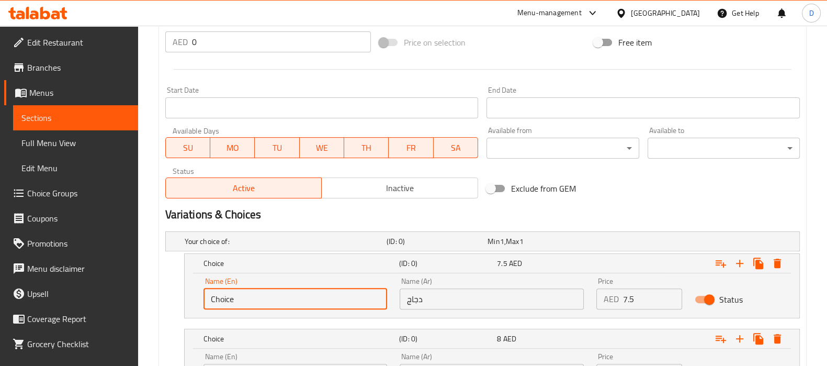
click at [313, 302] on input "Choice" at bounding box center [296, 298] width 184 height 21
type input "Chicken"
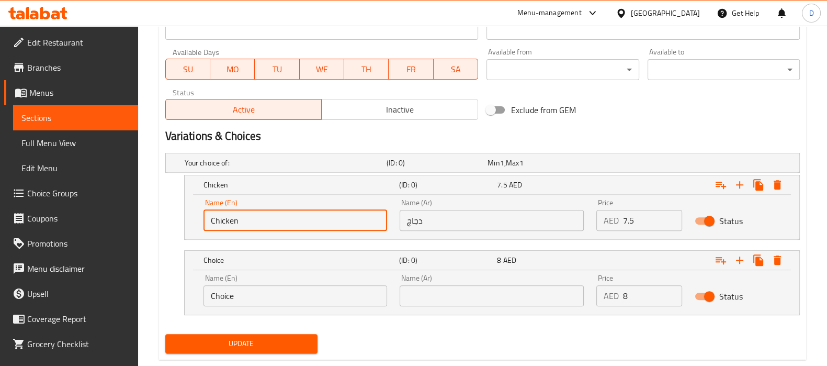
scroll to position [486, 0]
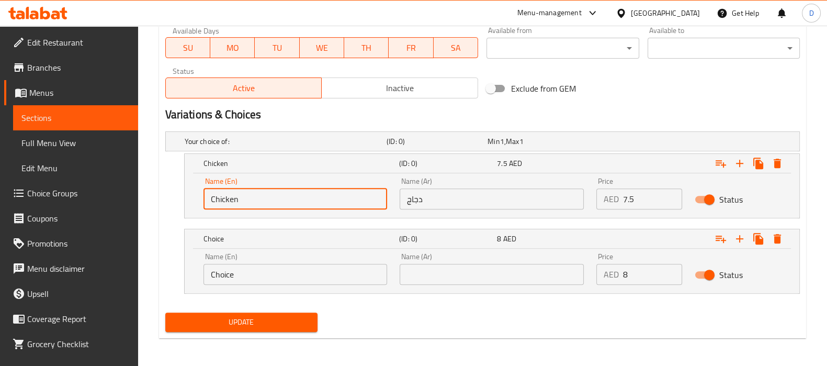
click at [228, 201] on input "Chicken" at bounding box center [296, 198] width 184 height 21
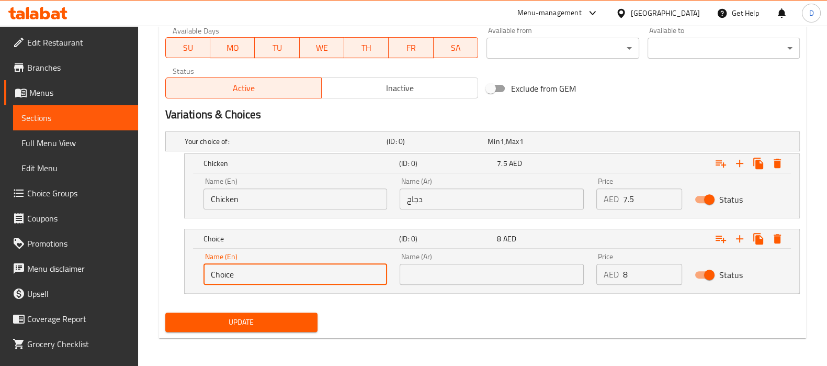
click at [224, 279] on input "Choice" at bounding box center [296, 274] width 184 height 21
paste input "icken"
type input "Chicken with egg"
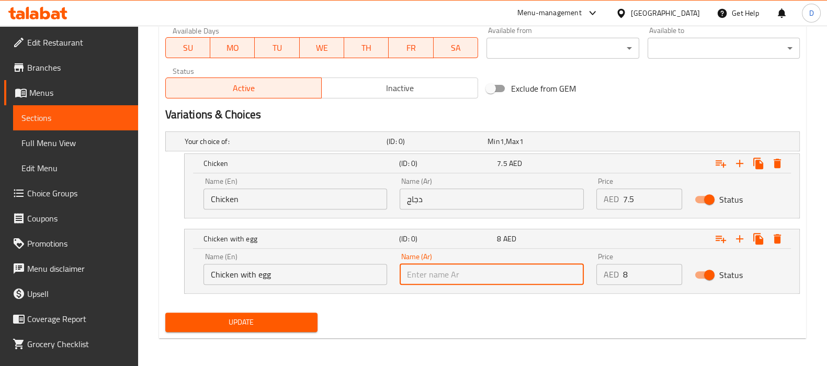
click at [451, 271] on input "text" at bounding box center [492, 274] width 184 height 21
type input "دجاج بالبيض"
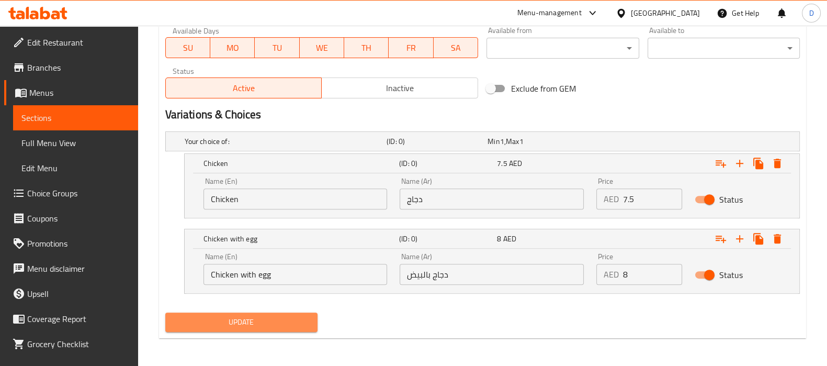
click at [252, 321] on span "Update" at bounding box center [242, 322] width 136 height 13
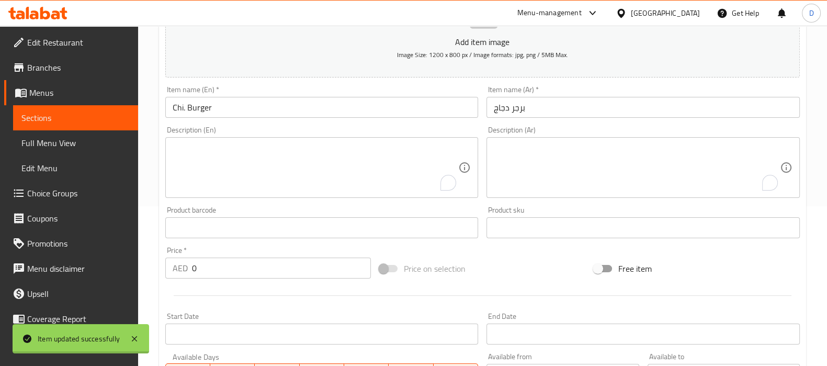
scroll to position [115, 0]
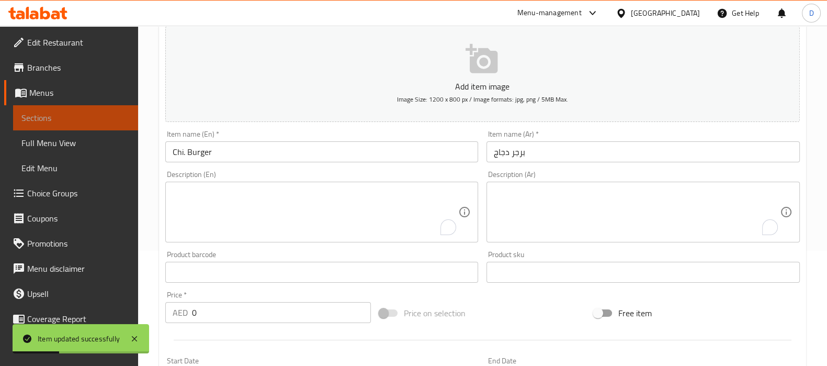
click at [103, 121] on span "Sections" at bounding box center [75, 117] width 108 height 13
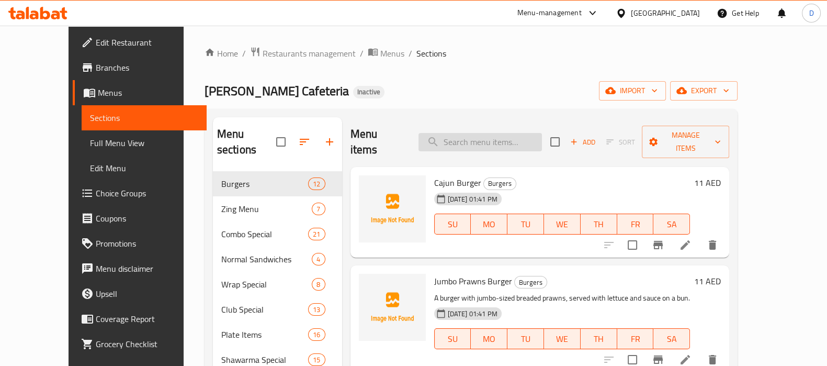
click at [485, 139] on input "search" at bounding box center [480, 142] width 123 height 18
paste input "Beef Burger"
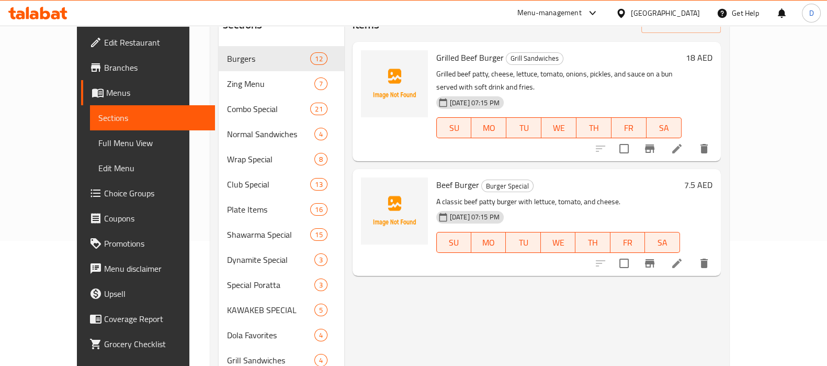
scroll to position [129, 0]
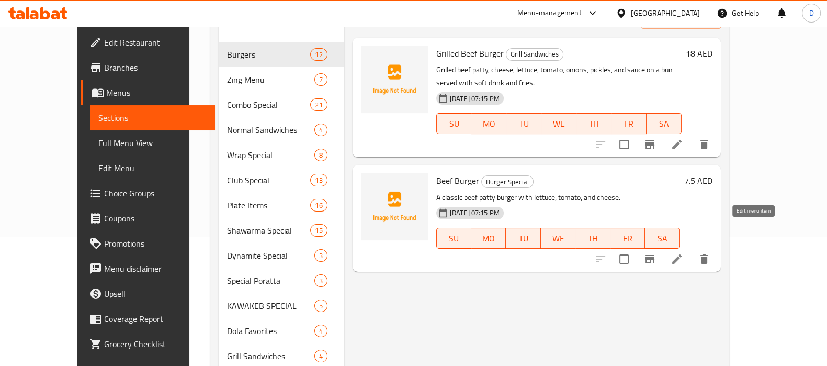
type input "Beef Burger"
click at [683, 253] on icon at bounding box center [677, 259] width 13 height 13
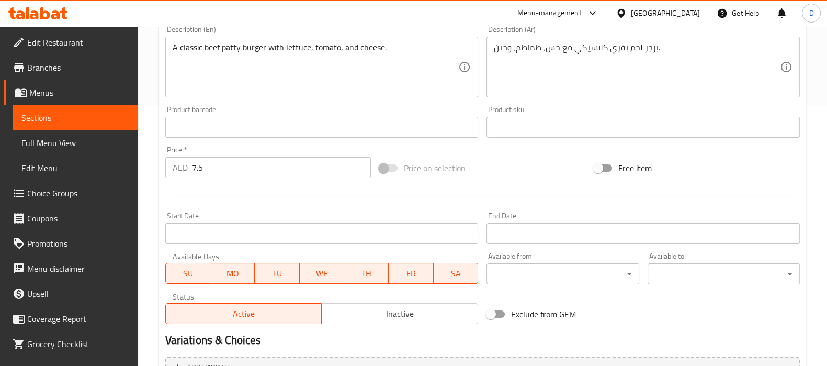
scroll to position [265, 0]
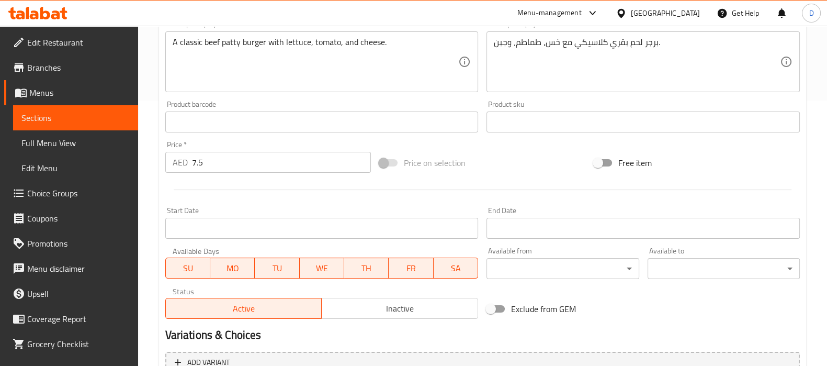
click at [466, 207] on div "Start Date Start Date" at bounding box center [321, 223] width 313 height 32
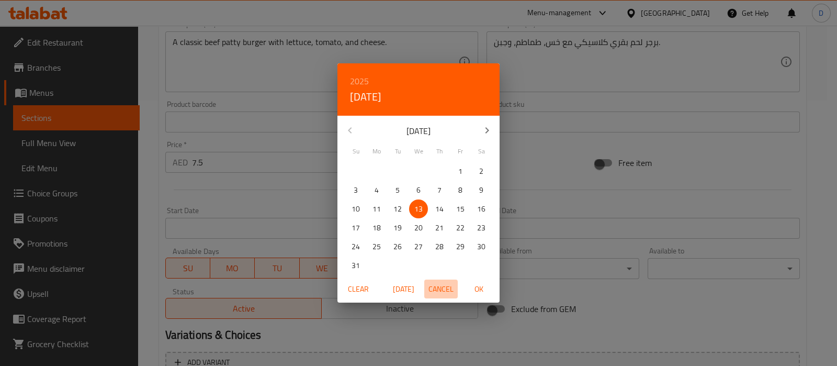
click at [439, 294] on span "Cancel" at bounding box center [441, 289] width 25 height 13
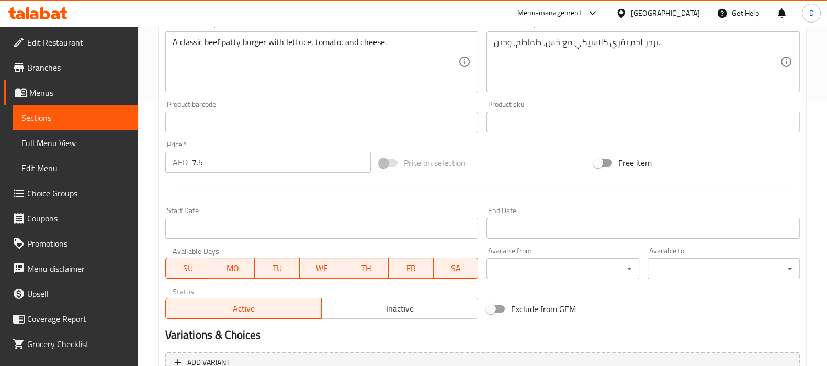
click at [198, 160] on input "7.5" at bounding box center [281, 162] width 179 height 21
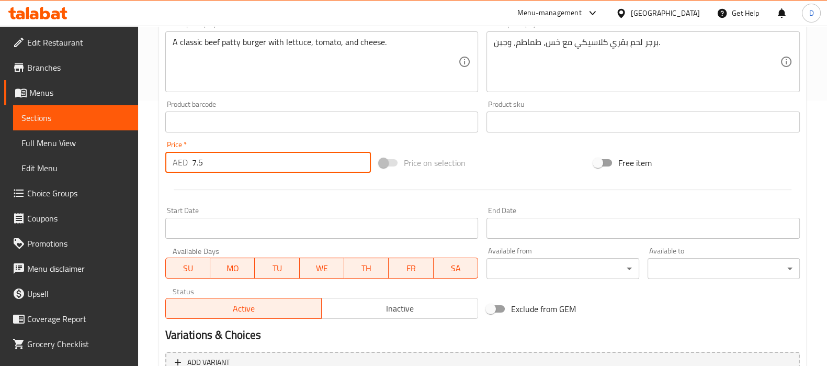
click at [198, 160] on input "7.5" at bounding box center [281, 162] width 179 height 21
type input "0"
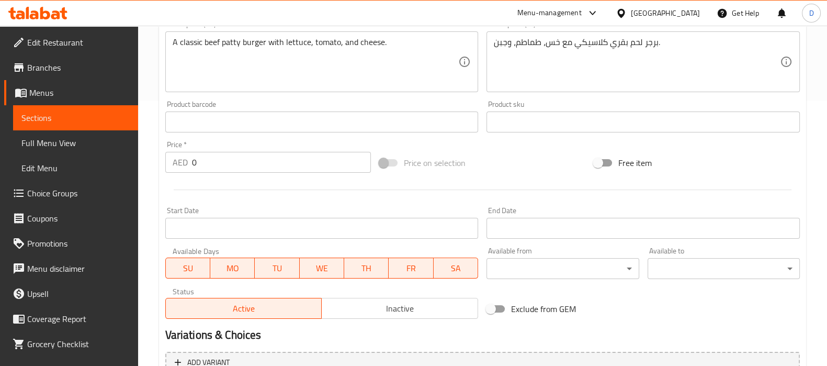
click at [183, 178] on div at bounding box center [482, 190] width 643 height 26
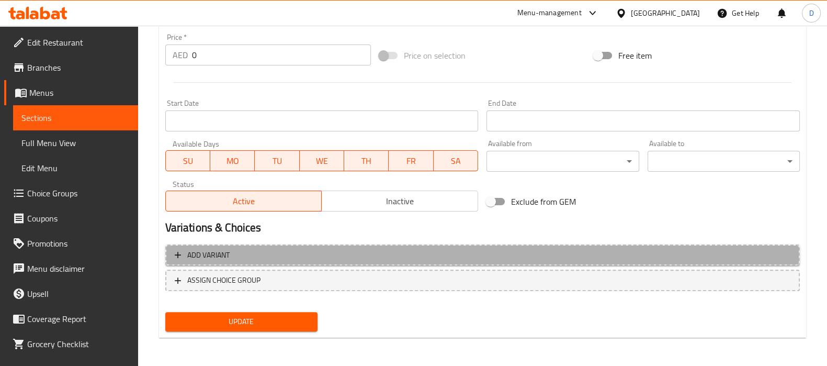
click at [447, 249] on span "Add variant" at bounding box center [483, 255] width 616 height 13
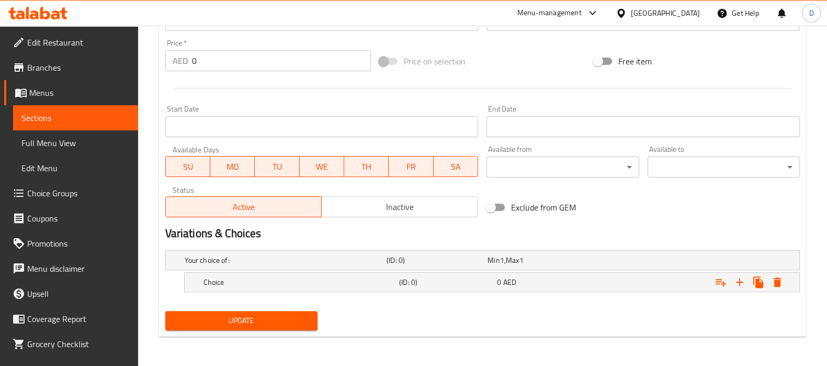
scroll to position [366, 0]
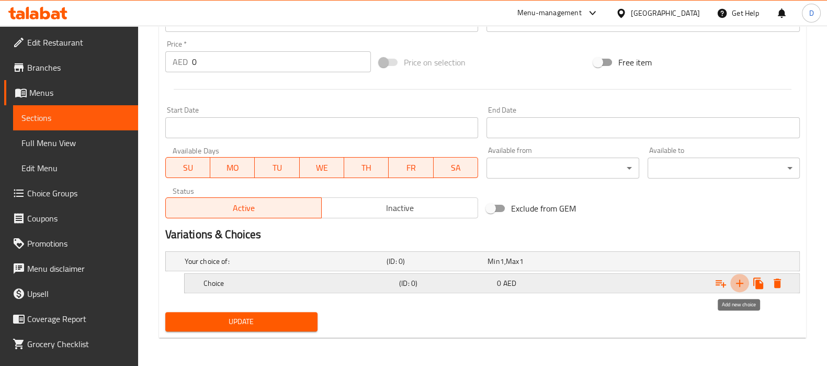
click at [738, 286] on icon "Expand" at bounding box center [740, 283] width 13 height 13
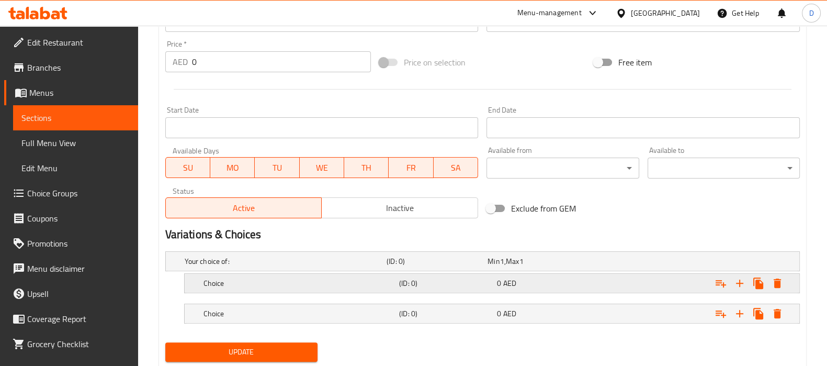
click at [635, 263] on div "Expand" at bounding box center [688, 261] width 202 height 4
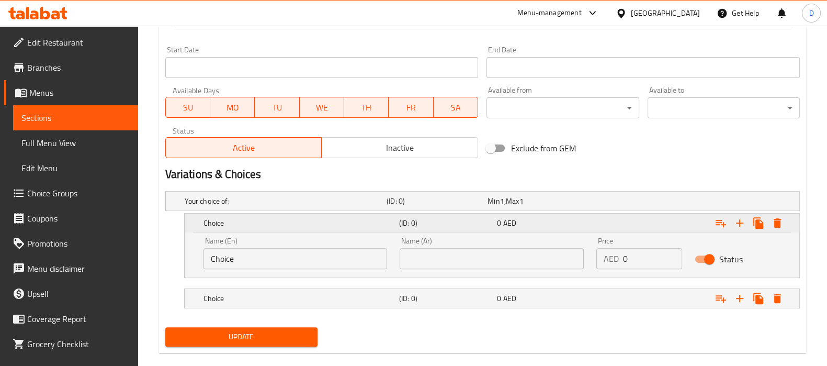
scroll to position [431, 0]
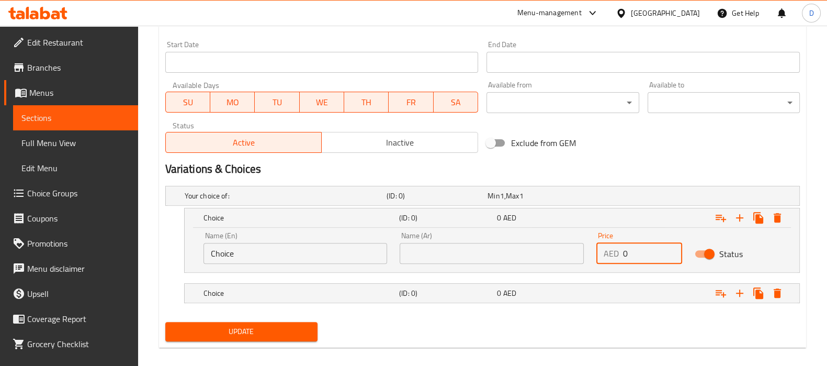
click at [625, 255] on input "0" at bounding box center [652, 253] width 59 height 21
paste input "7.5"
type input "7.5"
click at [587, 203] on div "0 AED" at bounding box center [536, 195] width 101 height 15
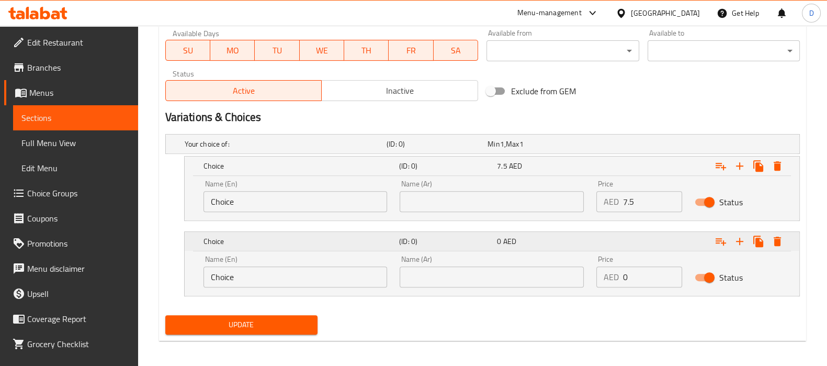
scroll to position [486, 0]
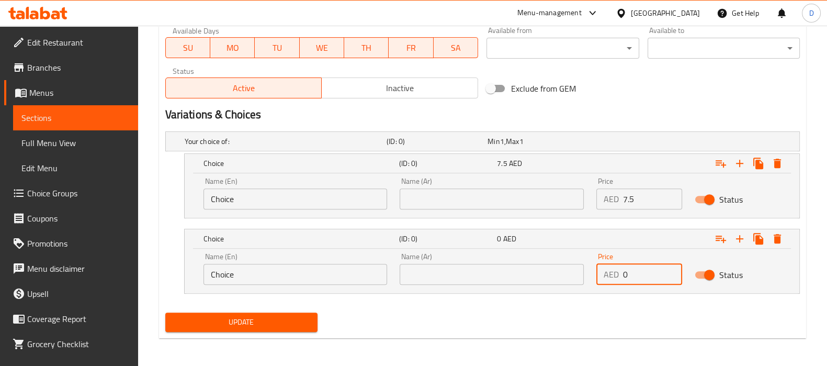
drag, startPoint x: 639, startPoint y: 282, endPoint x: 592, endPoint y: 286, distance: 47.8
click at [592, 286] on div "Price AED 0 Price" at bounding box center [639, 268] width 98 height 44
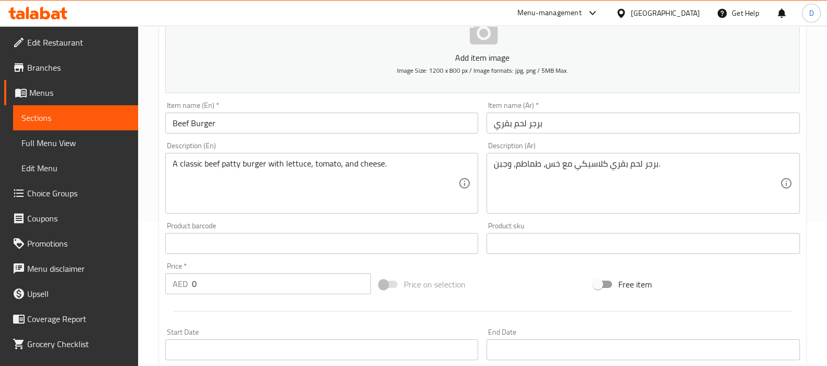
scroll to position [136, 0]
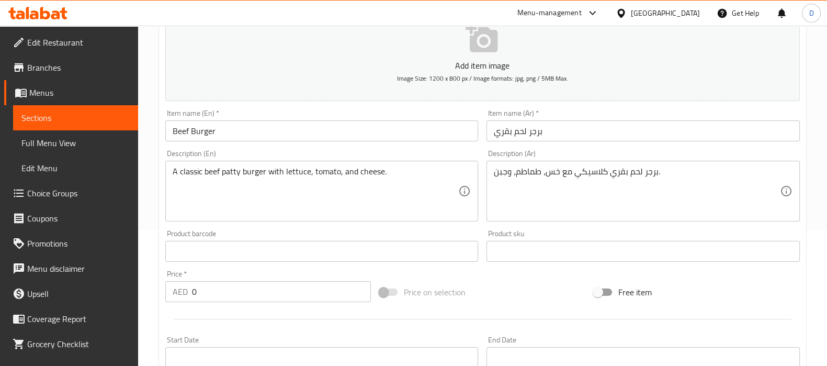
type input "8"
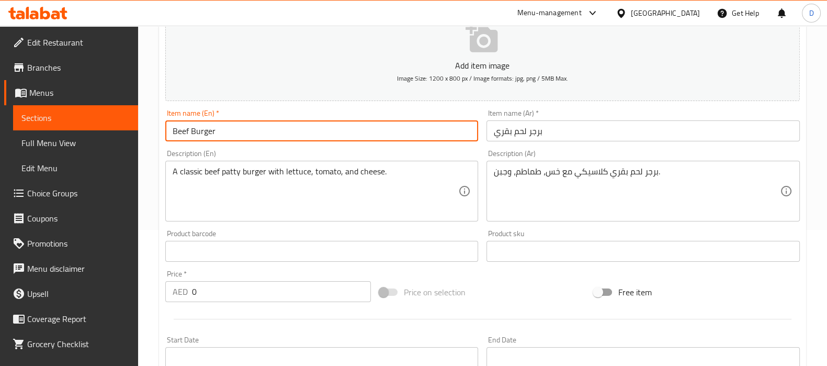
click at [186, 129] on input "Beef Burger" at bounding box center [321, 130] width 313 height 21
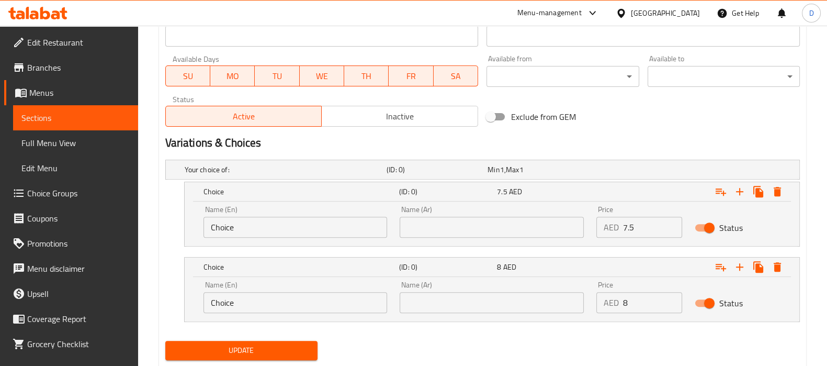
scroll to position [486, 0]
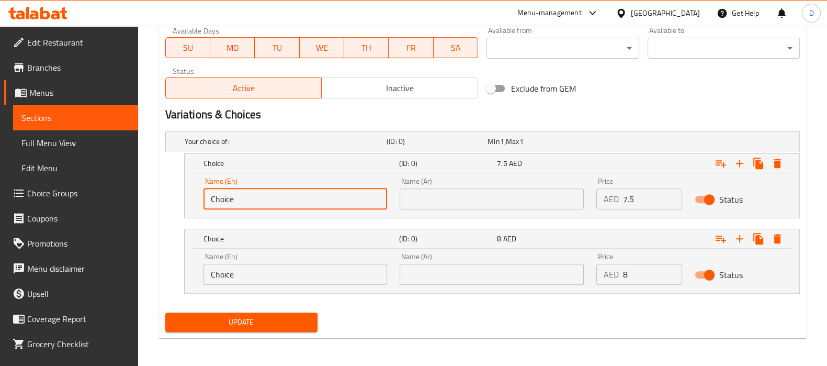
click at [224, 202] on input "Choice" at bounding box center [296, 198] width 184 height 21
paste input "Beef"
type input "Beef"
click at [219, 271] on input "Choice" at bounding box center [296, 274] width 184 height 21
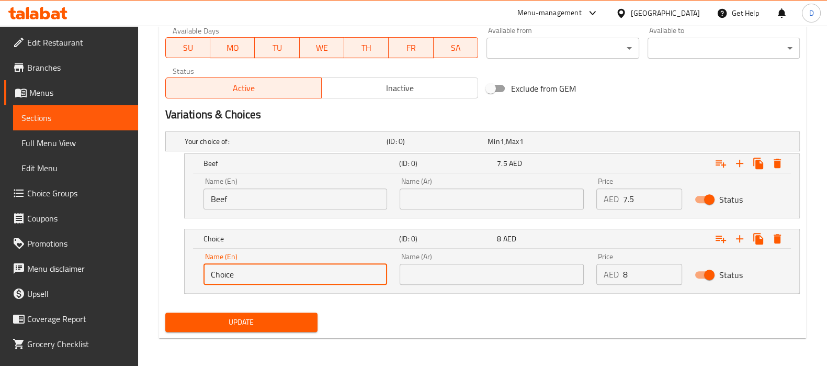
paste input "Beef"
click at [219, 271] on input "Choice" at bounding box center [296, 274] width 184 height 21
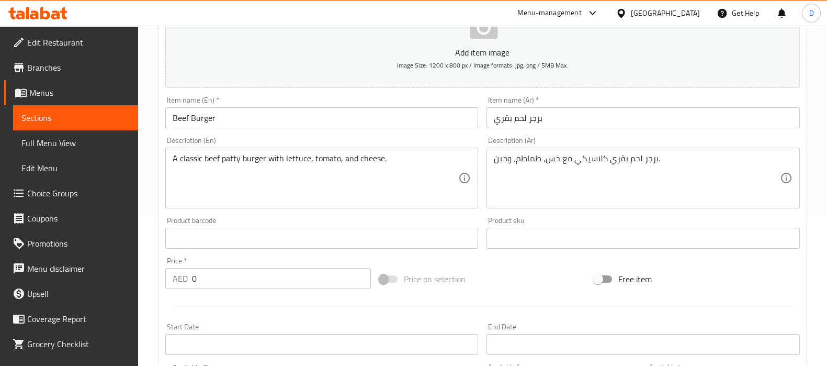
scroll to position [122, 0]
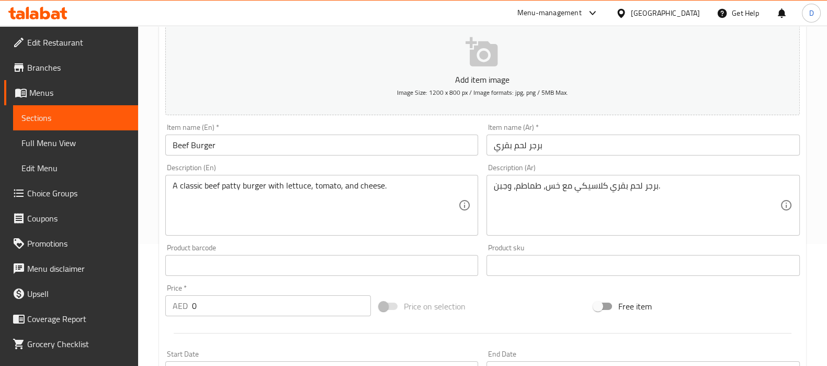
type input "Beef with egg"
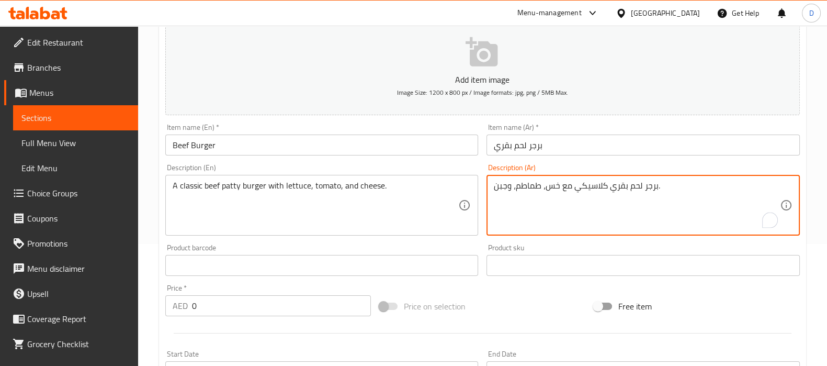
drag, startPoint x: 611, startPoint y: 190, endPoint x: 641, endPoint y: 190, distance: 29.8
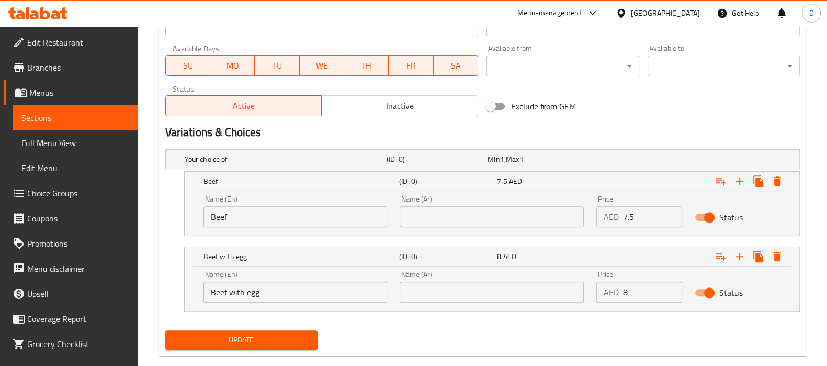
scroll to position [486, 0]
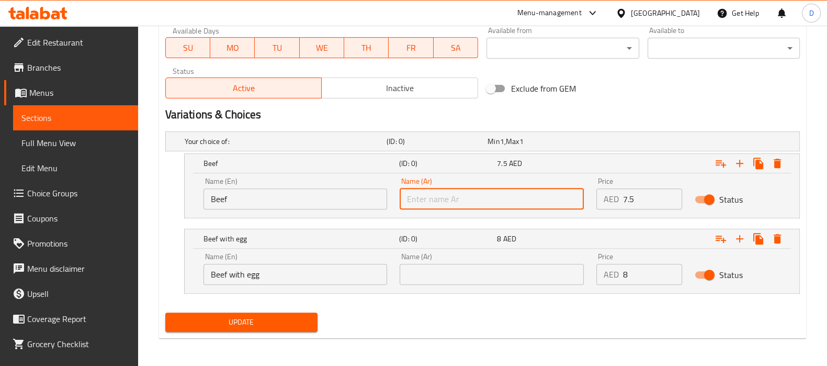
paste input "لحم بقري"
click at [505, 194] on input "text" at bounding box center [492, 198] width 184 height 21
type input "لحم بقري"
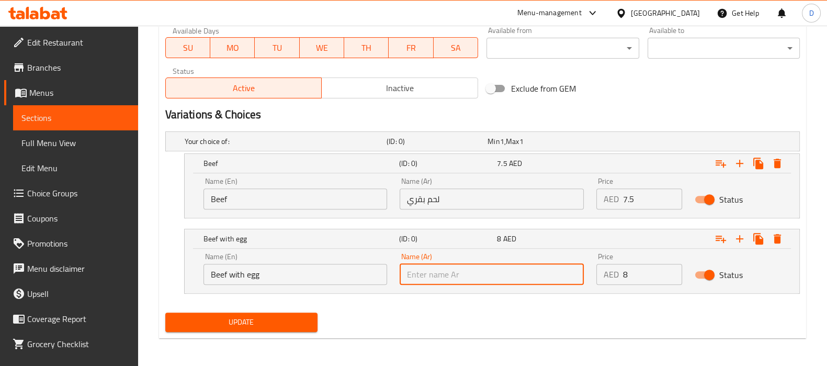
click at [436, 271] on input "text" at bounding box center [492, 274] width 184 height 21
paste input "لحم بقري"
type input "لحم بقري مع بيض"
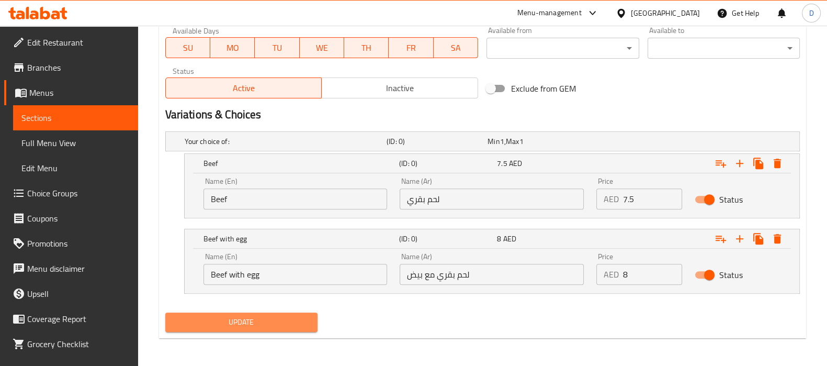
click at [290, 316] on span "Update" at bounding box center [242, 322] width 136 height 13
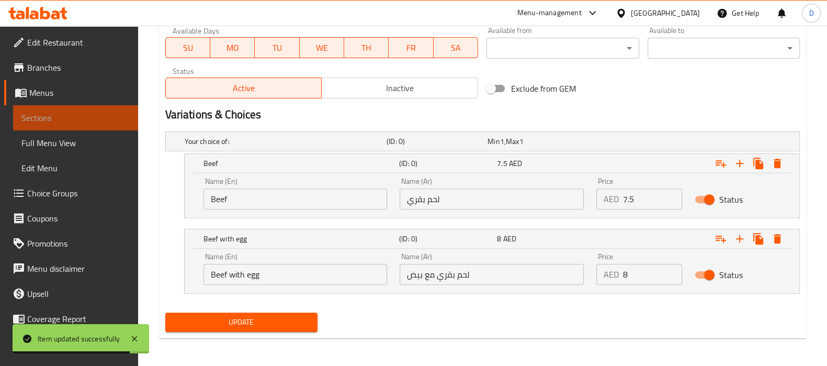
click at [110, 120] on span "Sections" at bounding box center [75, 117] width 108 height 13
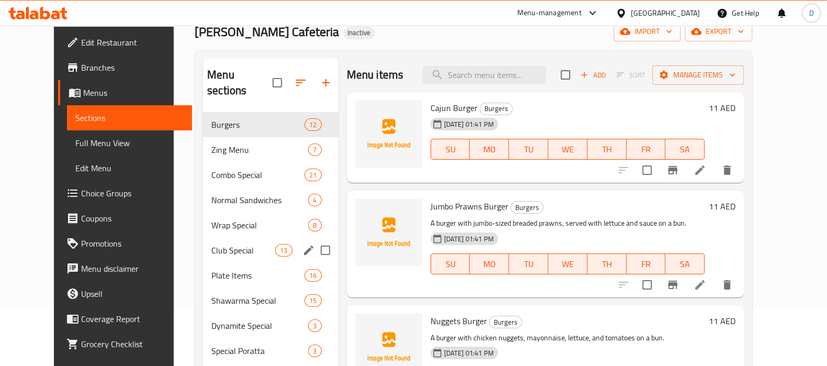
scroll to position [60, 0]
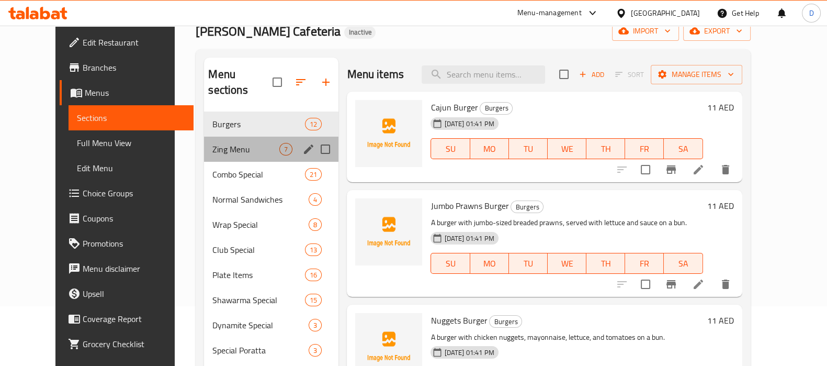
click at [238, 137] on div "Zing Menu 7" at bounding box center [271, 149] width 134 height 25
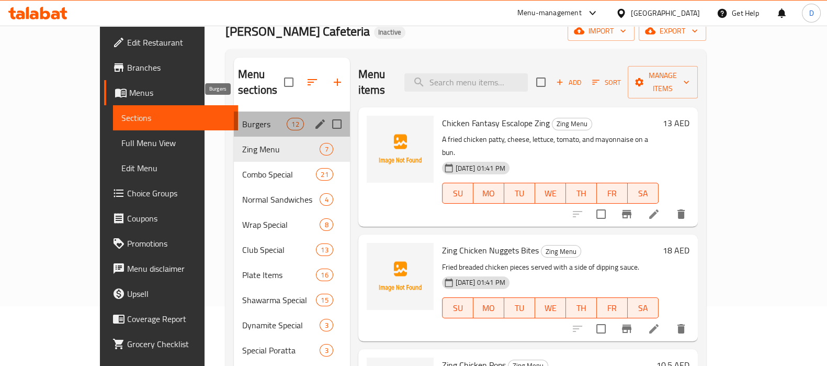
click at [242, 118] on span "Burgers" at bounding box center [264, 124] width 44 height 13
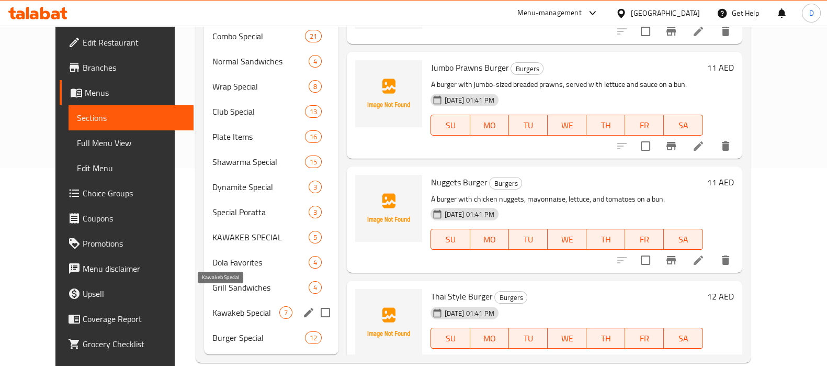
scroll to position [198, 0]
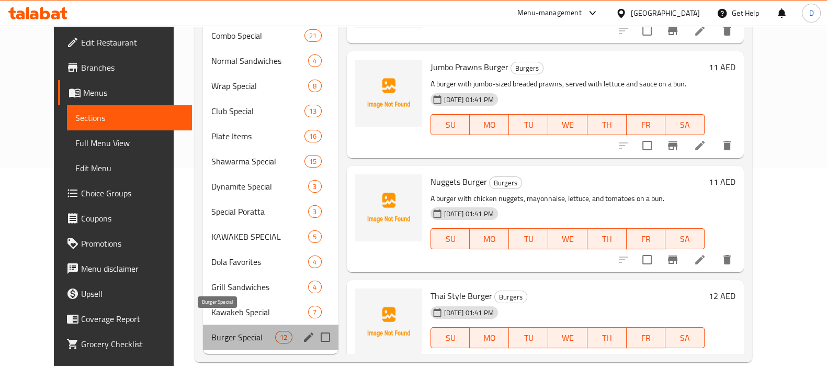
click at [231, 331] on span "Burger Special" at bounding box center [243, 337] width 64 height 13
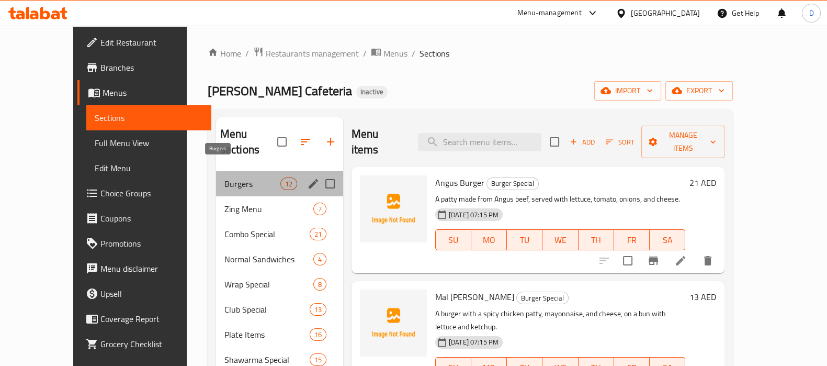
click at [224, 177] on span "Burgers" at bounding box center [252, 183] width 56 height 13
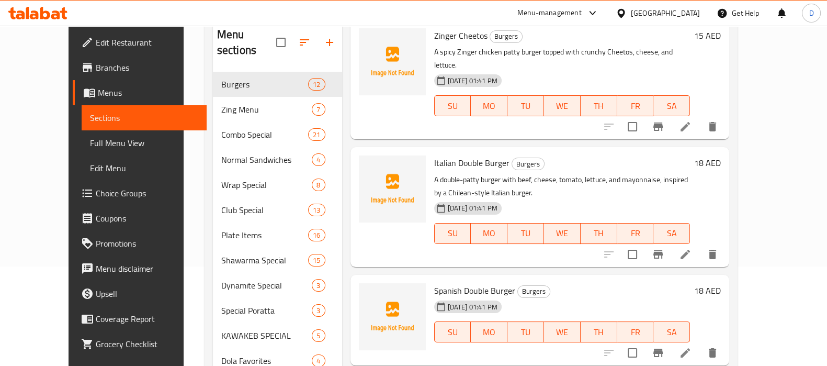
scroll to position [199, 0]
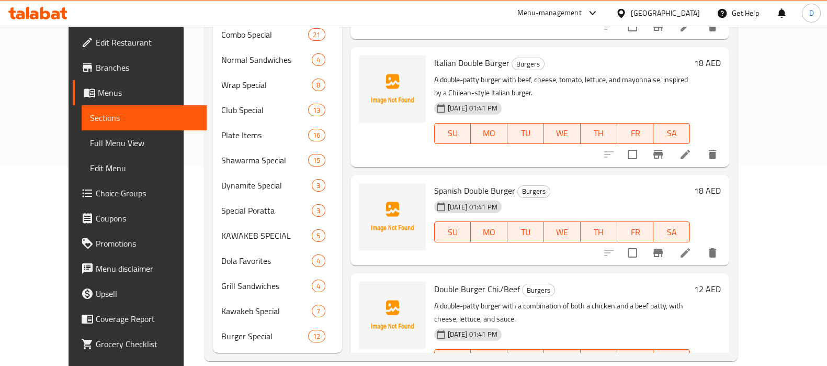
click at [425, 346] on div "Home / Restaurants management / Menus / Sections Malik Al Kawakeb Cafeteria Ina…" at bounding box center [471, 104] width 575 height 556
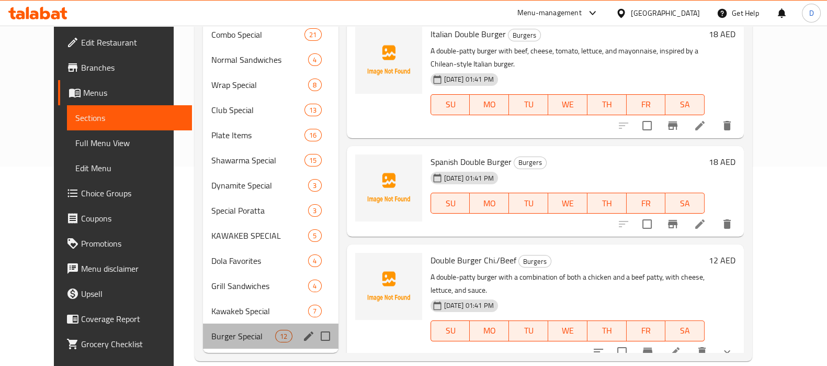
click at [229, 323] on div "Burger Special 12" at bounding box center [271, 335] width 136 height 25
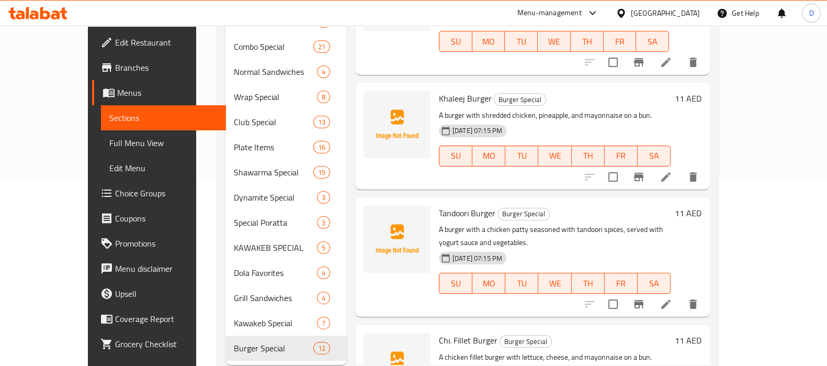
scroll to position [199, 0]
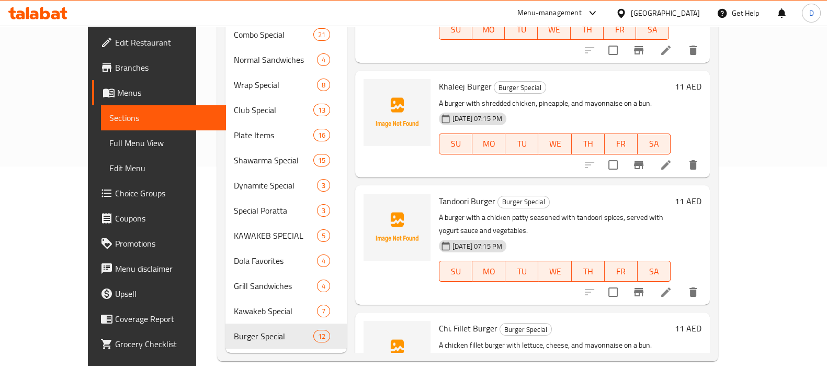
click at [444, 355] on div "Home / Restaurants management / Menus / Sections Malik Al Kawakeb Cafeteria Ina…" at bounding box center [467, 104] width 543 height 556
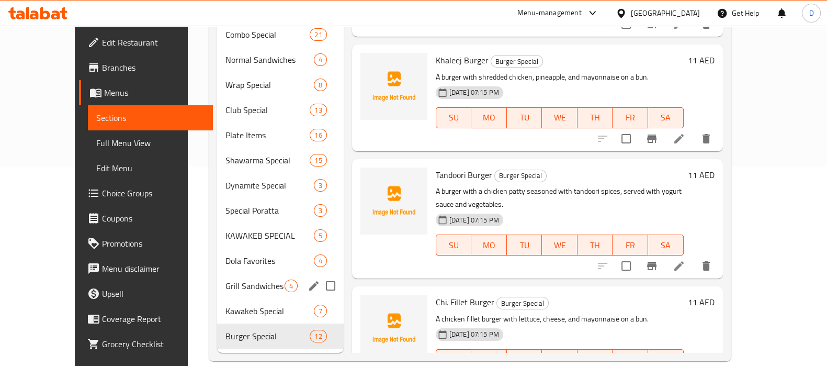
scroll to position [0, 0]
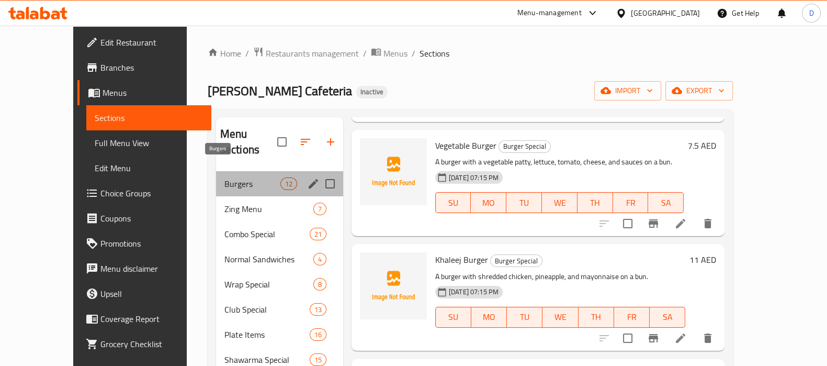
click at [233, 177] on span "Burgers" at bounding box center [252, 183] width 56 height 13
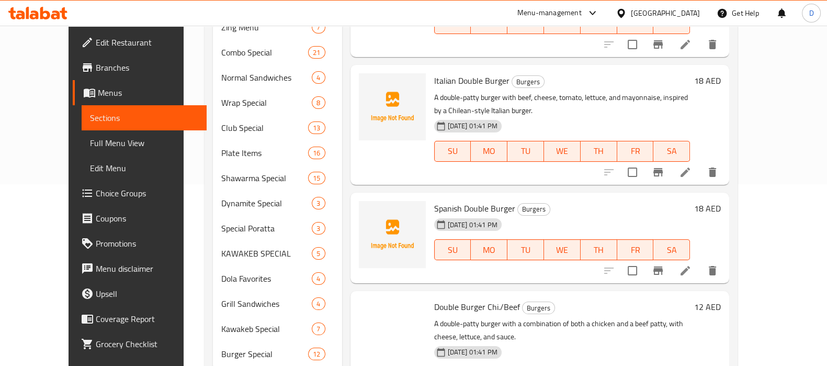
scroll to position [199, 0]
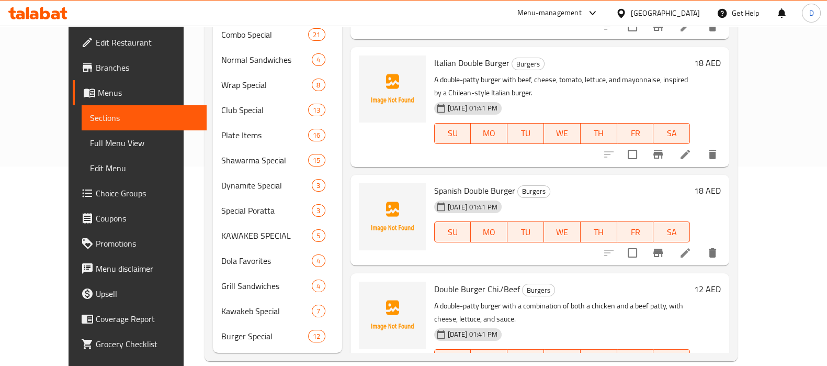
click at [430, 336] on div "Double Burger Chi./Beef Burgers A double-patty burger with a combination of bot…" at bounding box center [540, 332] width 379 height 119
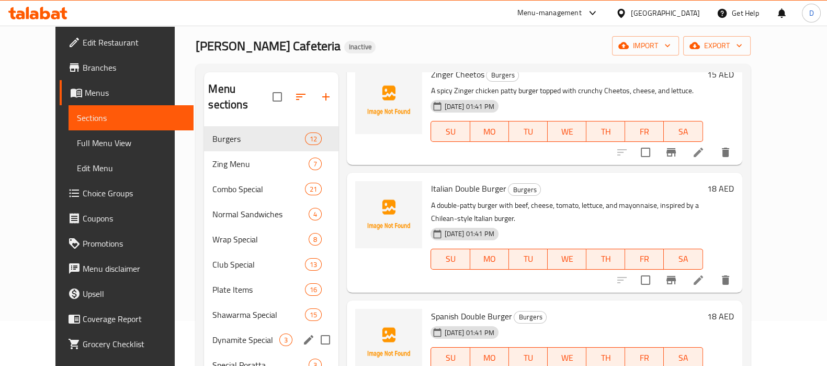
scroll to position [43, 0]
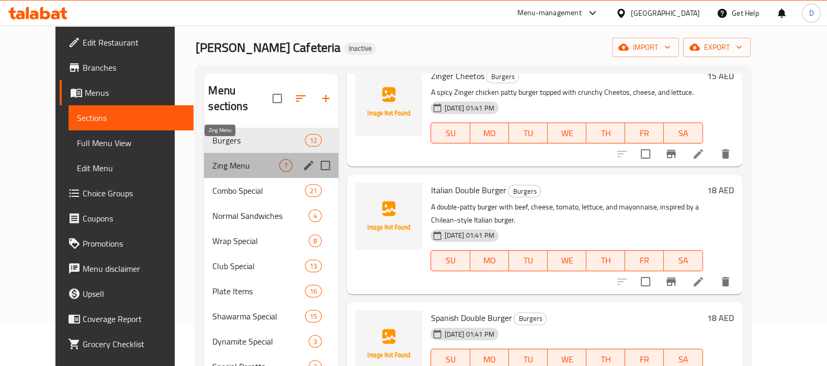
click at [221, 159] on span "Zing Menu" at bounding box center [245, 165] width 67 height 13
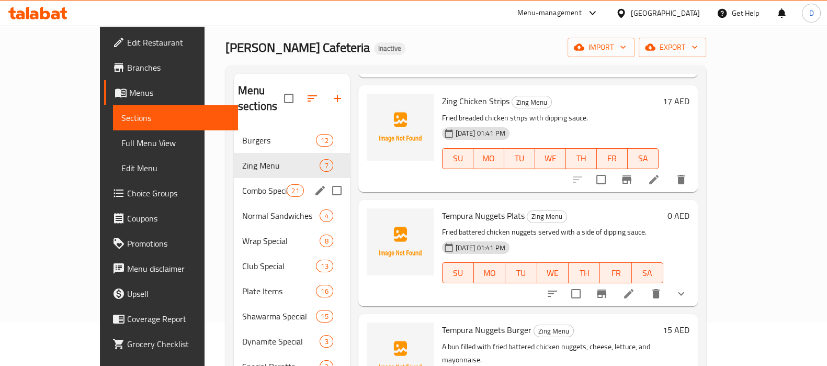
click at [234, 178] on div "Combo Special 21" at bounding box center [292, 190] width 116 height 25
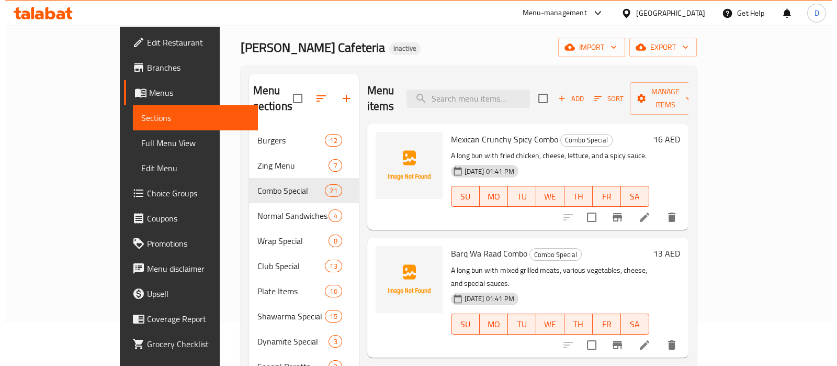
scroll to position [19, 0]
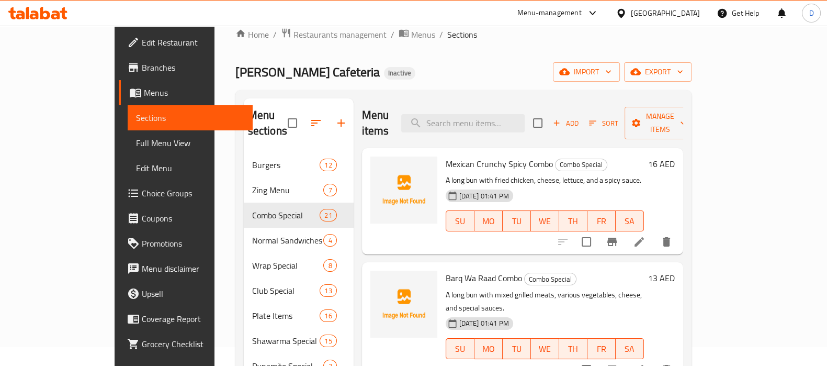
click at [434, 97] on div "Menu sections Burgers 12 Zing Menu 7 Combo Special 21 Normal Sandwiches 4 Wrap …" at bounding box center [463, 316] width 456 height 452
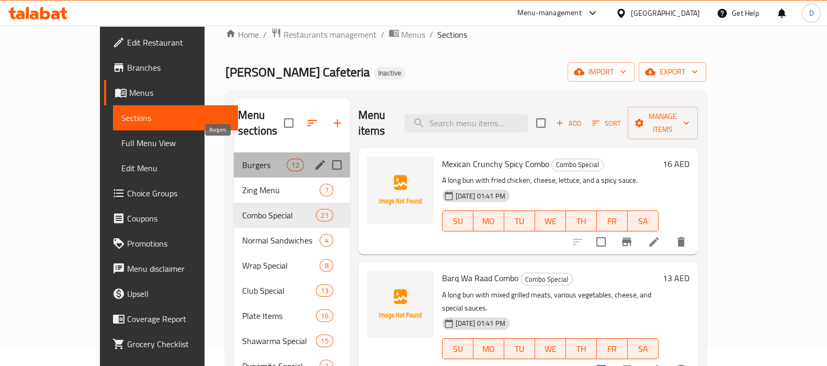
click at [242, 159] on span "Burgers" at bounding box center [264, 165] width 44 height 13
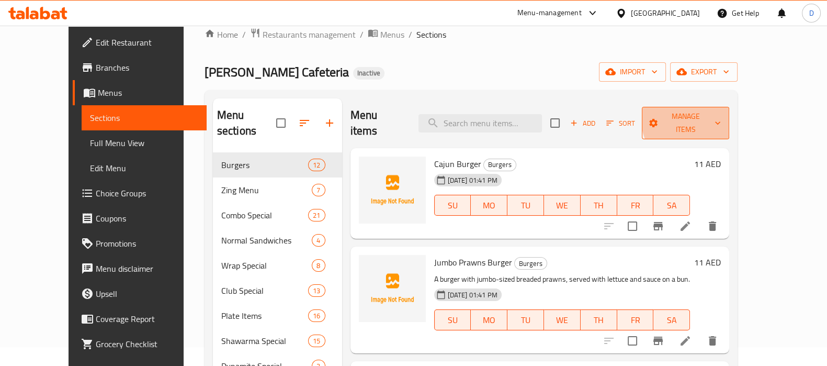
click at [721, 115] on span "Manage items" at bounding box center [685, 123] width 71 height 26
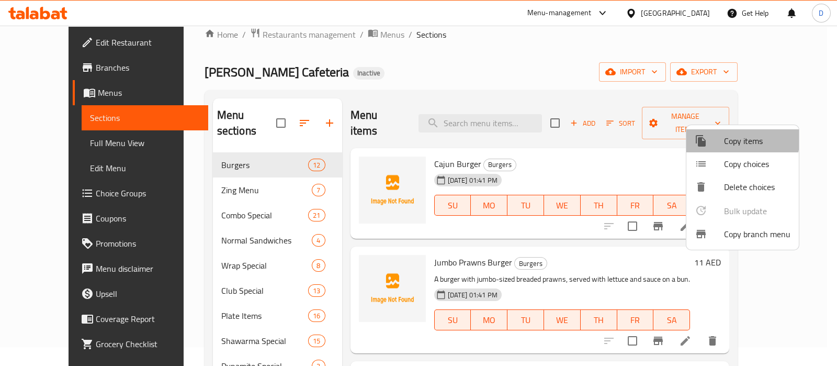
click at [731, 138] on span "Copy items" at bounding box center [757, 140] width 66 height 13
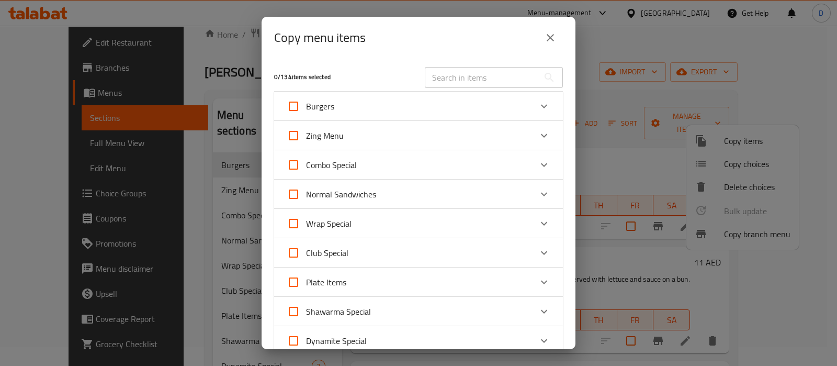
click at [295, 100] on input "Burgers" at bounding box center [293, 106] width 25 height 25
checkbox input "true"
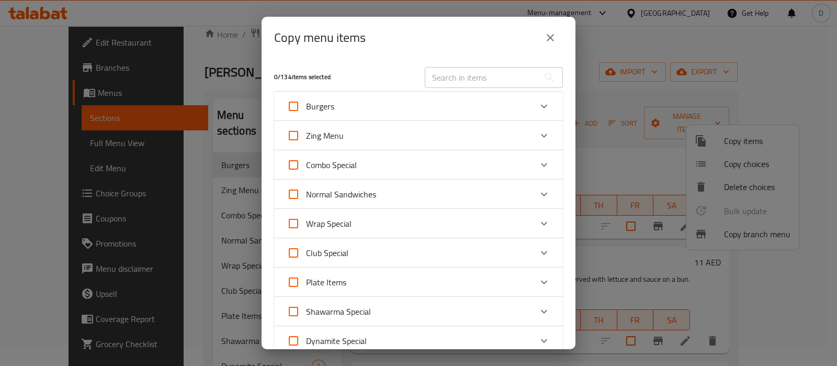
checkbox input "true"
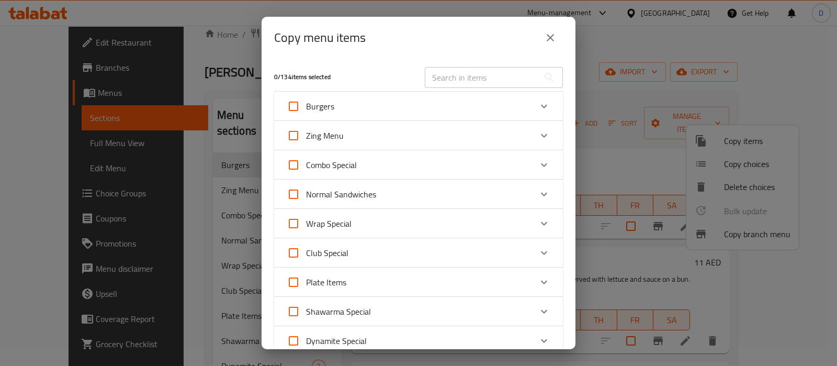
checkbox input "true"
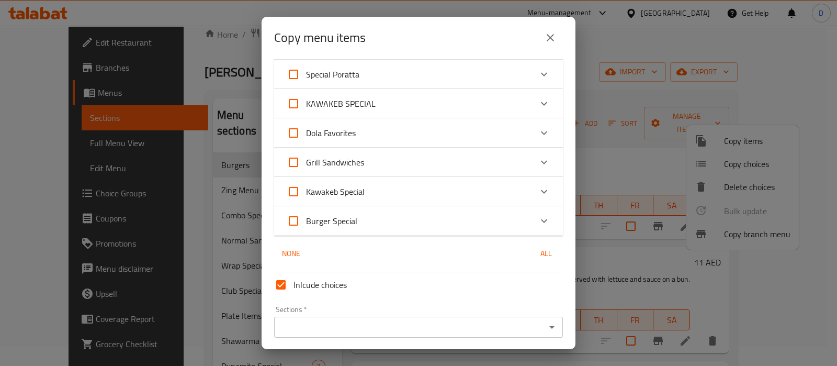
scroll to position [332, 0]
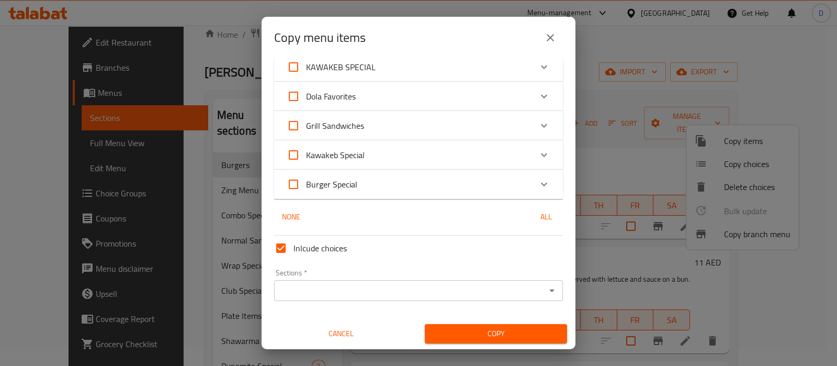
click at [332, 289] on input "Sections   *" at bounding box center [409, 290] width 265 height 15
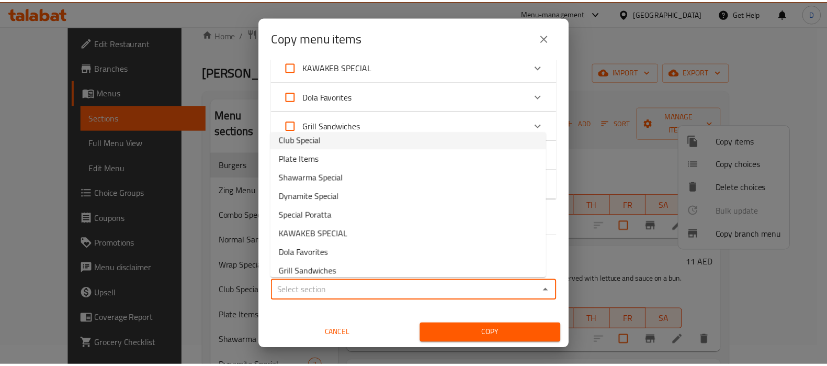
scroll to position [144, 0]
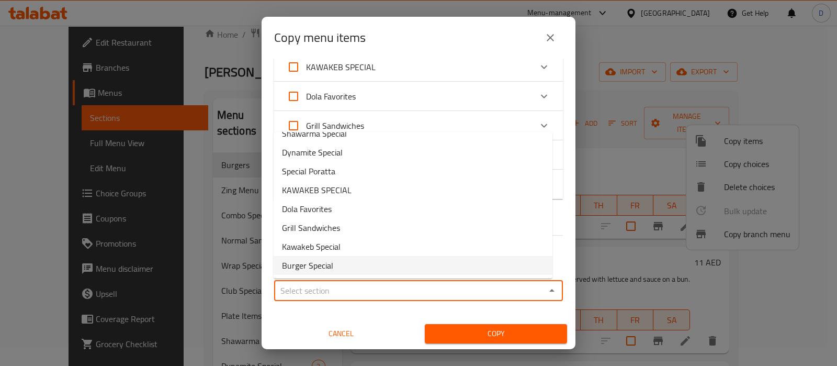
click at [323, 266] on span "Burger Special" at bounding box center [307, 265] width 51 height 13
type input "Burger Special"
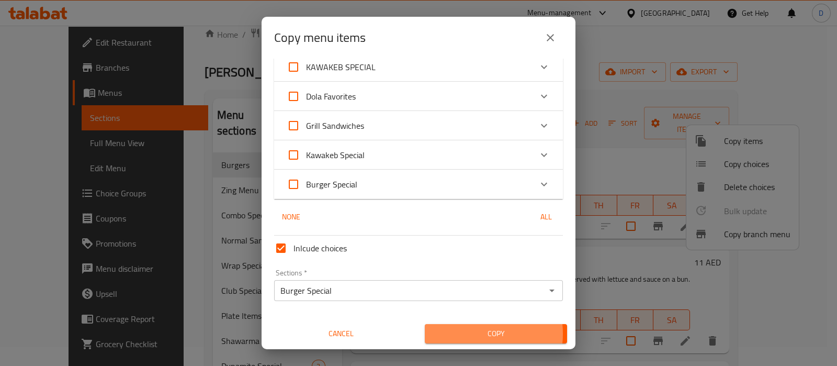
click at [464, 333] on span "Copy" at bounding box center [496, 333] width 126 height 13
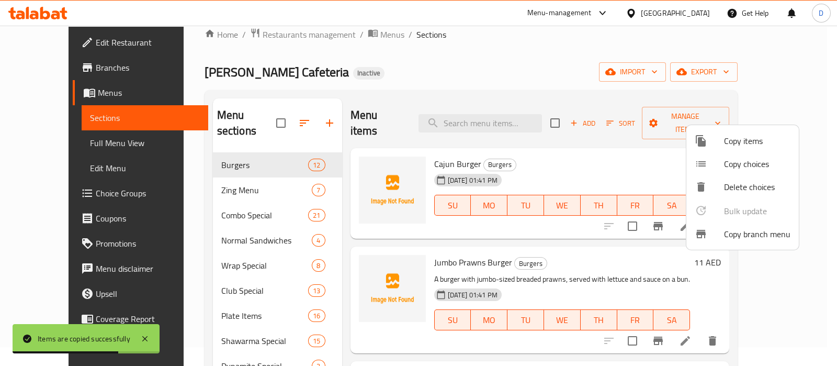
click at [394, 114] on div at bounding box center [418, 183] width 837 height 366
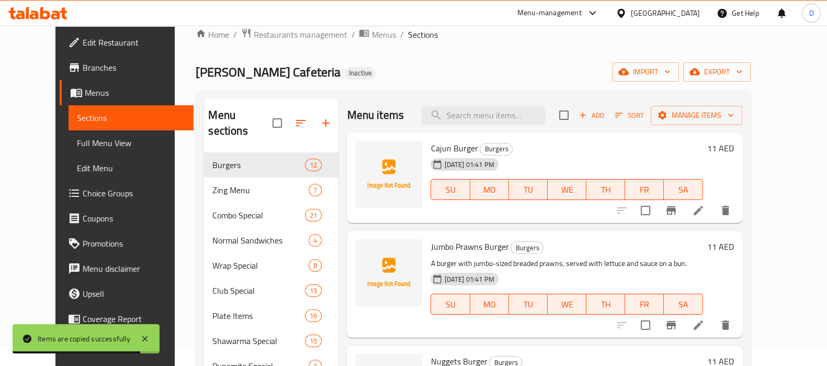
scroll to position [199, 0]
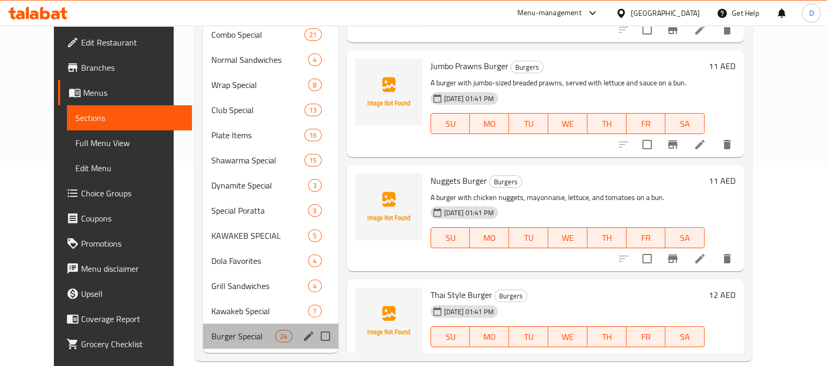
click at [212, 331] on div "Burger Special 24" at bounding box center [271, 335] width 136 height 25
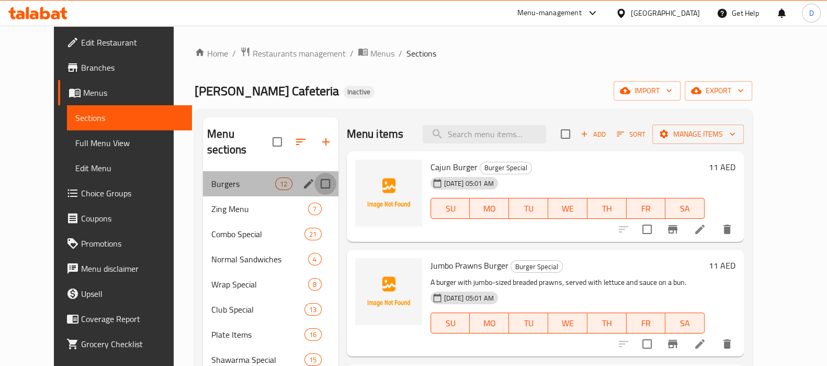
click at [314, 173] on input "Menu sections" at bounding box center [325, 184] width 22 height 22
checkbox input "true"
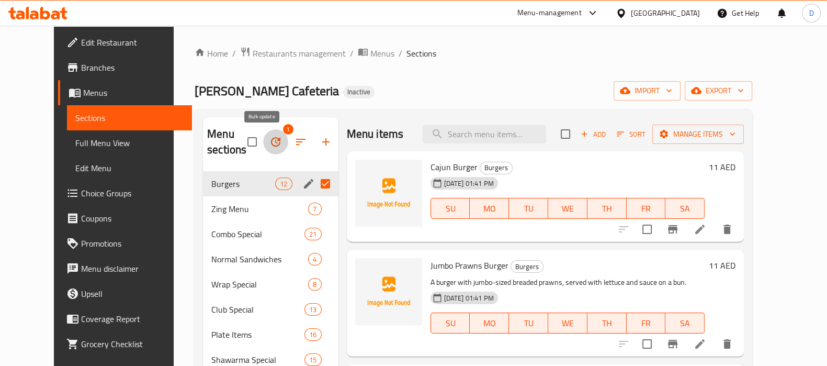
click at [269, 143] on icon "button" at bounding box center [275, 142] width 13 height 13
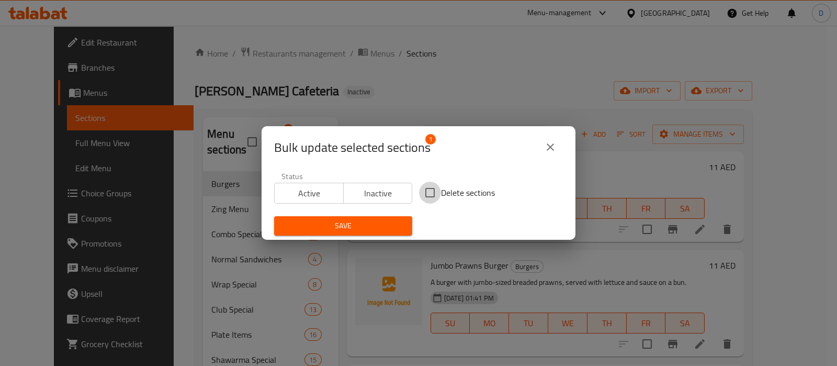
click at [427, 198] on input "Delete sections" at bounding box center [430, 193] width 22 height 22
checkbox input "true"
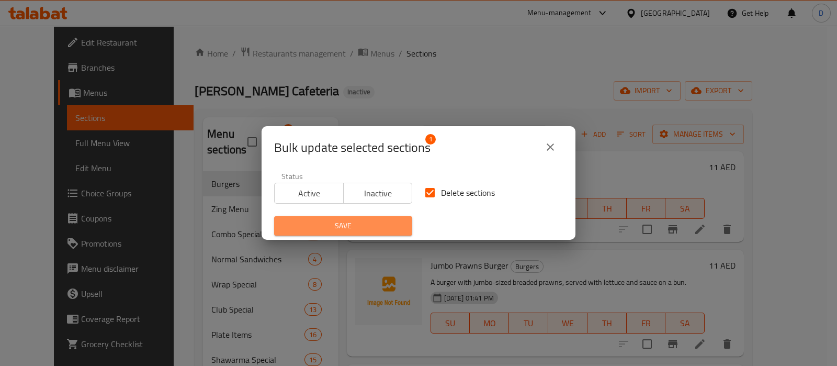
click at [388, 226] on span "Save" at bounding box center [343, 225] width 121 height 13
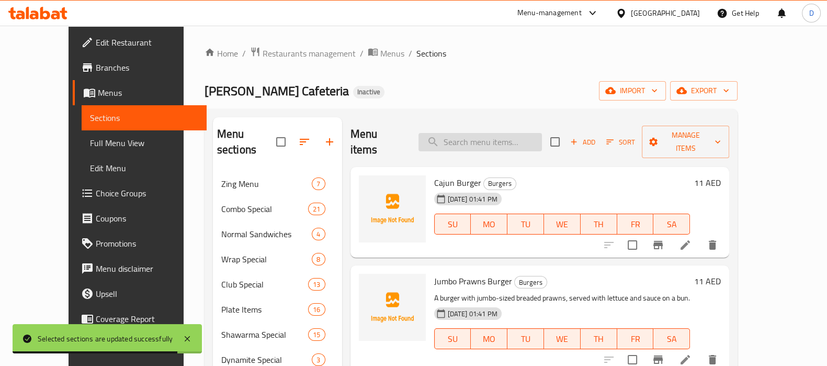
click at [469, 140] on input "search" at bounding box center [480, 142] width 123 height 18
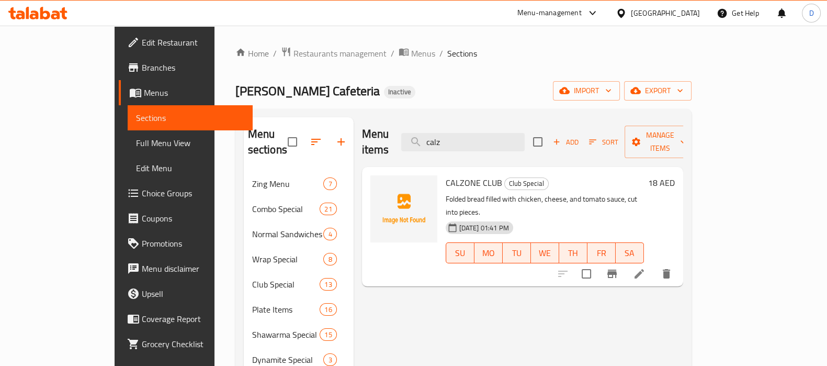
click at [458, 74] on div "Home / Restaurants management / Menus / Sections Malik Al Kawakeb Cafeteria Ina…" at bounding box center [463, 291] width 456 height 489
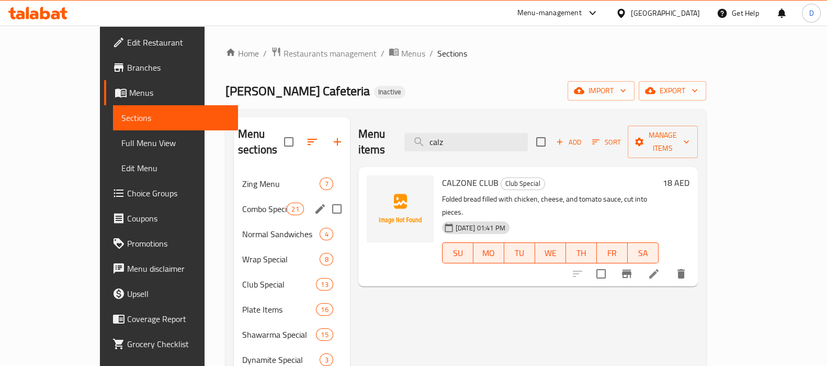
scroll to position [174, 0]
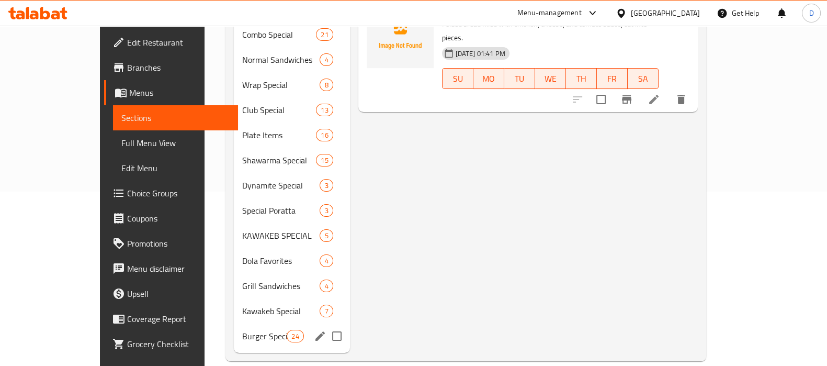
drag, startPoint x: 216, startPoint y: 333, endPoint x: 222, endPoint y: 323, distance: 11.8
click at [234, 323] on nav "Zing Menu 7 Combo Special 21 Normal Sandwiches 4 Wrap Special 8 Club Special 13…" at bounding box center [292, 173] width 116 height 360
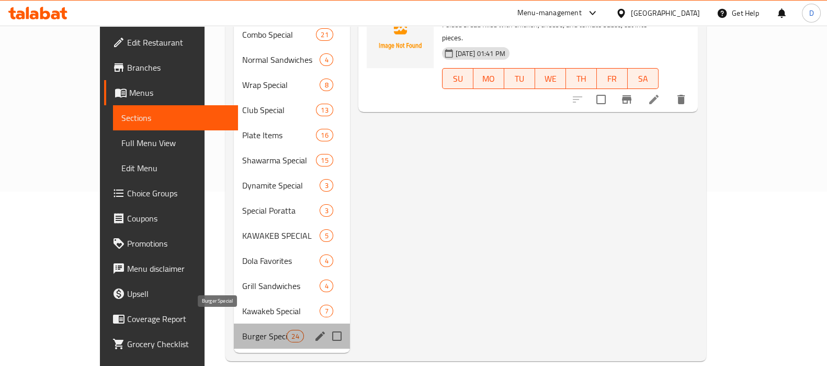
click at [242, 330] on span "Burger Special" at bounding box center [264, 336] width 44 height 13
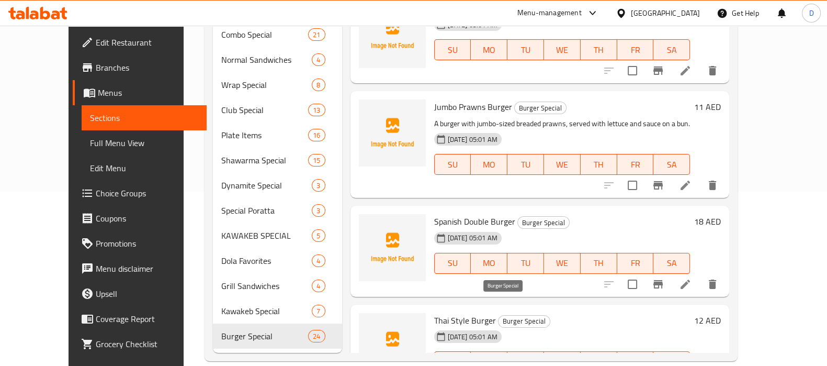
click at [499, 315] on span "Burger Special" at bounding box center [524, 321] width 51 height 12
copy div "Burger Special"
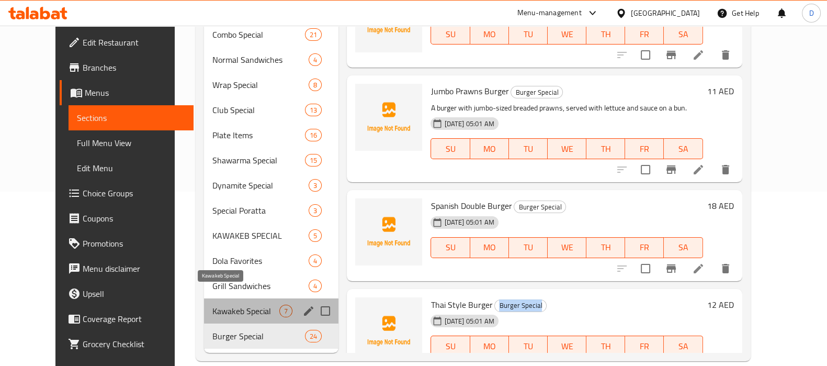
click at [218, 305] on span "Kawakeb Special" at bounding box center [245, 311] width 67 height 13
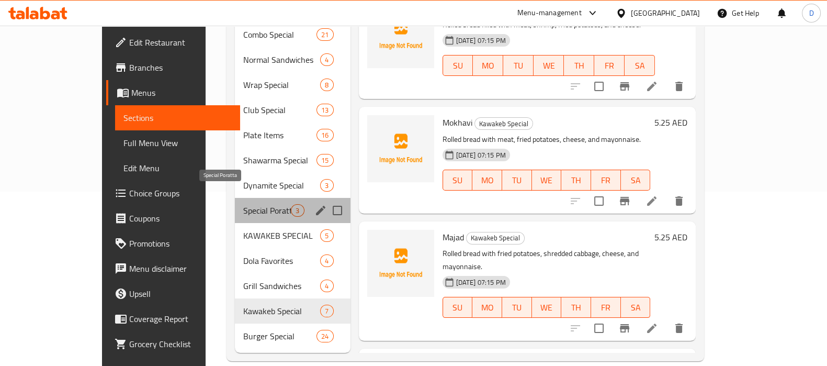
click at [243, 204] on span "Special Poratta" at bounding box center [267, 210] width 48 height 13
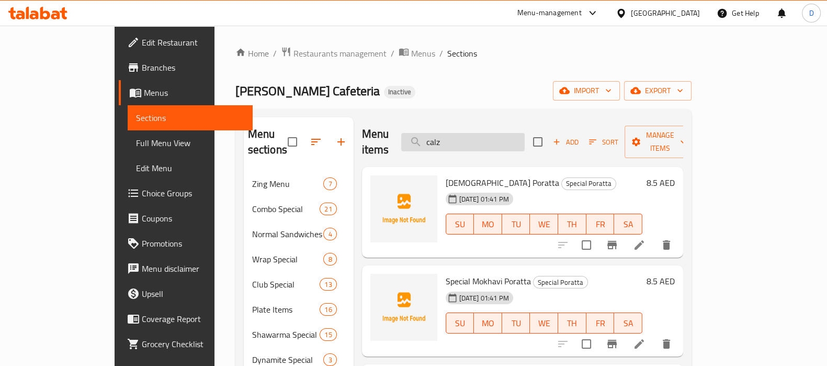
click at [474, 137] on input "calz" at bounding box center [462, 142] width 123 height 18
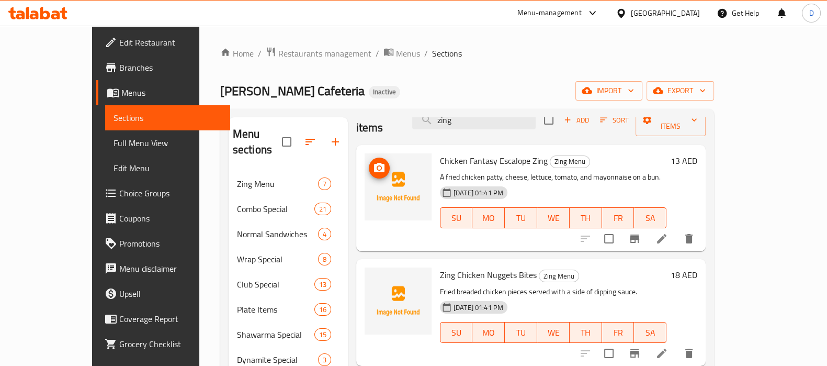
scroll to position [24, 0]
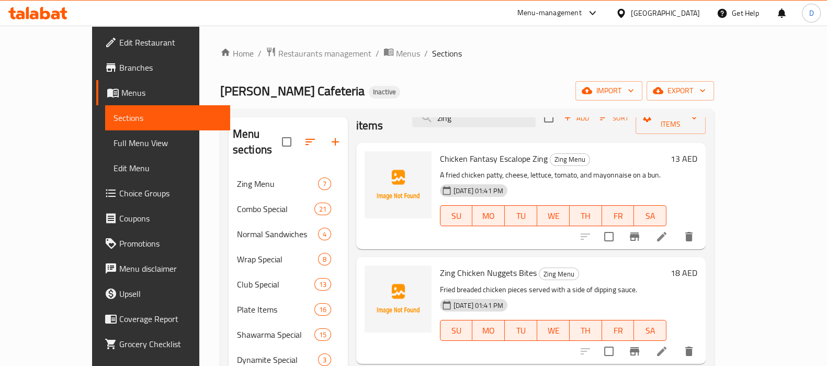
type input "zing"
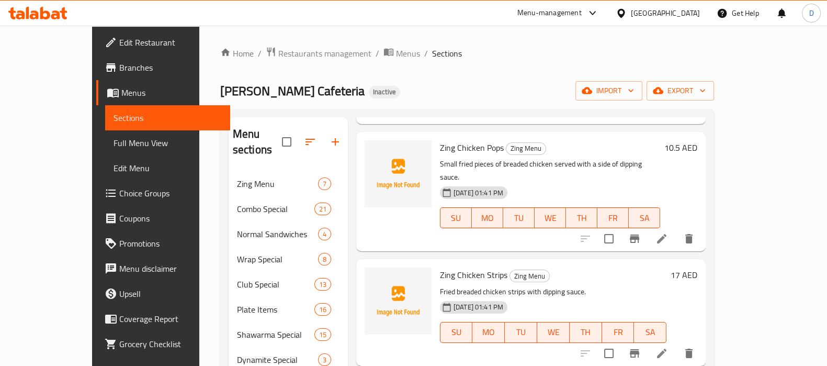
scroll to position [261, 0]
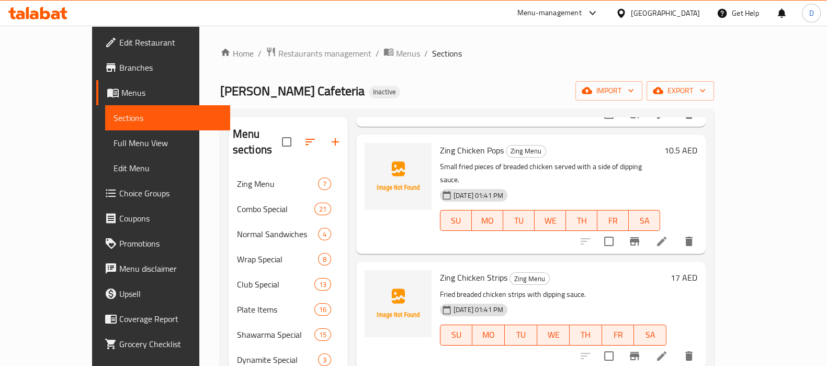
click at [533, 105] on div "Home / Restaurants management / Menus / Sections Malik Al Kawakeb Cafeteria Ina…" at bounding box center [467, 291] width 494 height 489
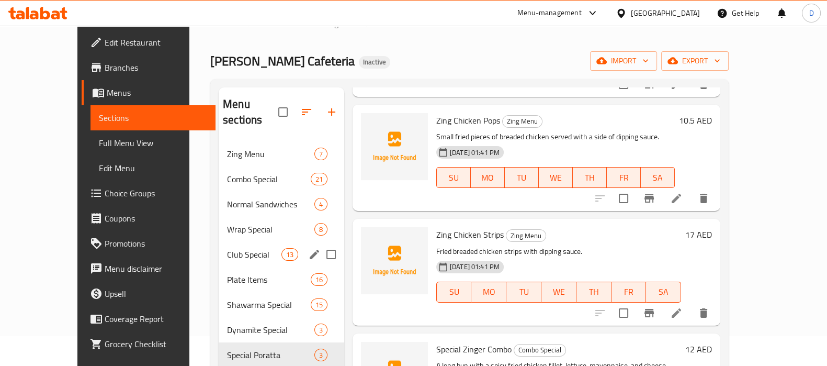
scroll to position [31, 0]
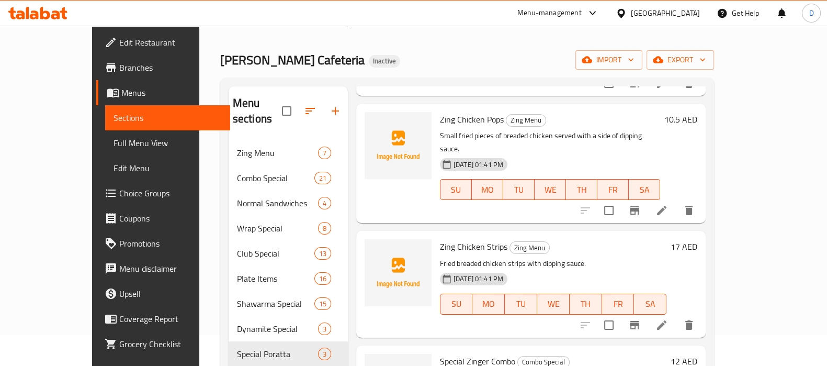
click at [404, 231] on div "Zing Chicken Strips Zing Menu Fried breaded chicken strips with dipping sauce. …" at bounding box center [531, 284] width 350 height 106
click at [427, 74] on div "Home / Restaurants management / Menus / Sections Malik Al Kawakeb Cafeteria Ina…" at bounding box center [467, 260] width 494 height 489
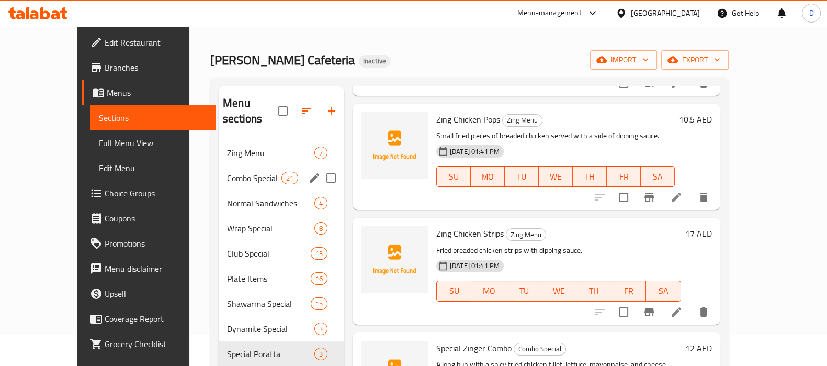
click at [220, 173] on div "Combo Special 21" at bounding box center [282, 177] width 126 height 25
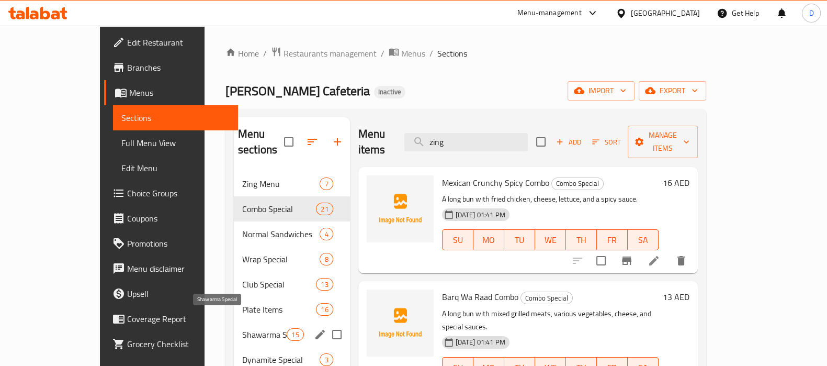
click at [242, 328] on span "Shawarma Special" at bounding box center [264, 334] width 44 height 13
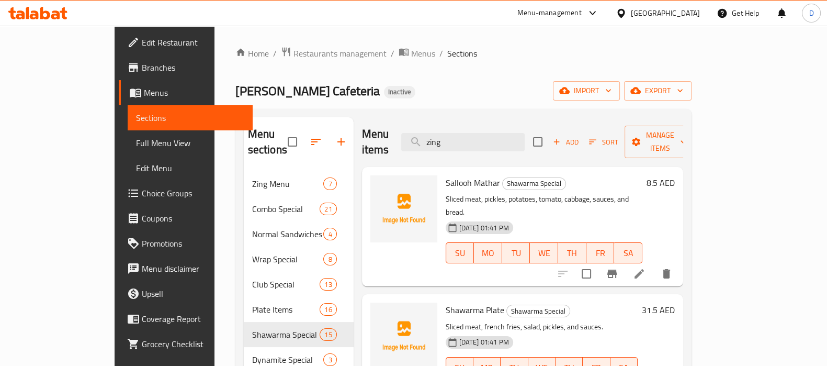
click at [483, 64] on div "Home / Restaurants management / Menus / Sections Malik Al Kawakeb Cafeteria Ina…" at bounding box center [463, 291] width 456 height 489
click at [399, 53] on icon "breadcrumb" at bounding box center [403, 52] width 9 height 7
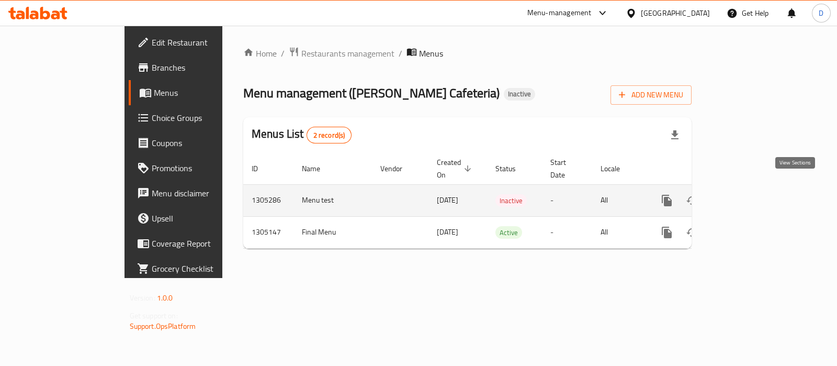
click at [747, 196] on icon "enhanced table" at bounding box center [742, 200] width 9 height 9
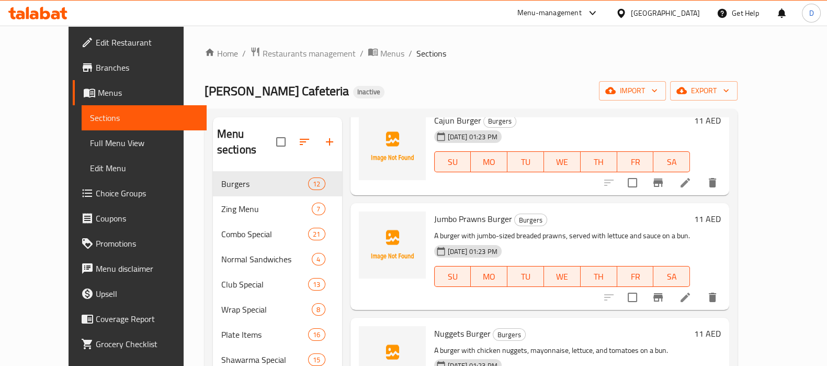
scroll to position [62, 0]
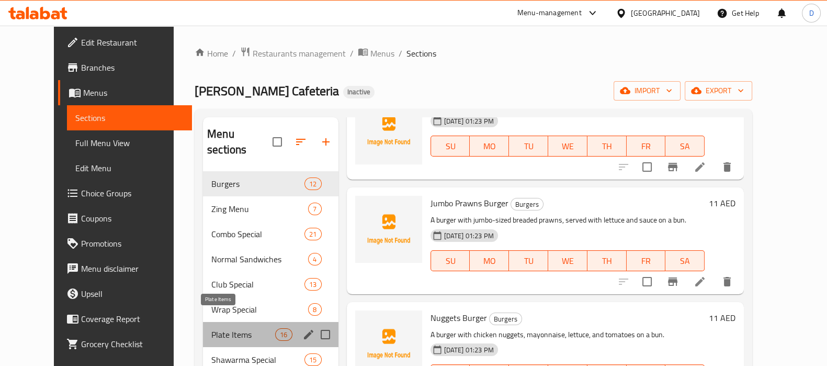
click at [211, 328] on span "Plate Items" at bounding box center [243, 334] width 64 height 13
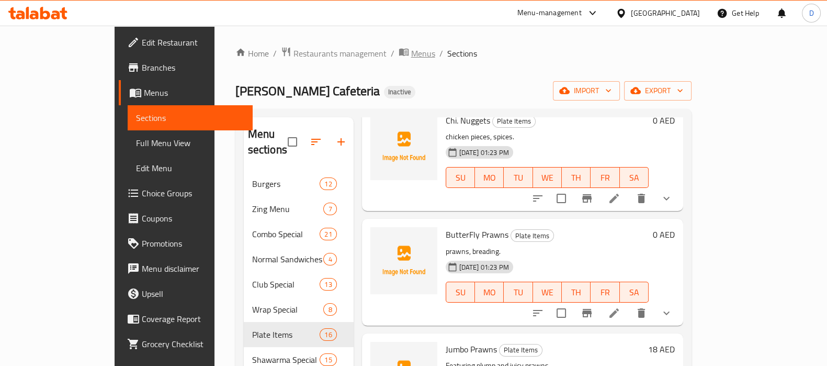
click at [411, 51] on span "Menus" at bounding box center [423, 53] width 24 height 13
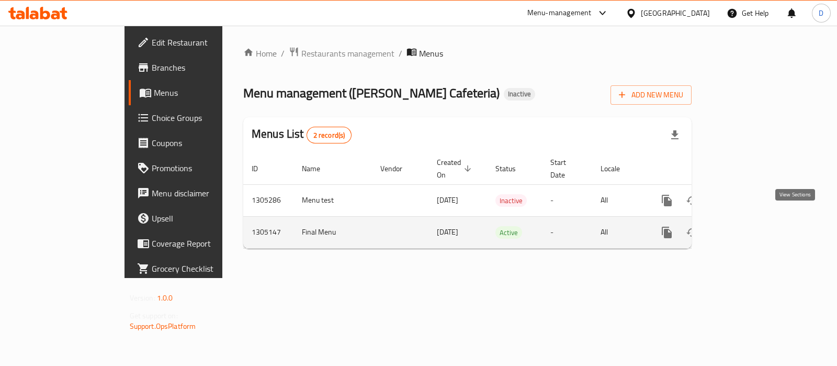
click at [749, 226] on icon "enhanced table" at bounding box center [742, 232] width 13 height 13
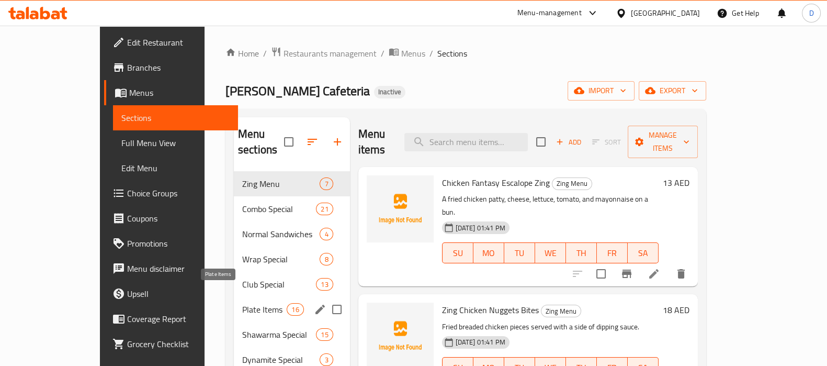
scroll to position [174, 0]
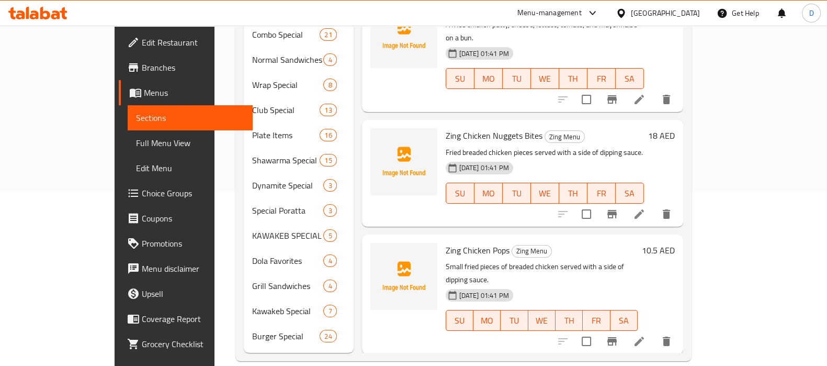
click at [246, 342] on div "Menu sections Zing Menu 7 Combo Special 21 Normal Sandwiches 4 Wrap Special 8 C…" at bounding box center [463, 148] width 456 height 426
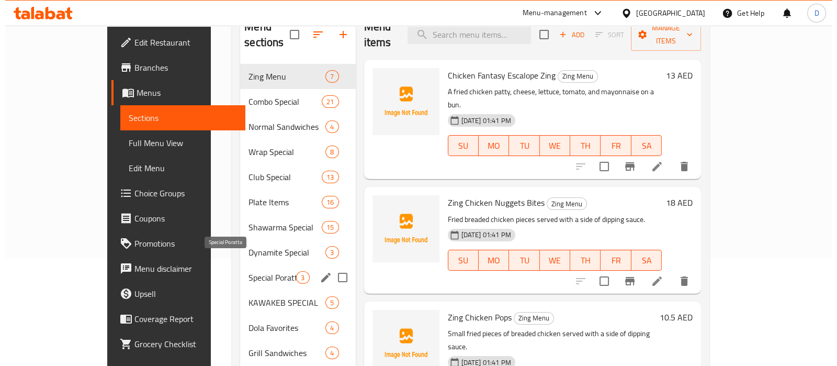
scroll to position [0, 0]
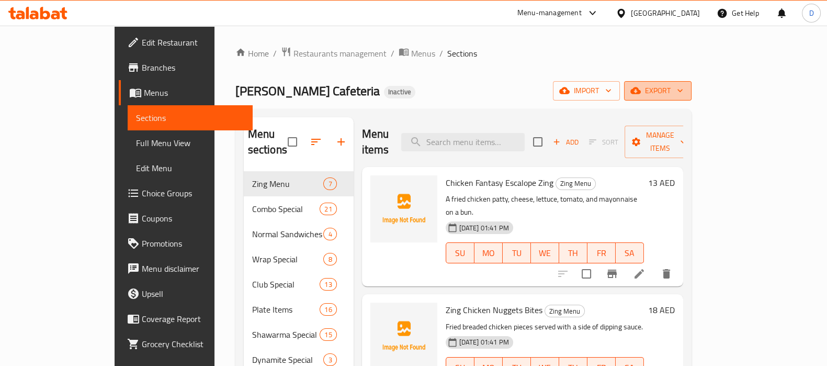
click at [683, 89] on span "export" at bounding box center [658, 90] width 51 height 13
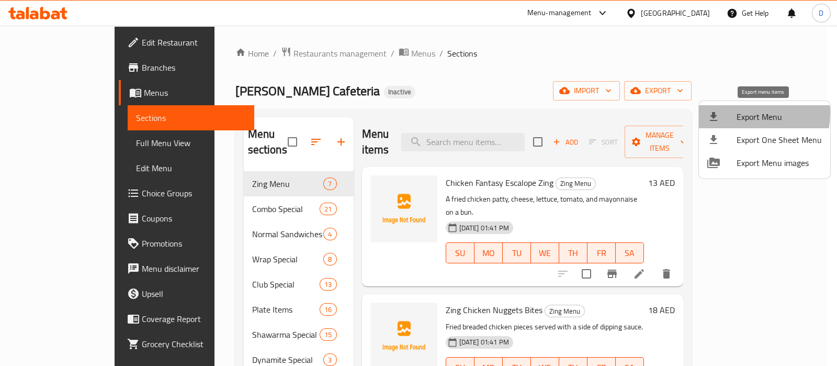
click at [743, 113] on span "Export Menu" at bounding box center [779, 116] width 85 height 13
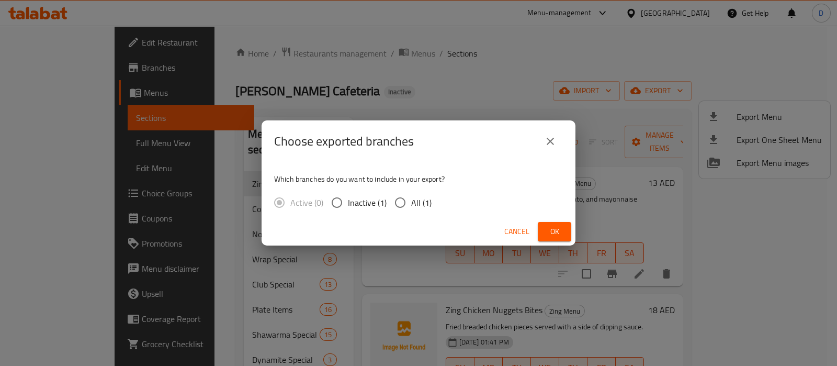
click at [421, 197] on span "All (1)" at bounding box center [421, 202] width 20 height 13
click at [411, 197] on input "All (1)" at bounding box center [400, 203] width 22 height 22
radio input "true"
click at [565, 228] on button "Ok" at bounding box center [554, 231] width 33 height 19
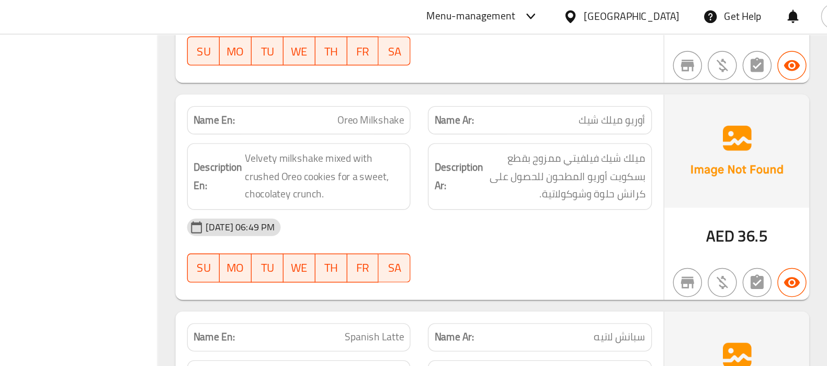
scroll to position [4595, 0]
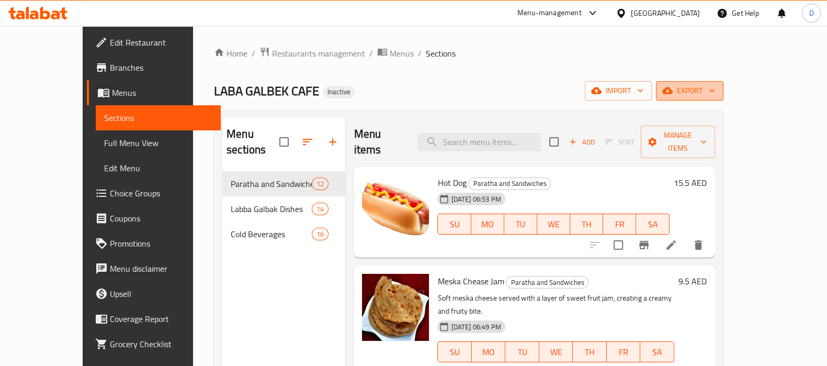
click at [673, 87] on icon "button" at bounding box center [667, 90] width 10 height 10
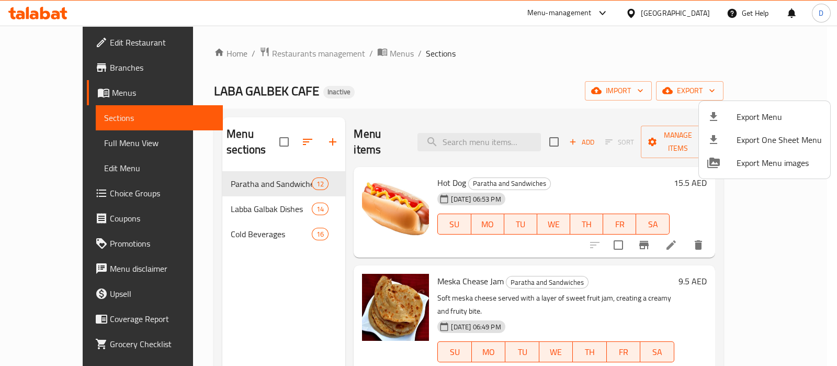
click at [346, 49] on div at bounding box center [418, 183] width 837 height 366
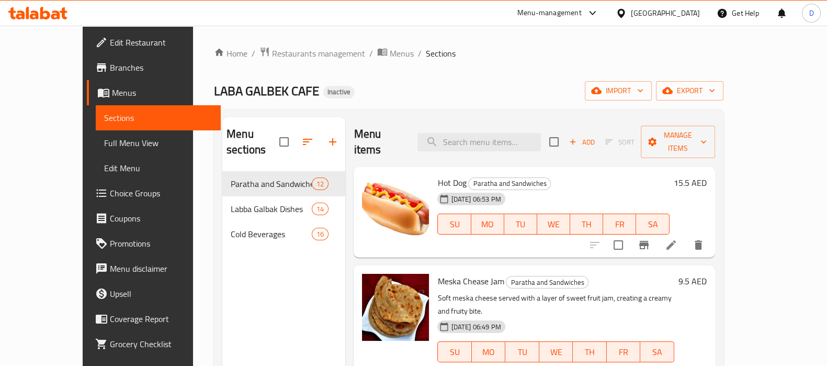
click at [390, 49] on span "Menus" at bounding box center [402, 53] width 24 height 13
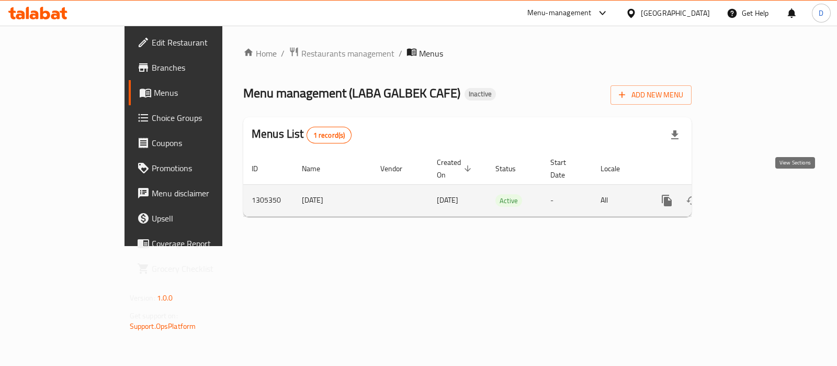
click at [749, 194] on icon "enhanced table" at bounding box center [742, 200] width 13 height 13
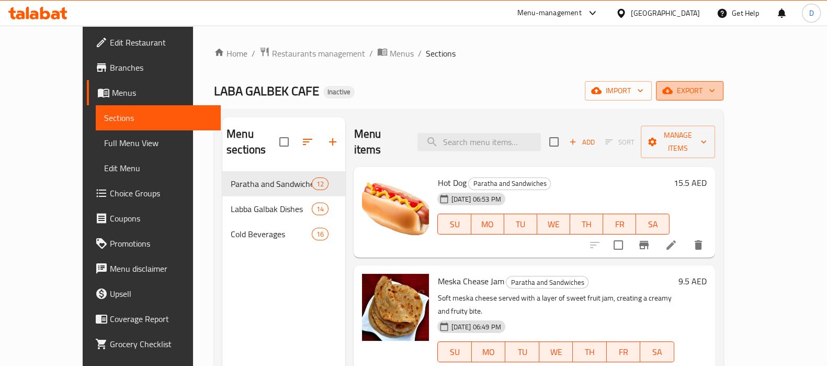
click at [715, 90] on span "export" at bounding box center [690, 90] width 51 height 13
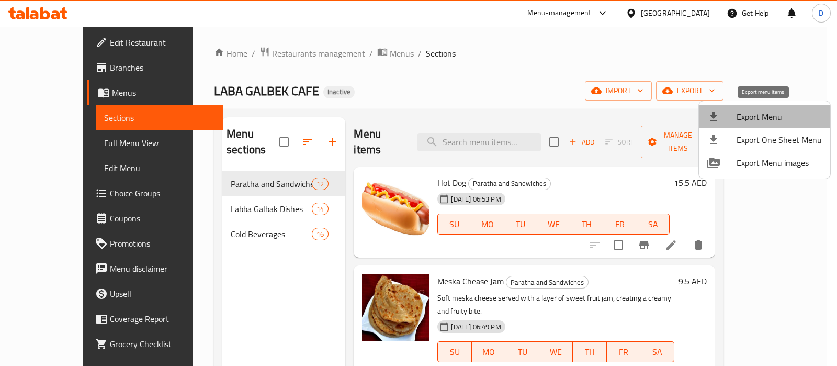
click at [770, 119] on span "Export Menu" at bounding box center [779, 116] width 85 height 13
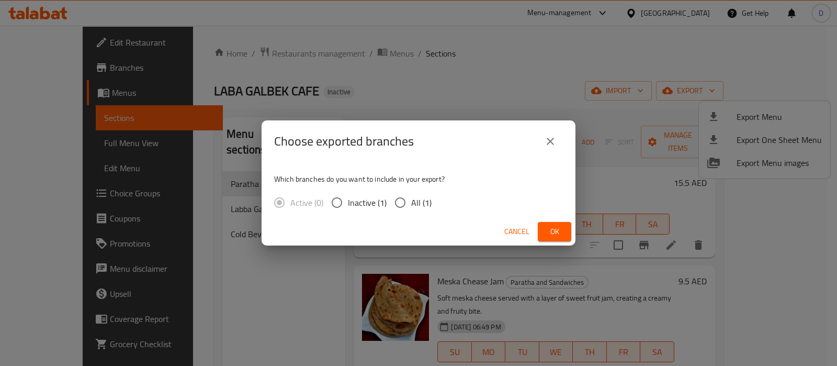
click at [420, 199] on span "All (1)" at bounding box center [421, 202] width 20 height 13
click at [411, 199] on input "All (1)" at bounding box center [400, 203] width 22 height 22
radio input "true"
click at [570, 235] on button "Ok" at bounding box center [554, 231] width 33 height 19
